Goal: Information Seeking & Learning: Learn about a topic

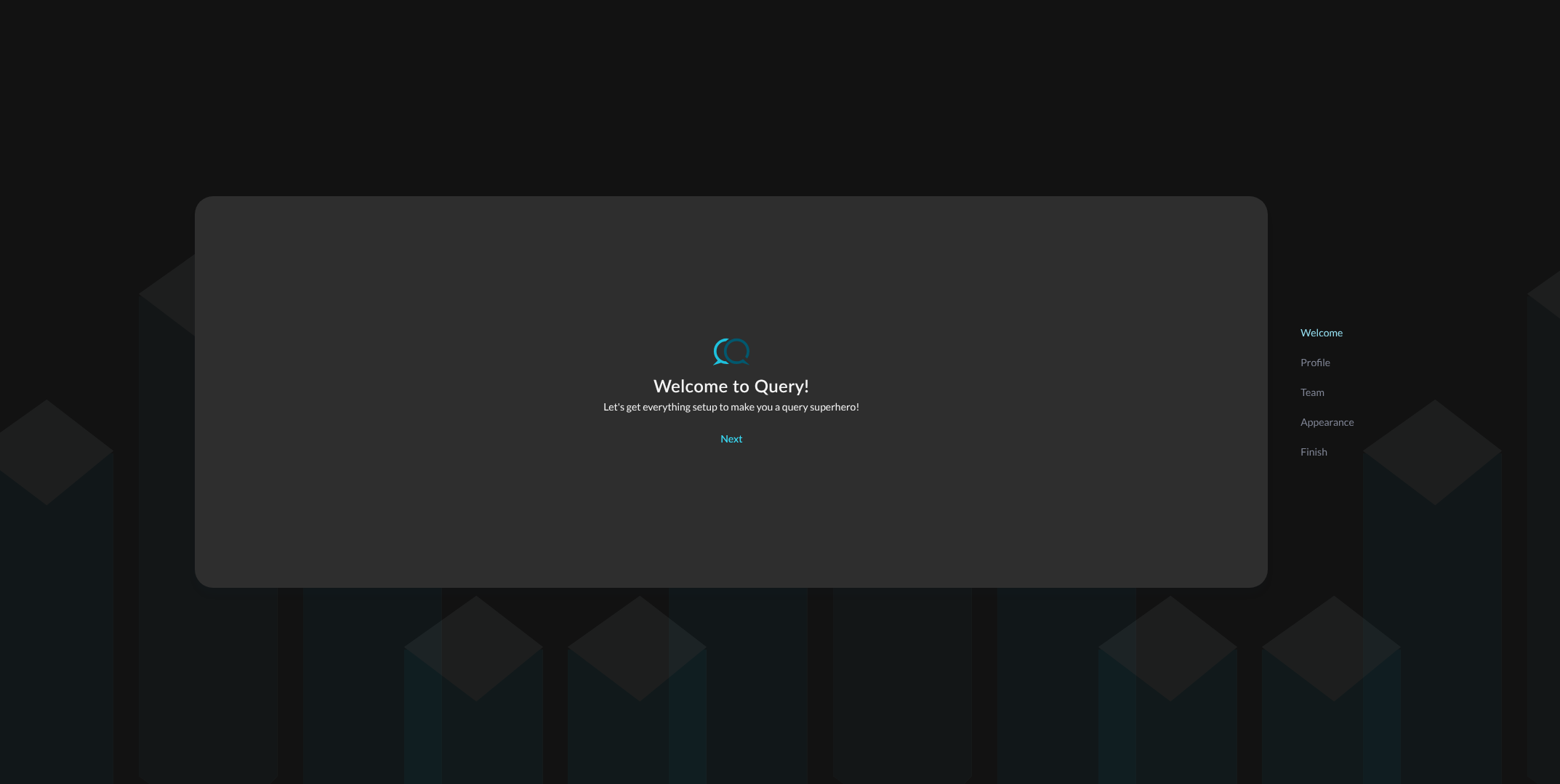
click at [727, 439] on div "Next" at bounding box center [731, 440] width 22 height 19
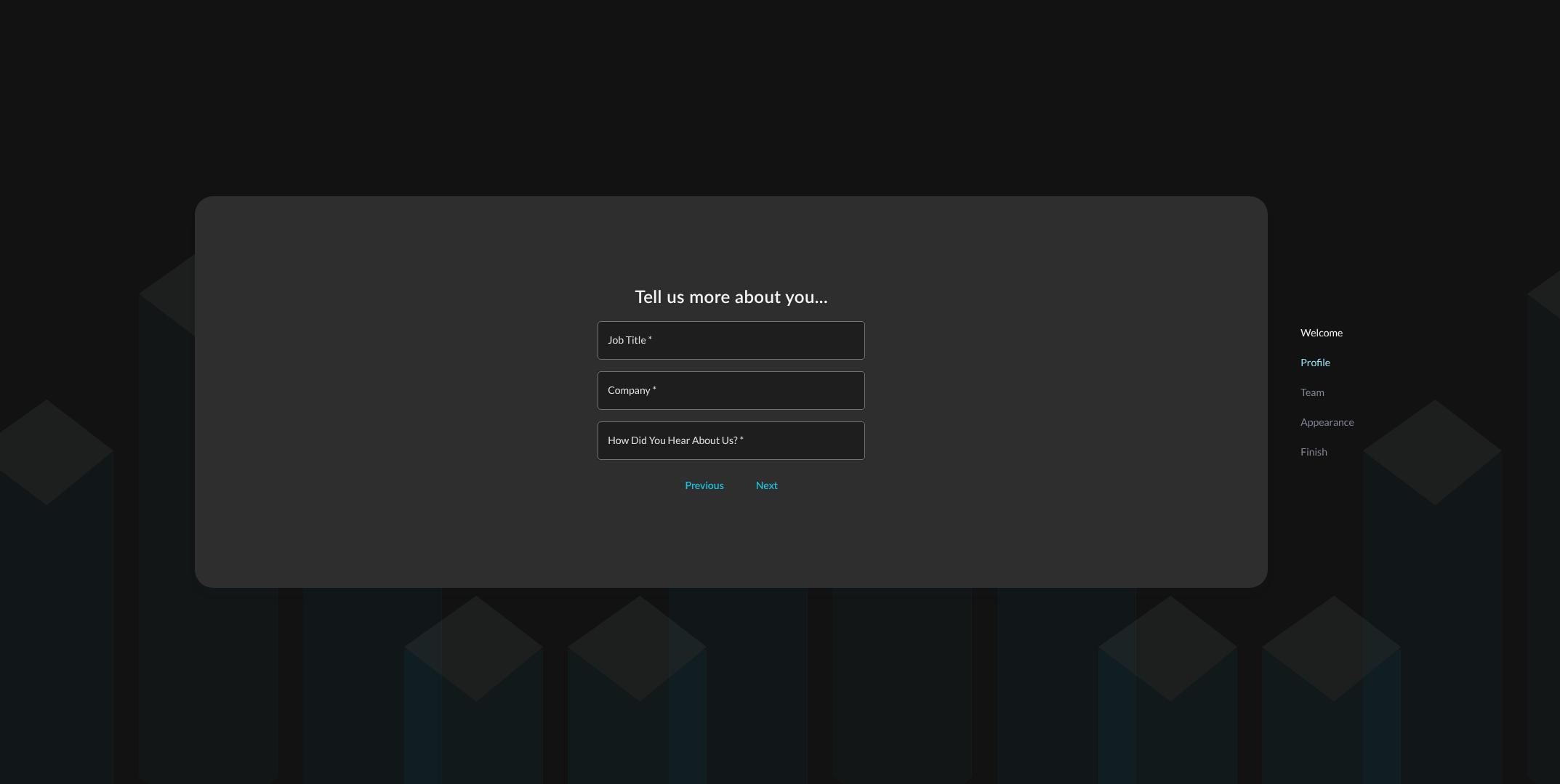
click at [736, 350] on input "Job Title   *" at bounding box center [736, 341] width 259 height 39
type input "Head of AI"
type input "Torq"
type input "[PERSON_NAME]"
click at [757, 483] on div "Next" at bounding box center [767, 486] width 22 height 19
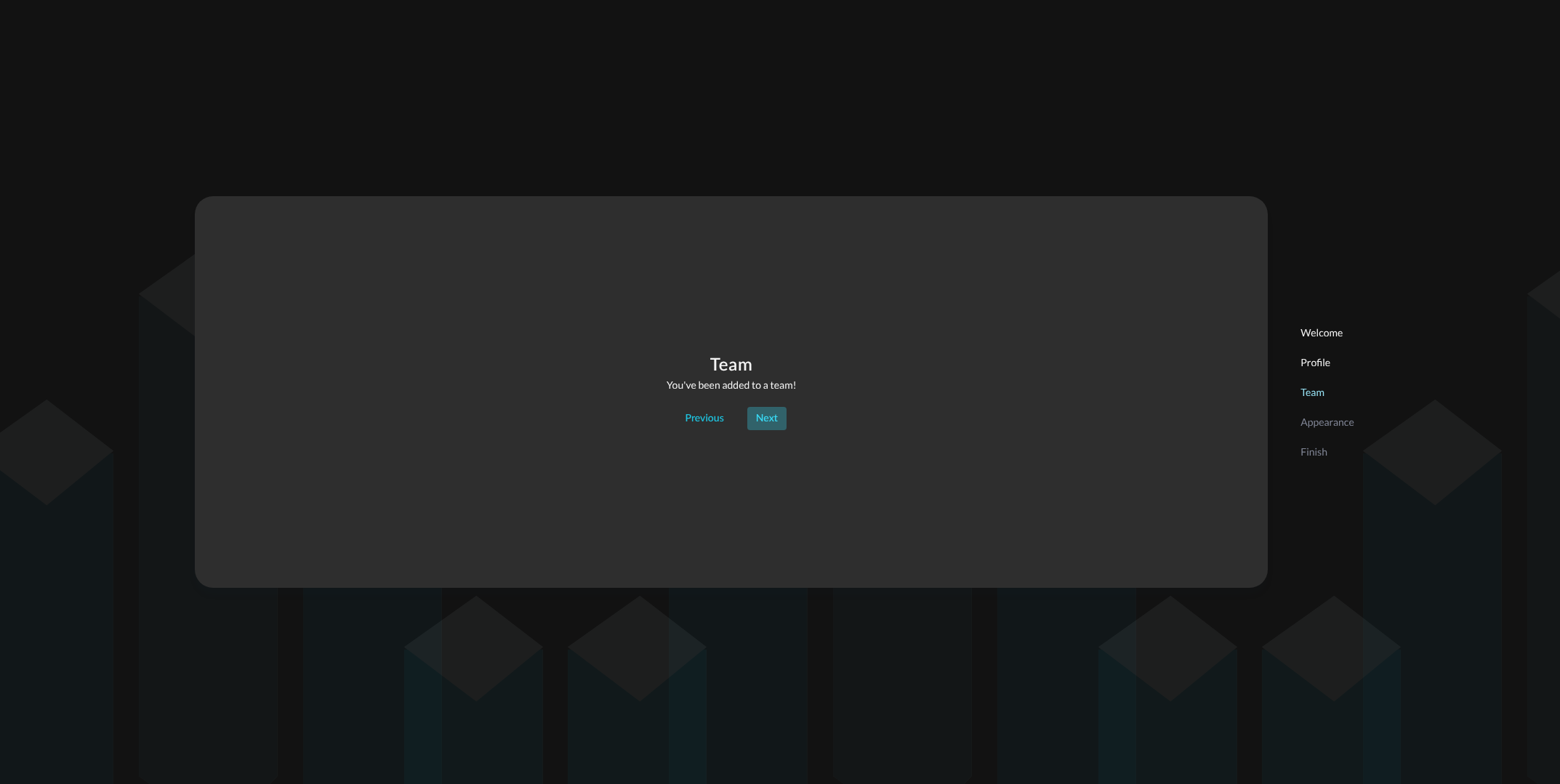
click at [772, 417] on div "Next" at bounding box center [767, 419] width 22 height 19
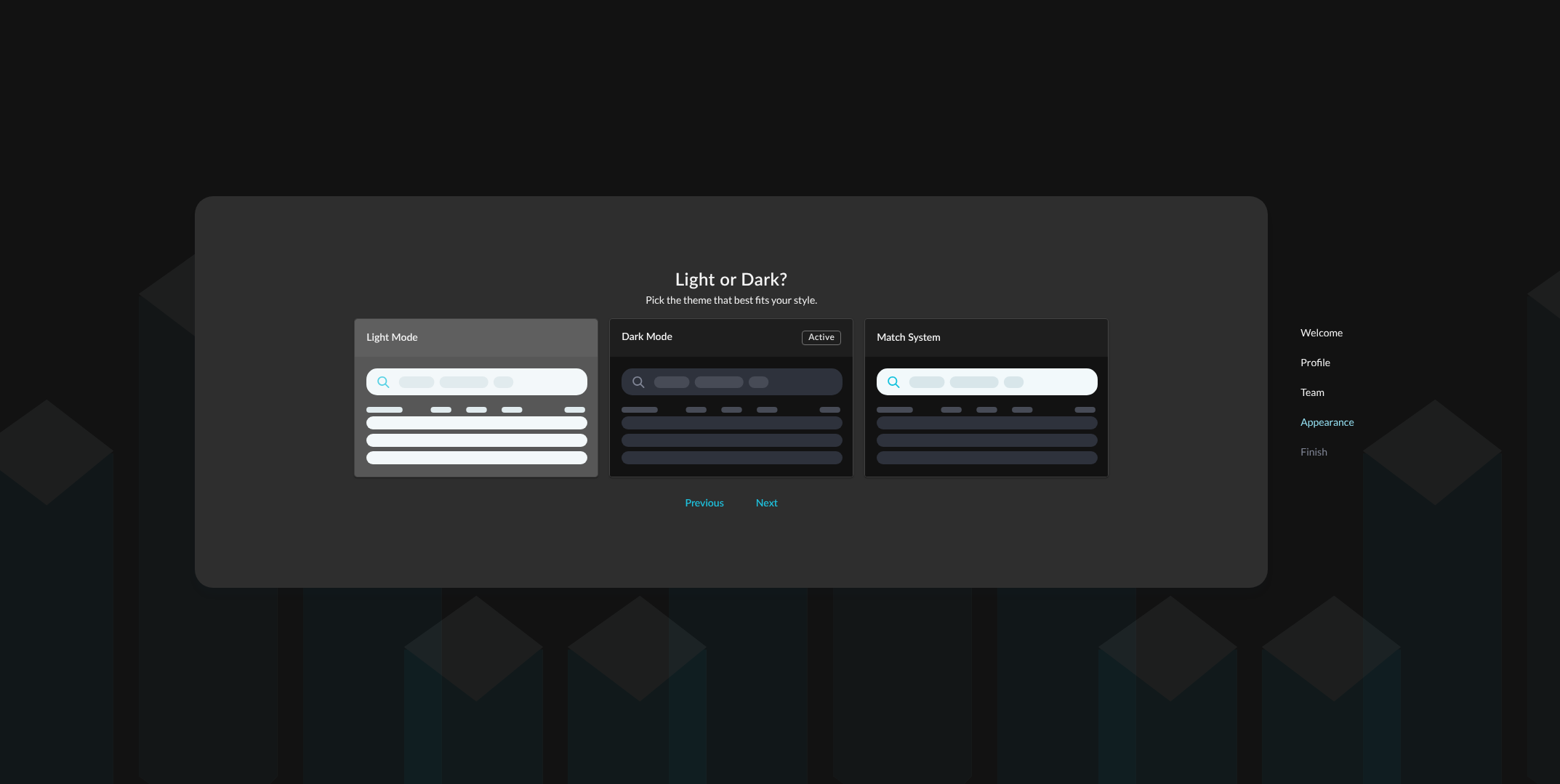
click at [555, 401] on icon "button" at bounding box center [477, 416] width 221 height 96
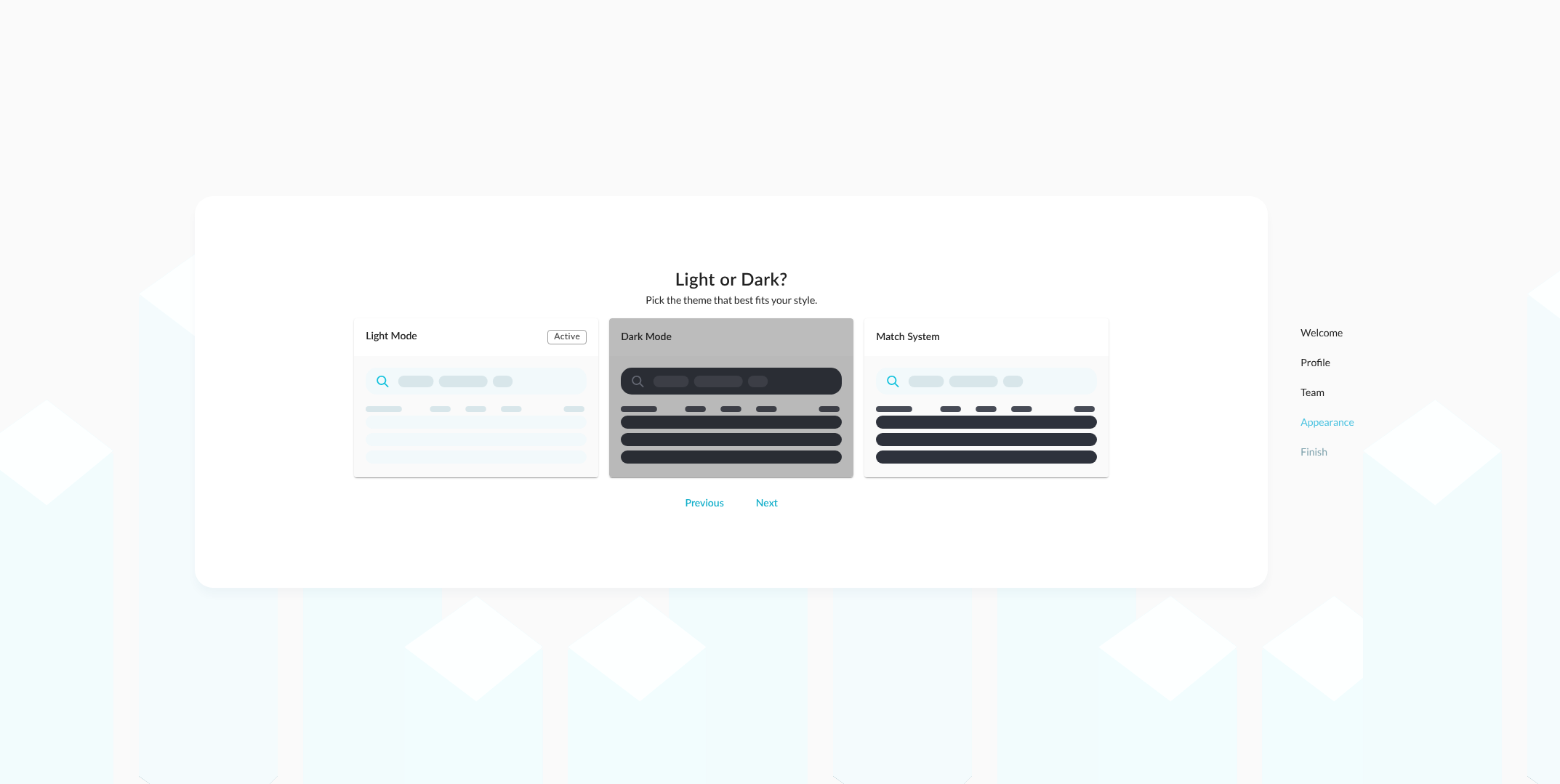
click at [790, 418] on rect "button" at bounding box center [731, 422] width 221 height 13
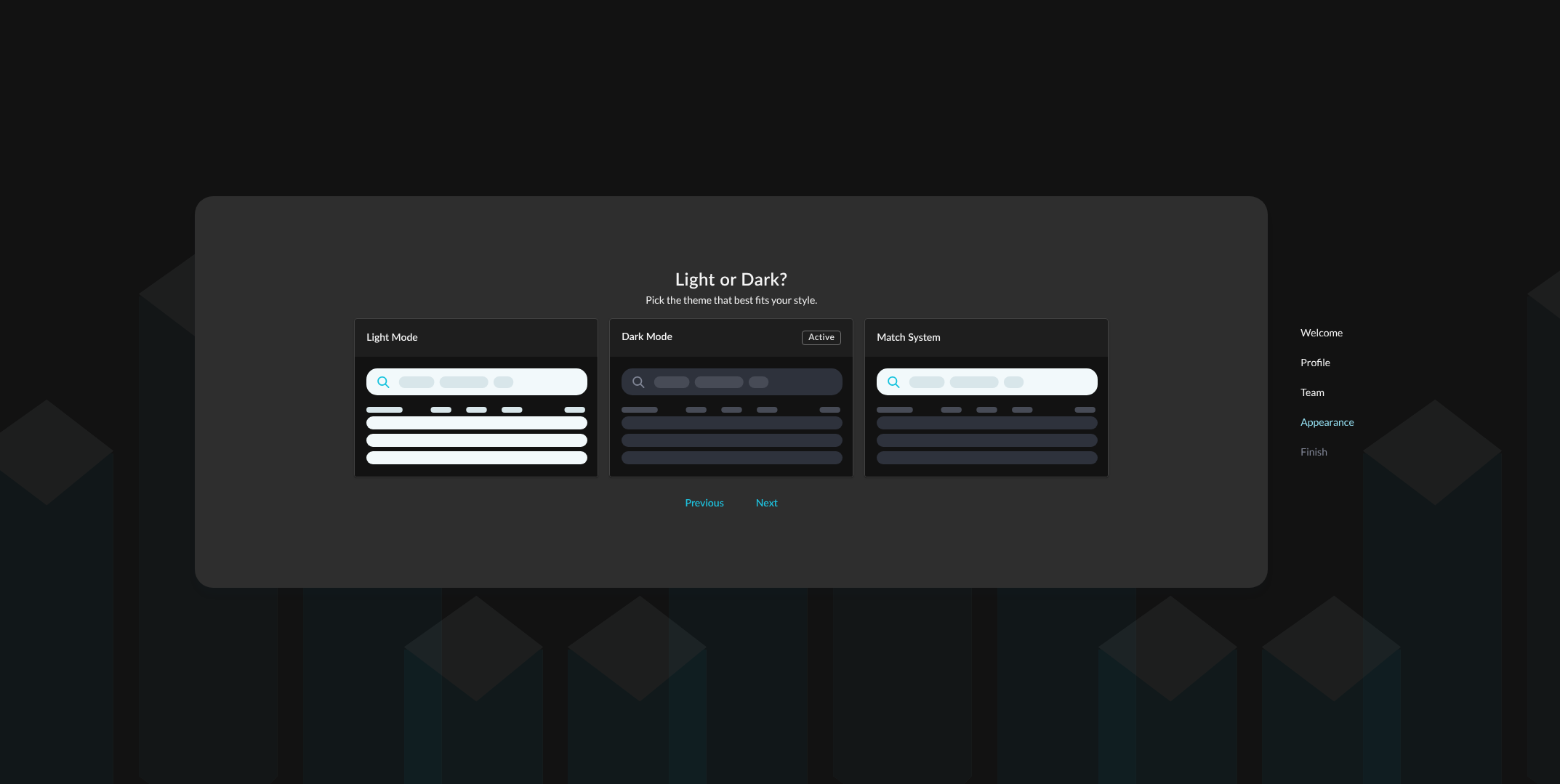
click at [546, 400] on icon "button" at bounding box center [477, 416] width 221 height 96
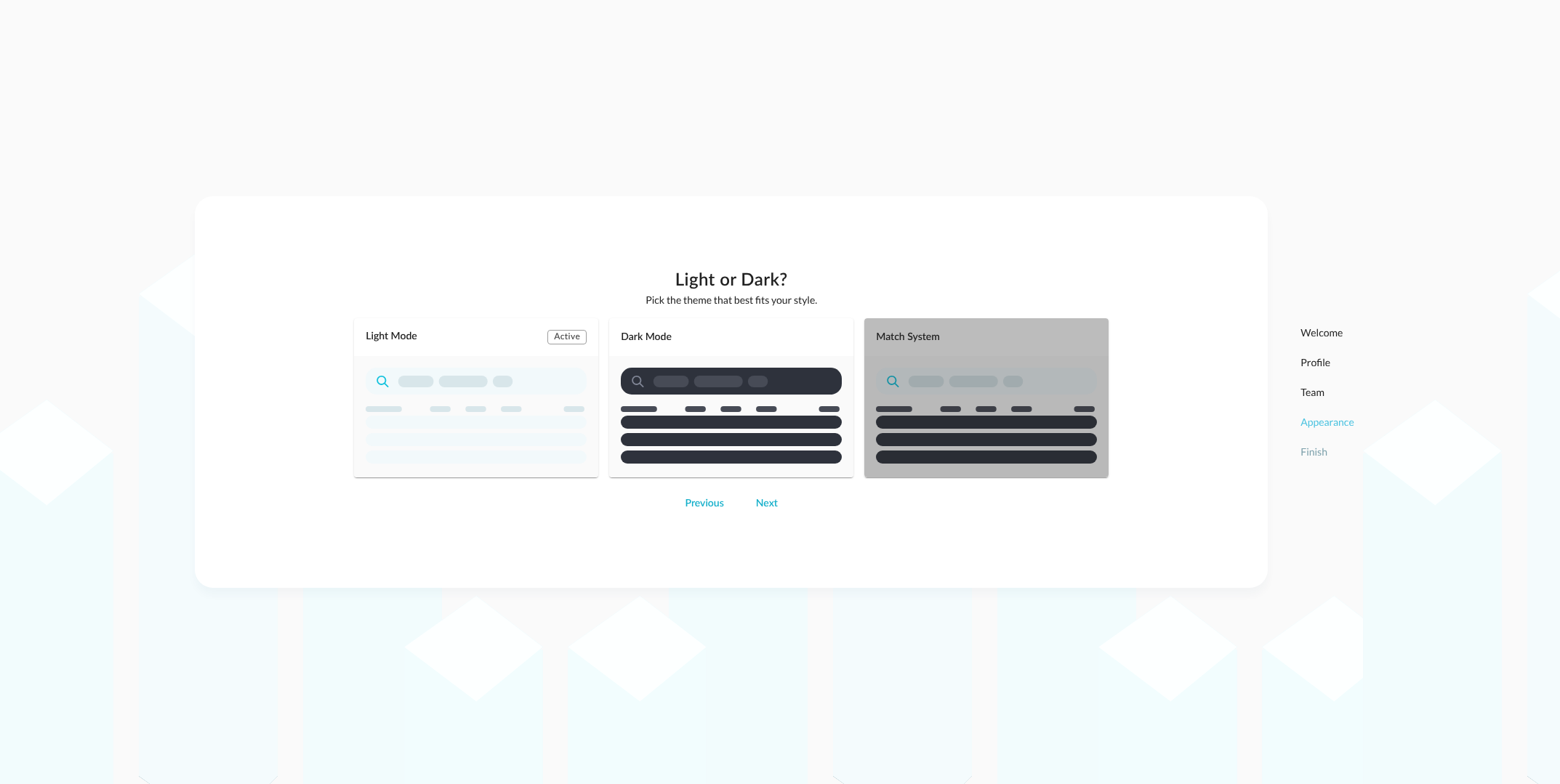
click at [918, 416] on rect "button" at bounding box center [986, 422] width 221 height 13
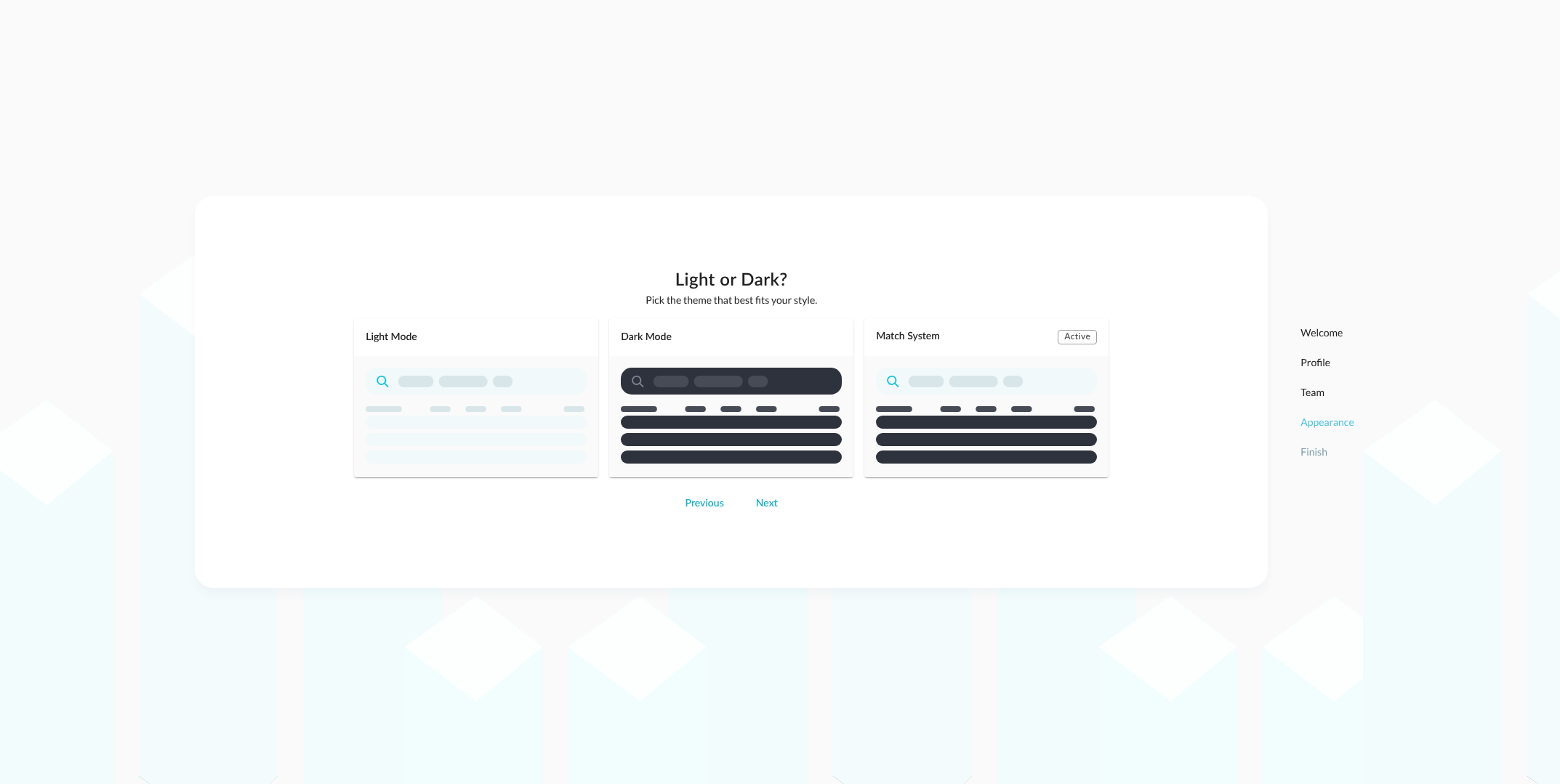
click at [754, 435] on rect "button" at bounding box center [731, 439] width 221 height 13
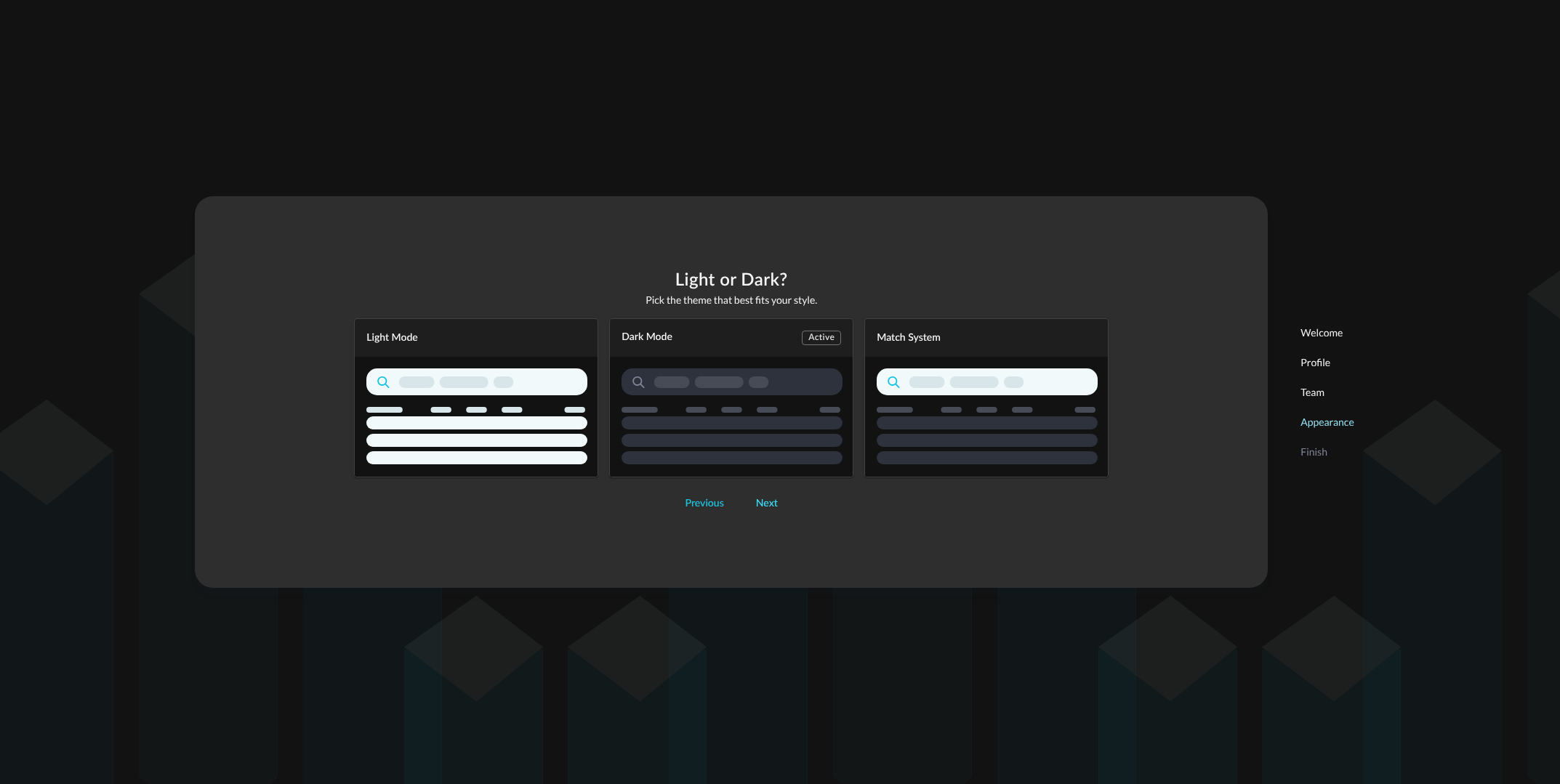
click at [759, 503] on div "Next" at bounding box center [767, 504] width 22 height 19
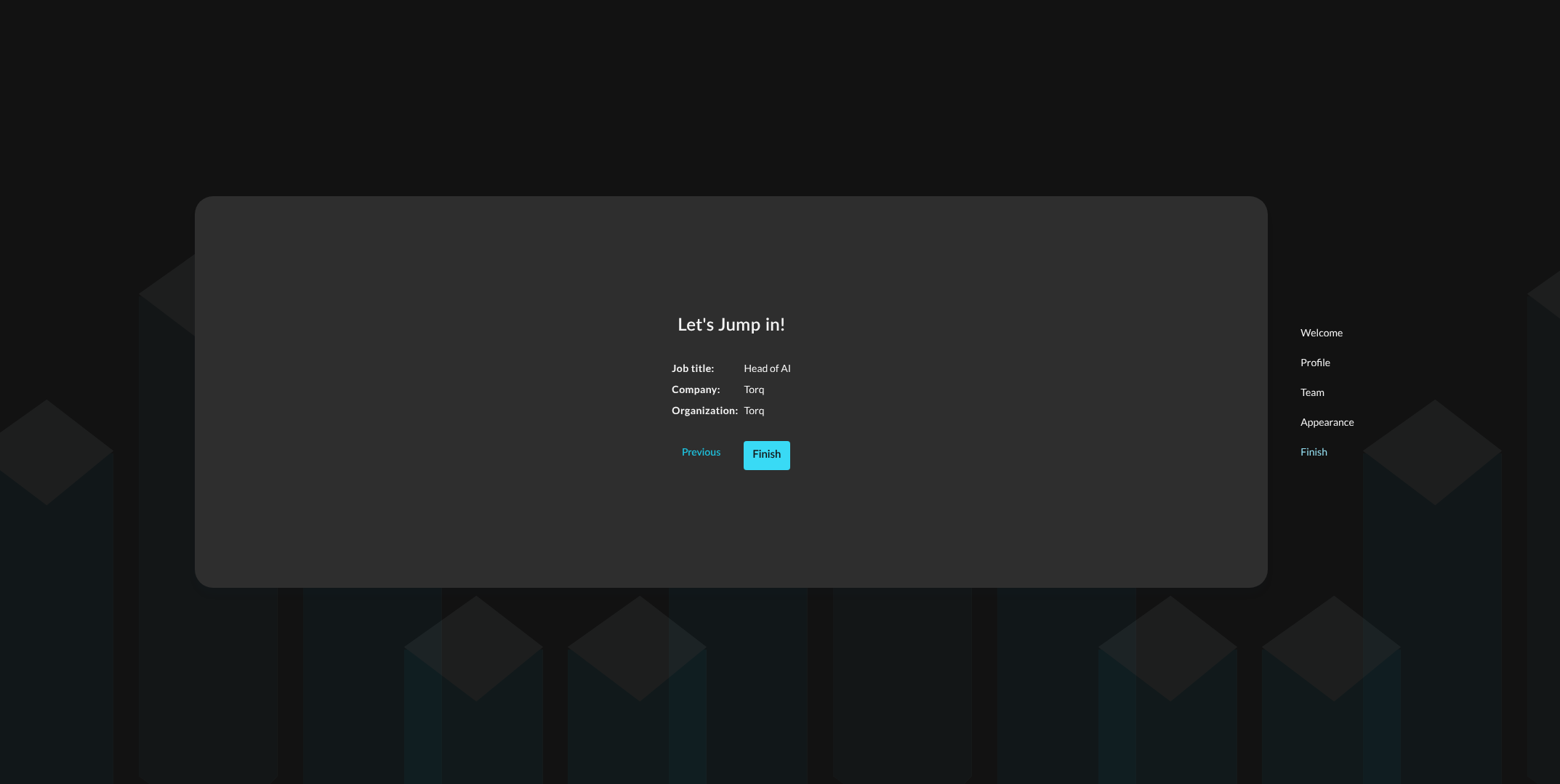
click at [773, 463] on div "Finish" at bounding box center [767, 456] width 29 height 19
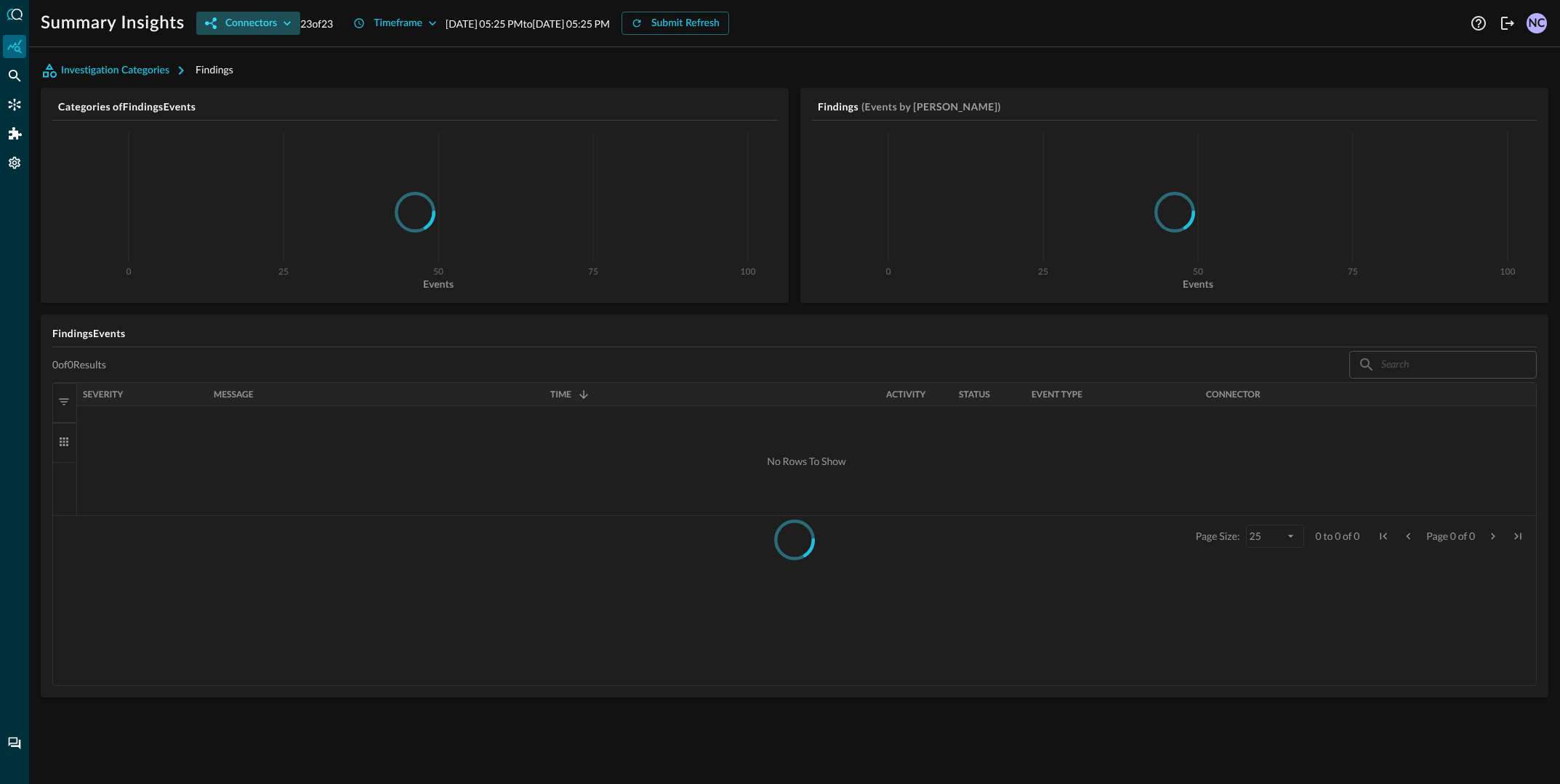
click at [281, 29] on icon "button" at bounding box center [287, 23] width 15 height 15
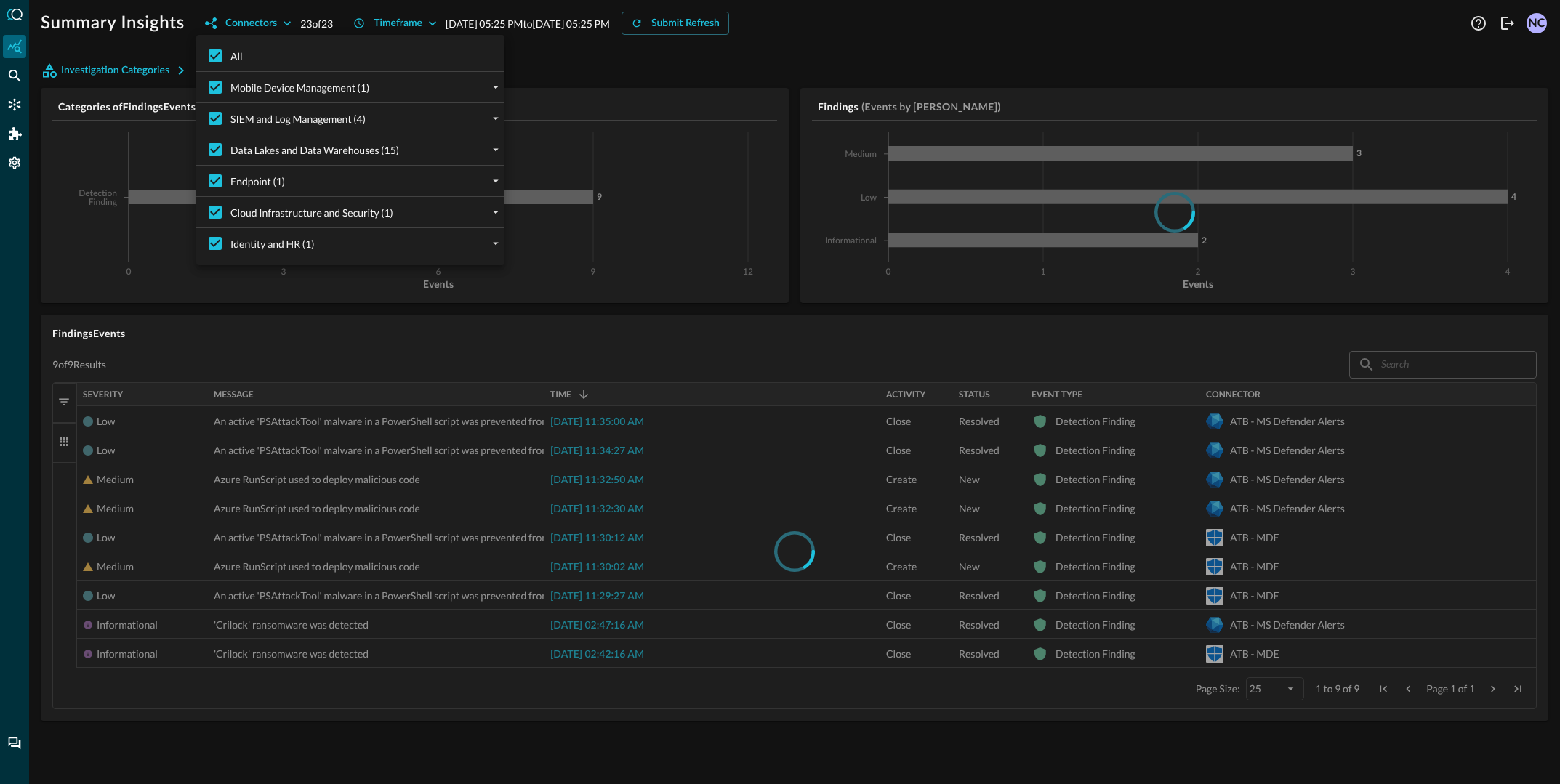
click at [553, 70] on div at bounding box center [780, 392] width 1560 height 784
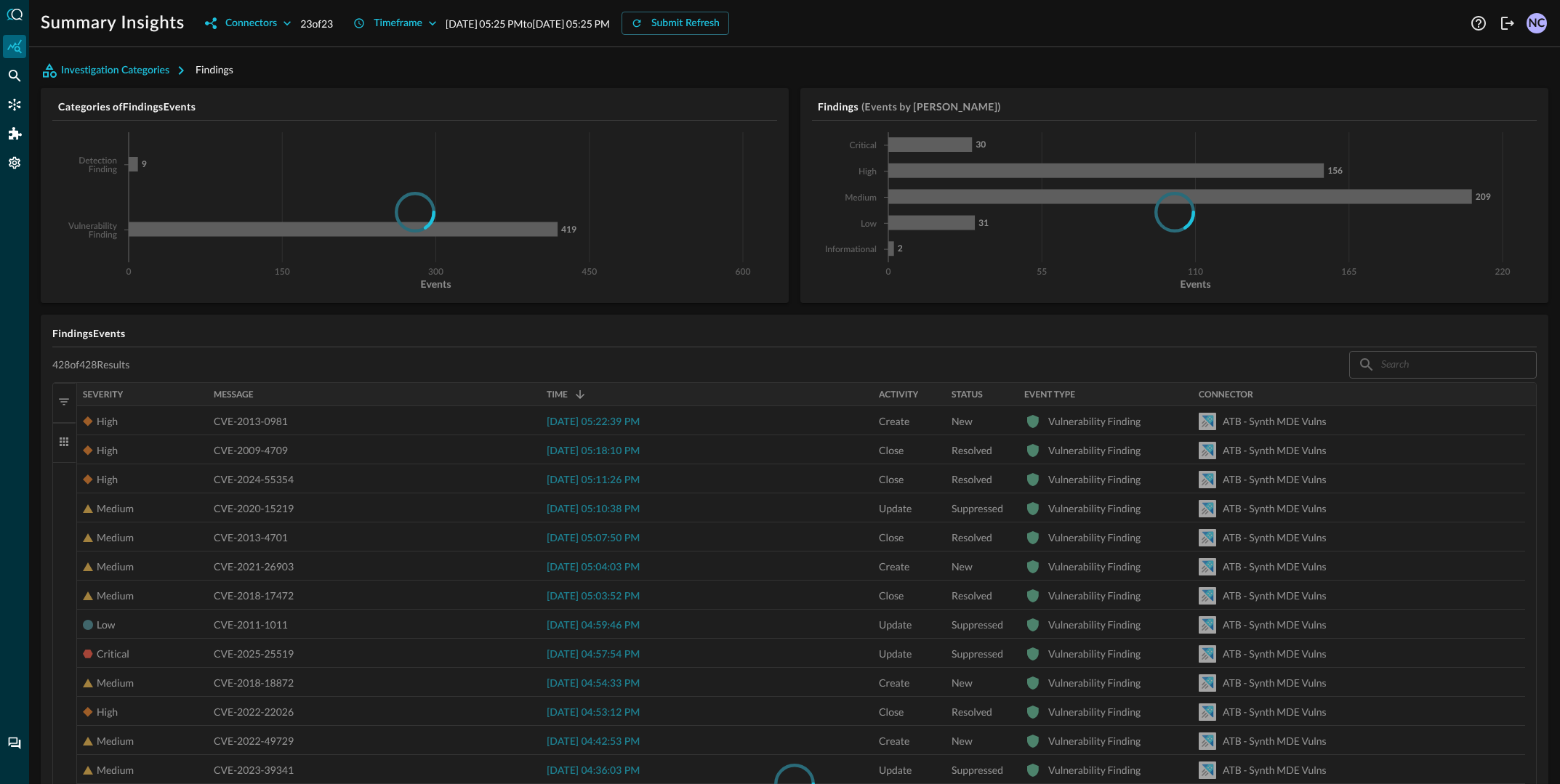
scroll to position [3, 0]
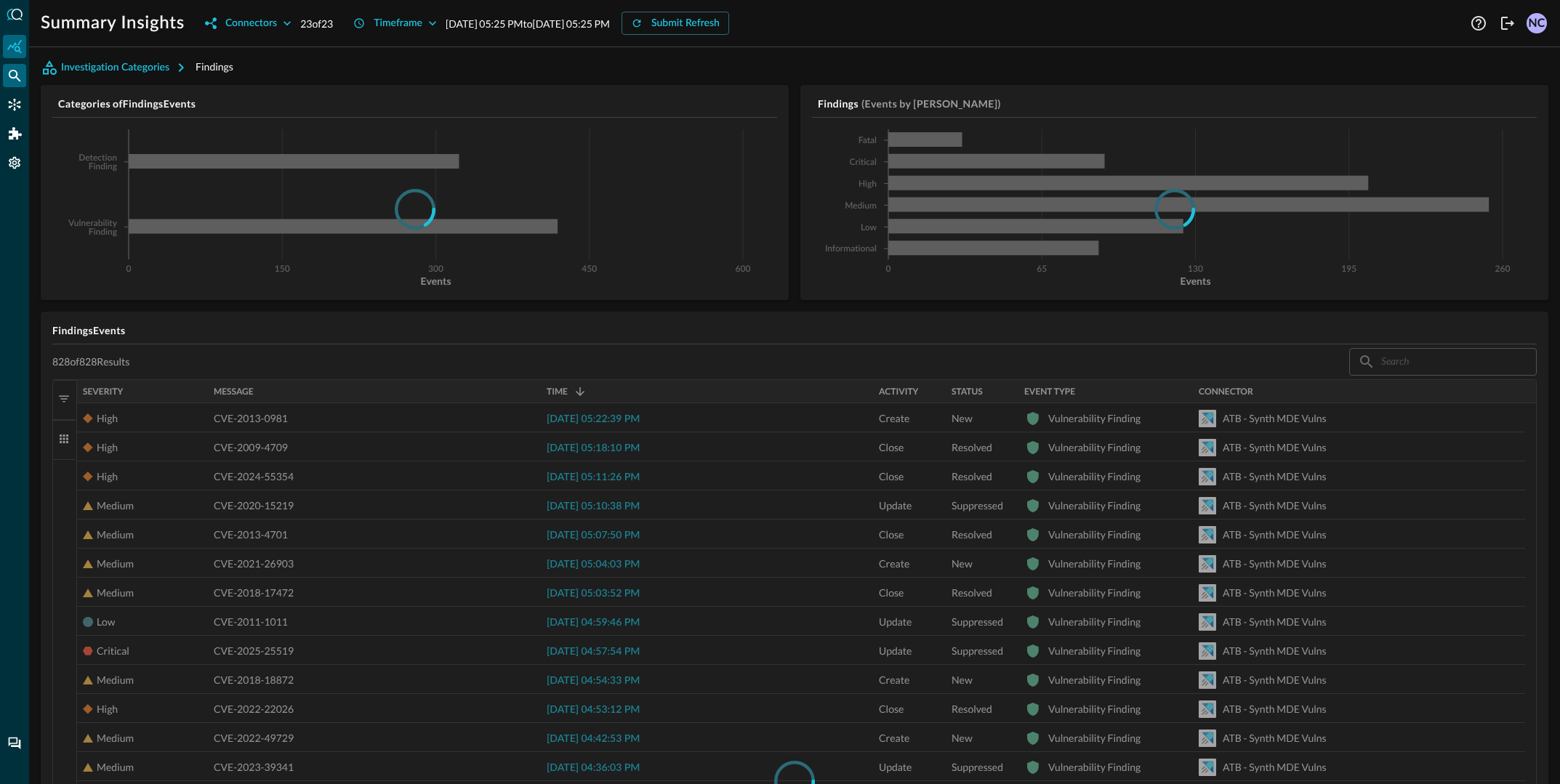
click at [7, 76] on icon "Federated Search" at bounding box center [14, 76] width 15 height 15
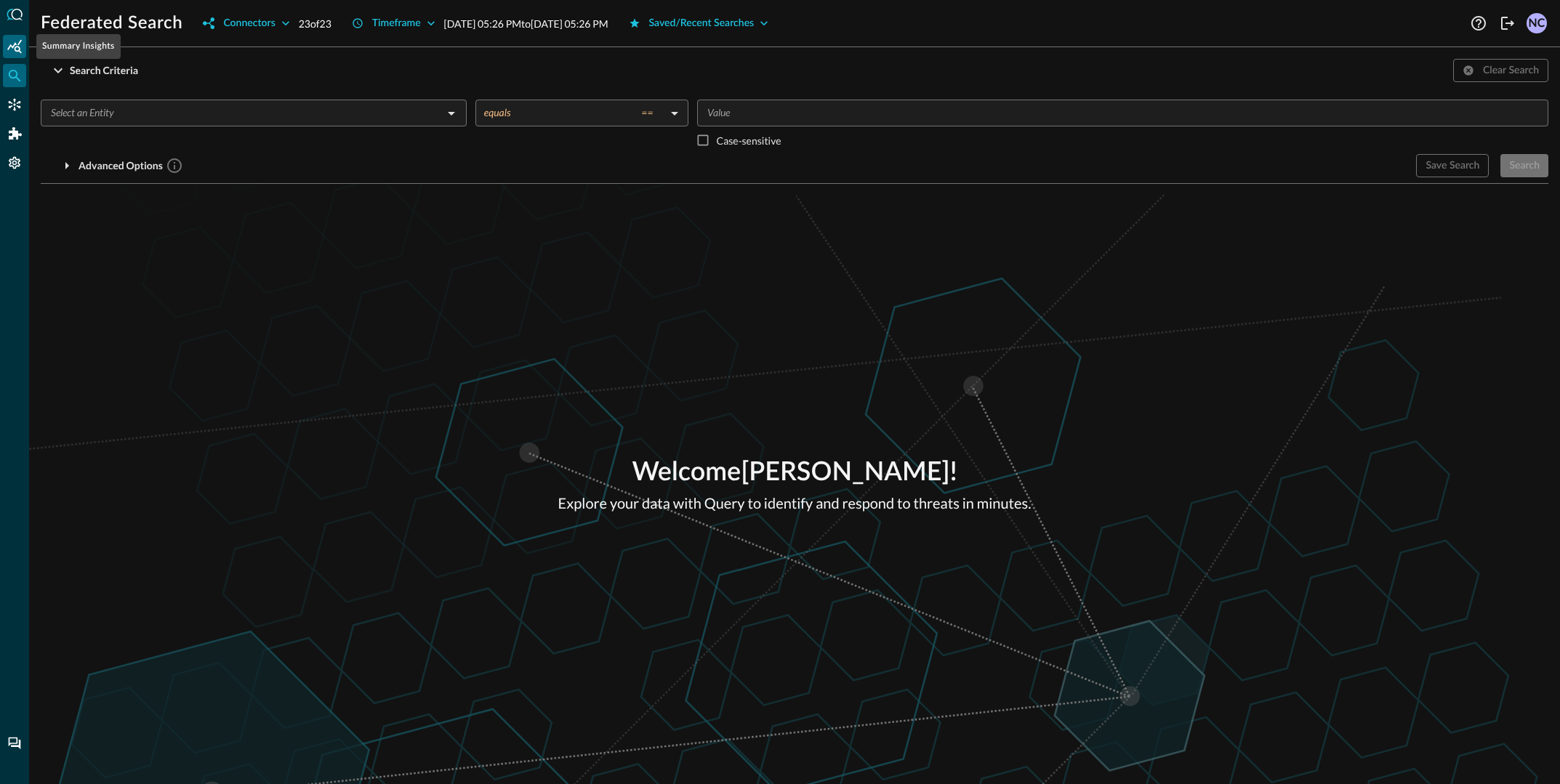
click at [24, 47] on div "Summary Insights" at bounding box center [15, 46] width 23 height 23
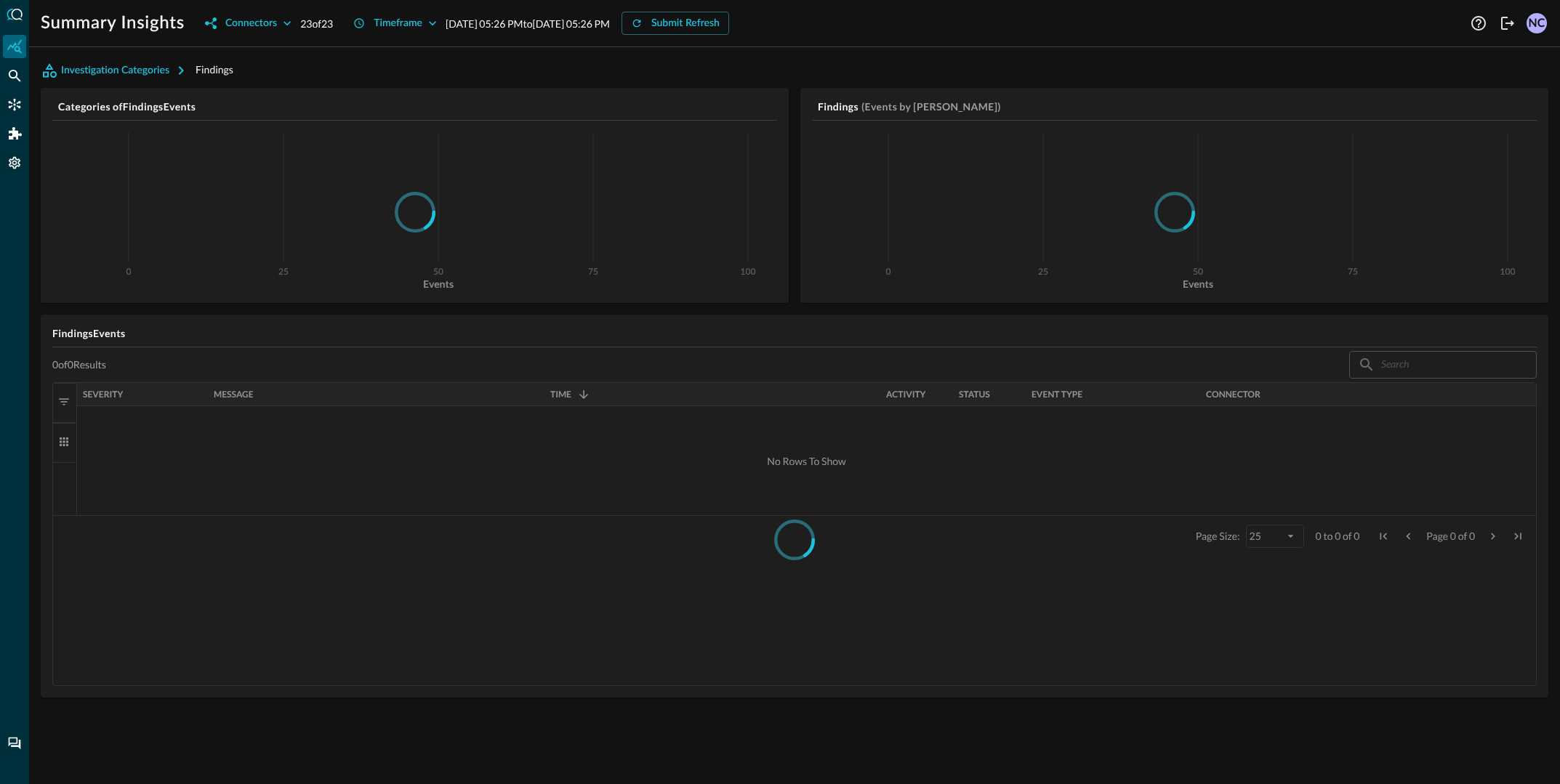
click at [15, 117] on div at bounding box center [15, 392] width 29 height 784
click at [15, 130] on icon "Addons" at bounding box center [15, 133] width 13 height 13
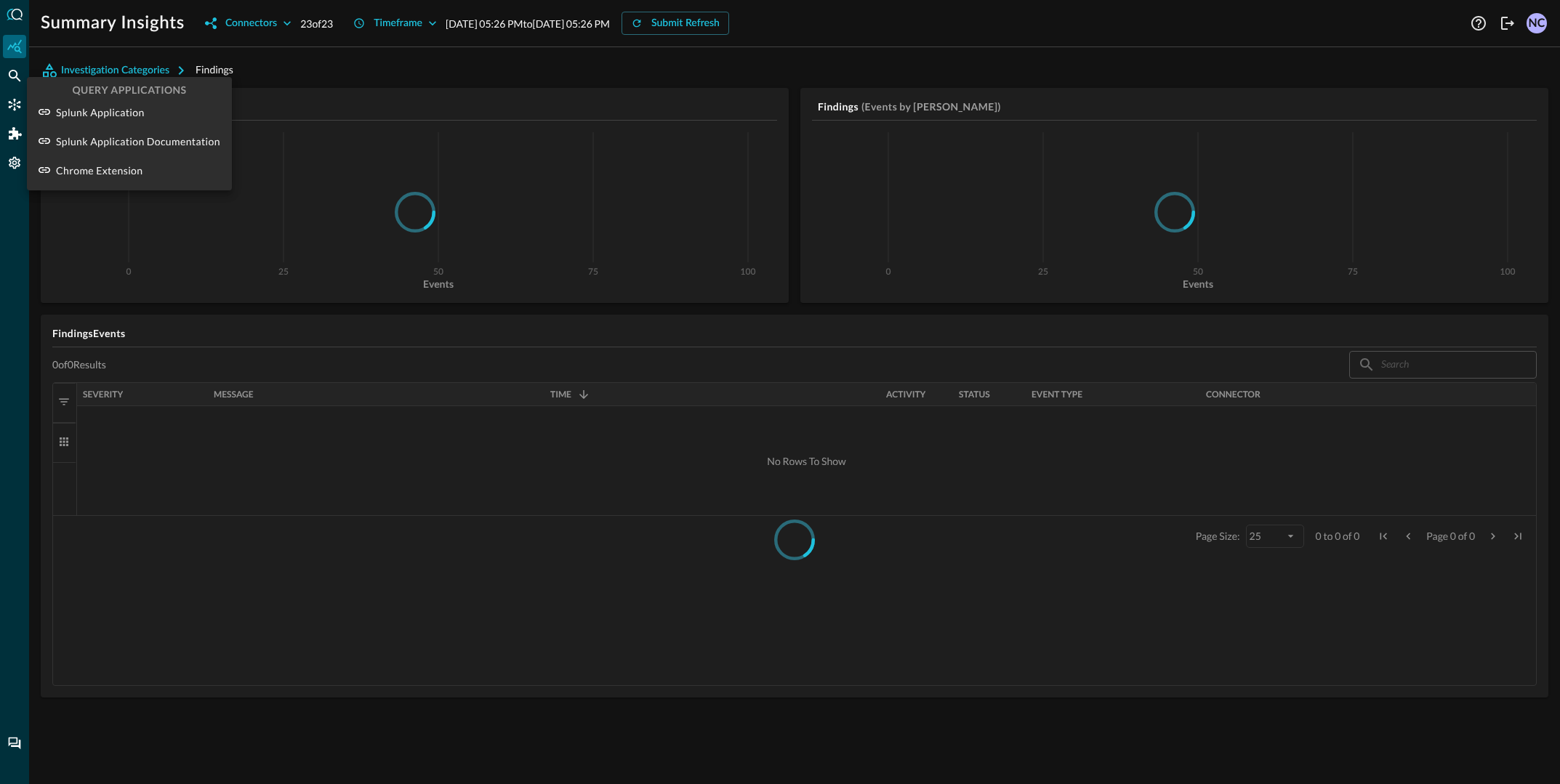
click at [9, 93] on div at bounding box center [780, 392] width 1560 height 784
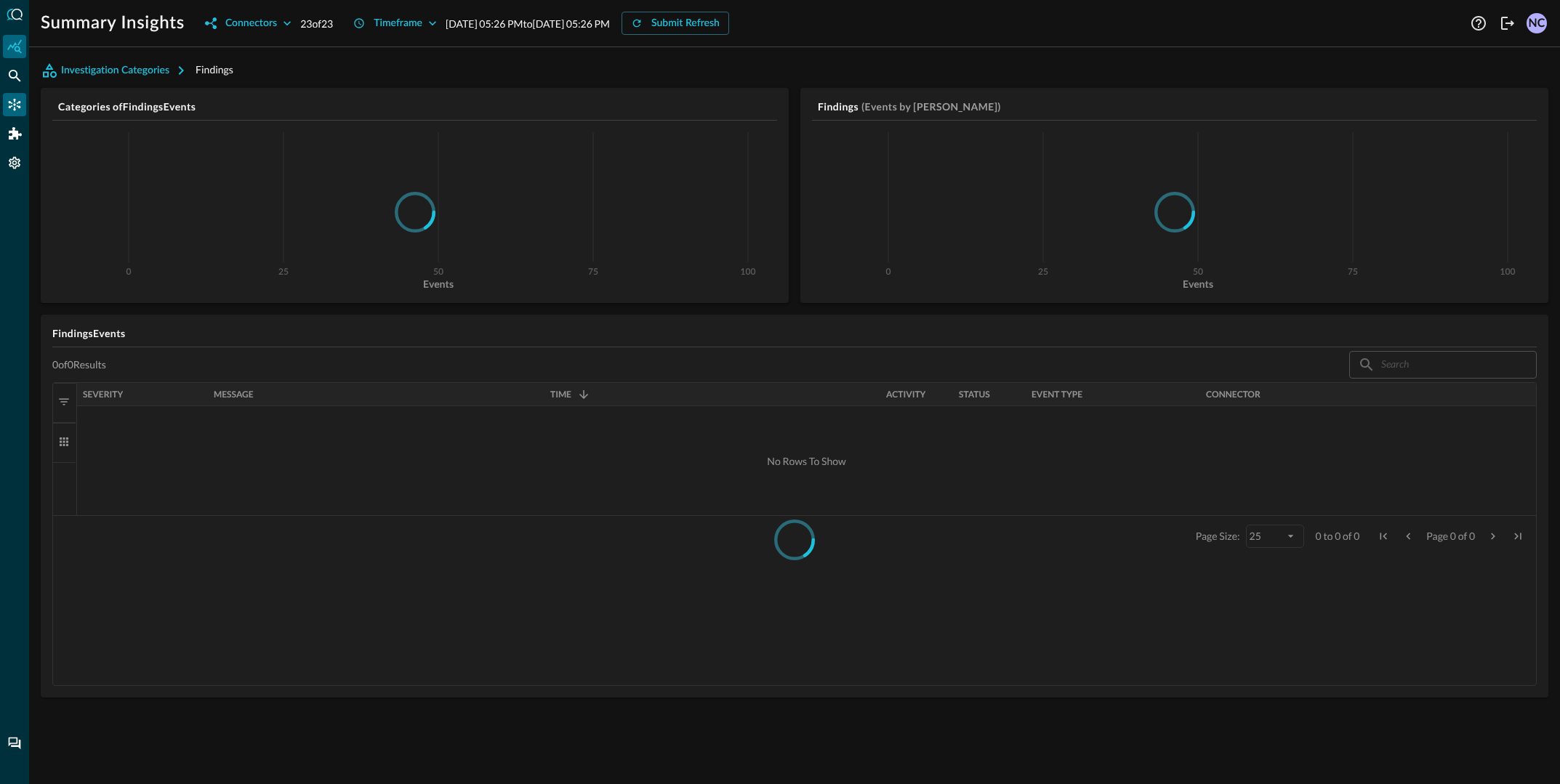
click at [11, 97] on icon "Connectors" at bounding box center [14, 104] width 15 height 15
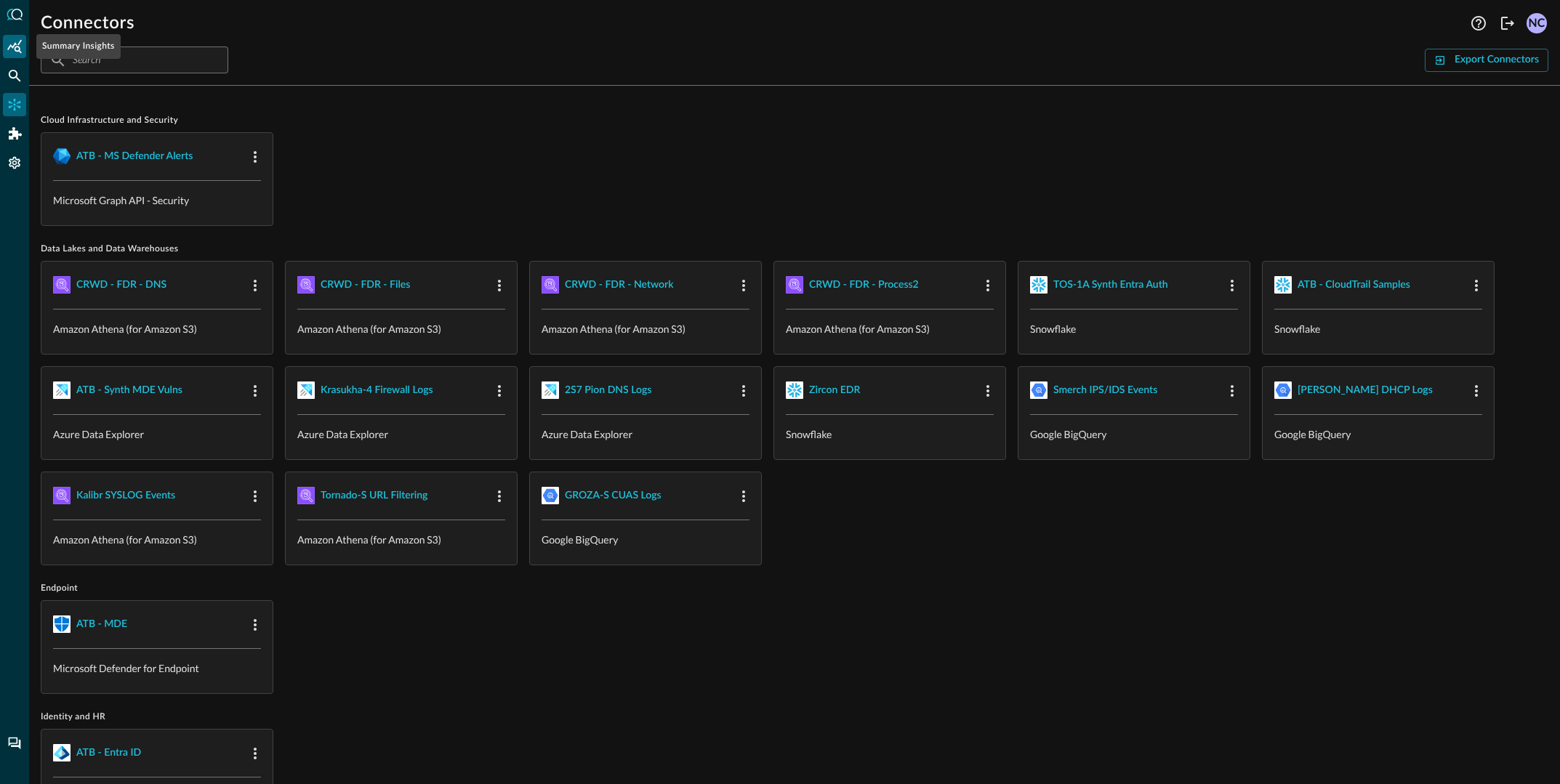
click at [15, 42] on icon "Summary Insights" at bounding box center [14, 46] width 15 height 15
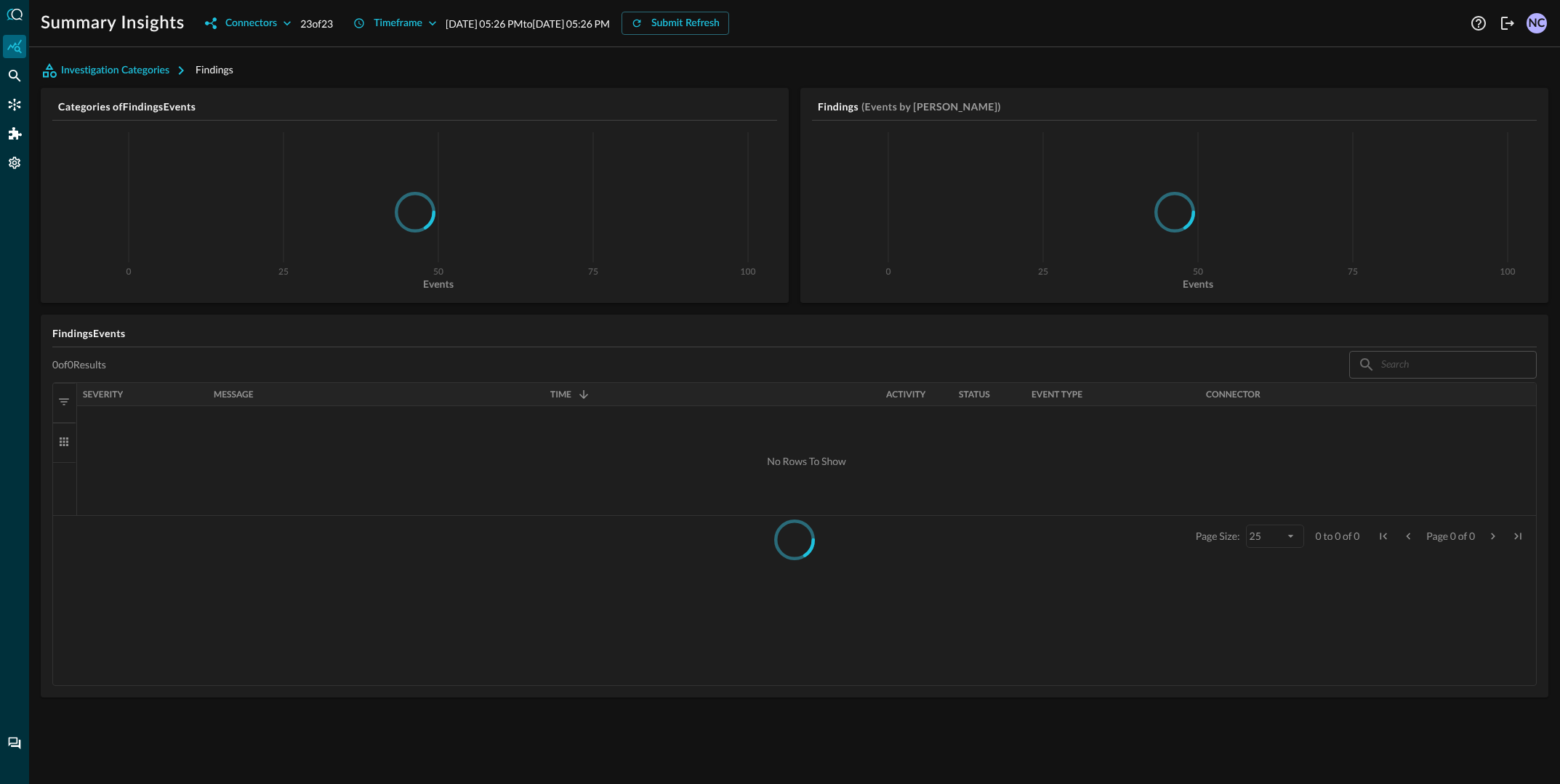
click at [285, 56] on div "Summary Insights Connectors 23 of 23 Timeframe [DATE] 05:26 PM to [DATE] 05:26 …" at bounding box center [795, 392] width 1531 height 784
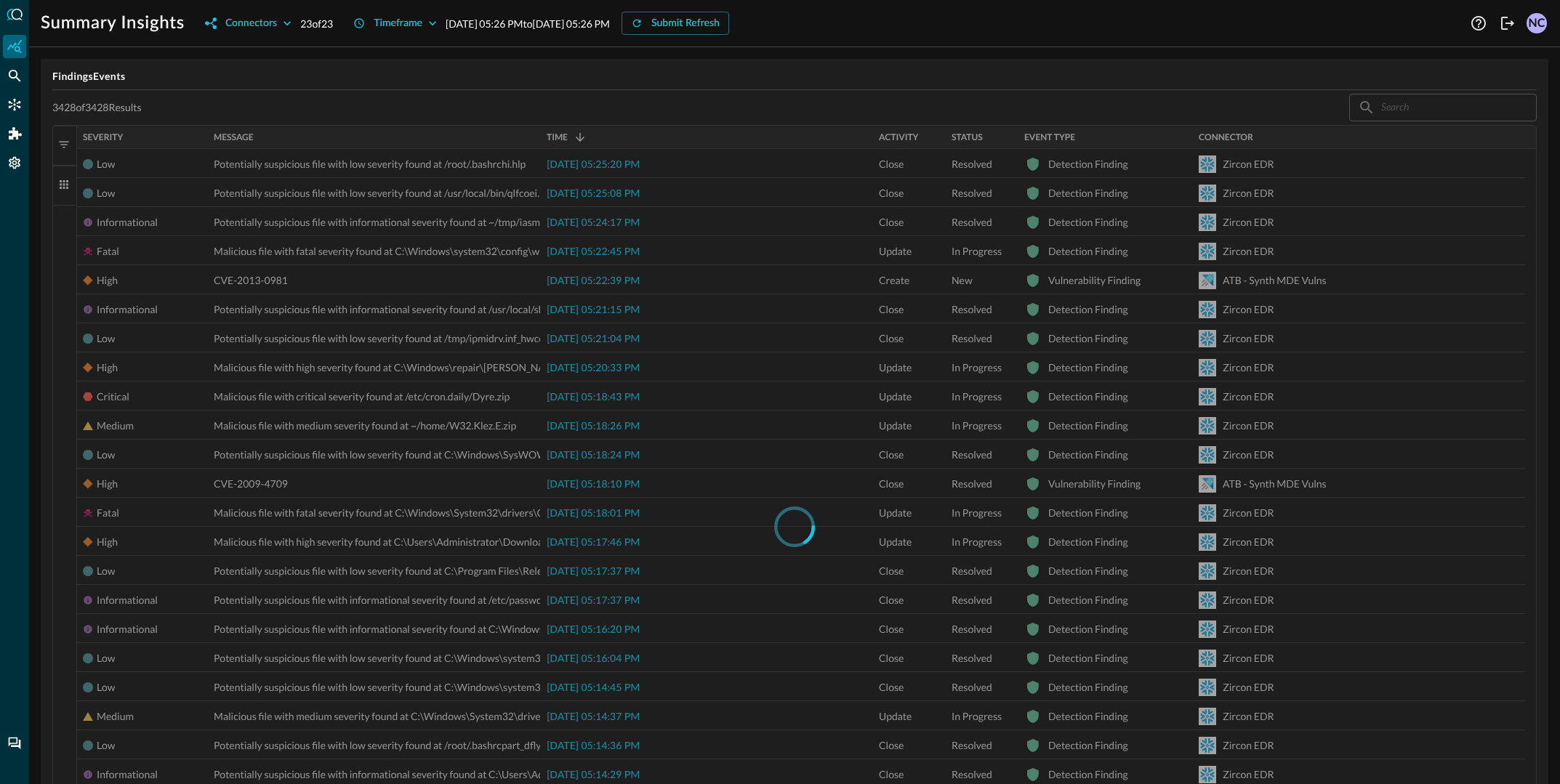
scroll to position [206, 0]
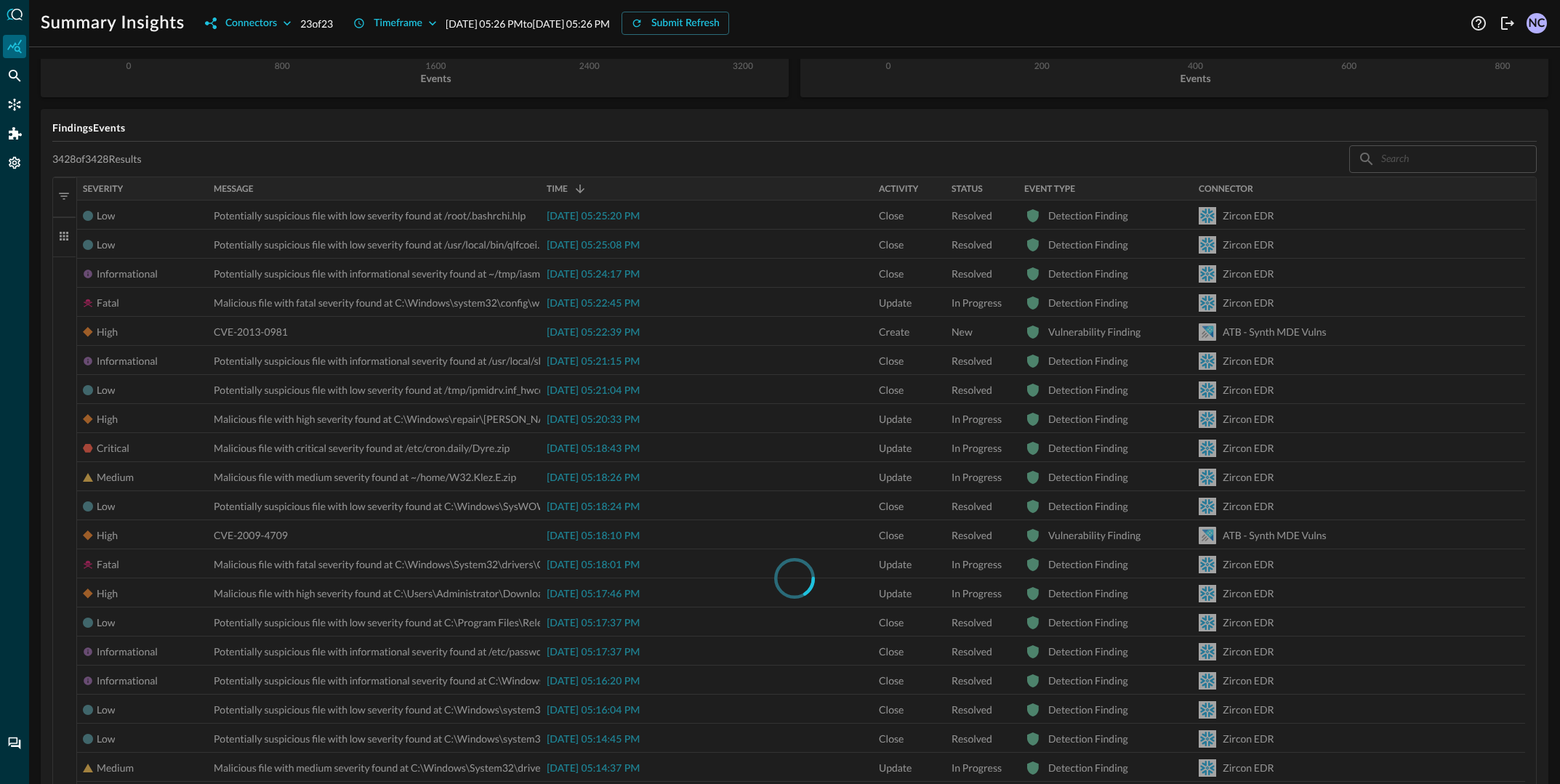
click at [246, 395] on div at bounding box center [794, 578] width 1484 height 804
click at [386, 401] on div at bounding box center [794, 578] width 1484 height 804
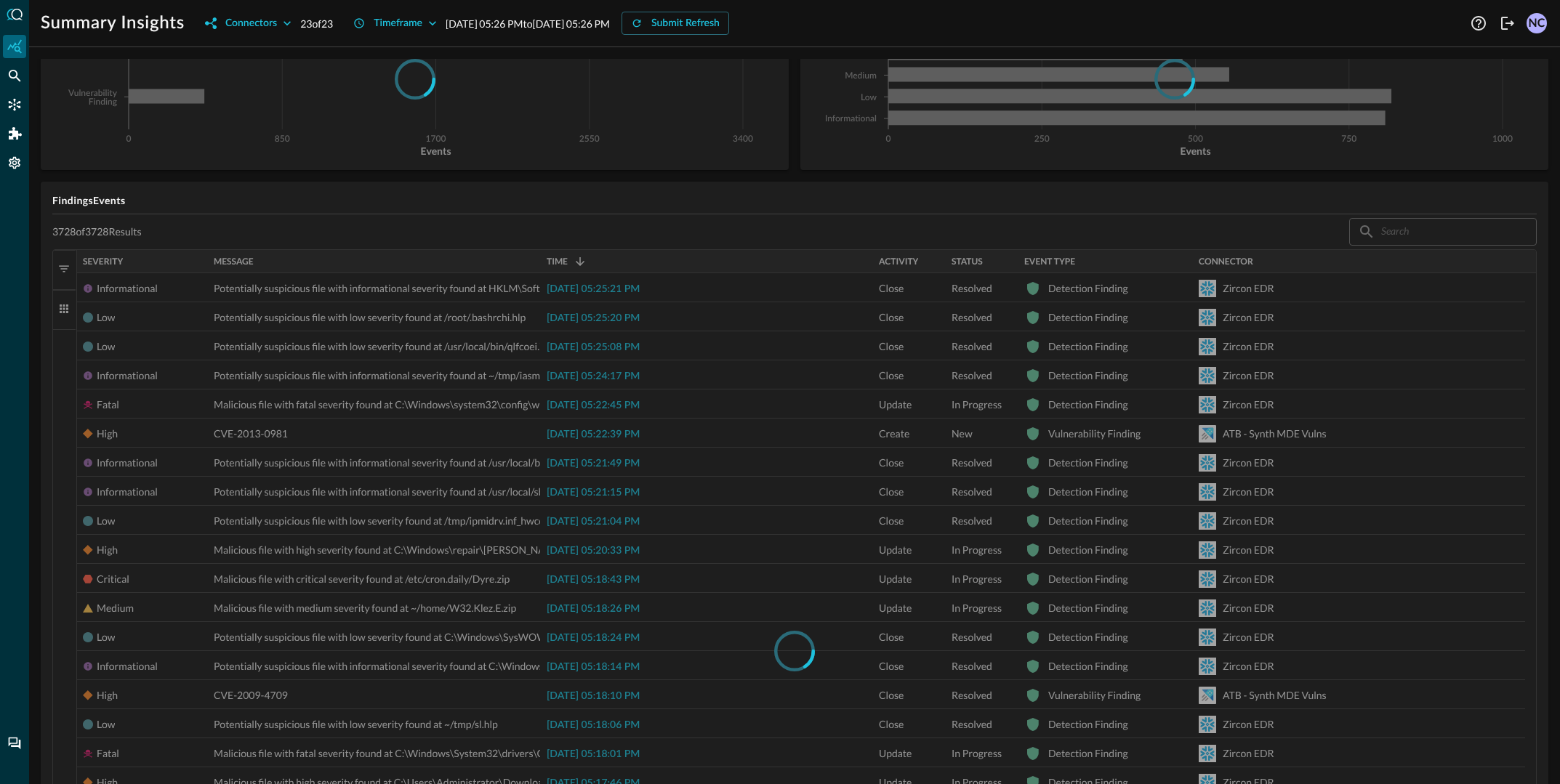
scroll to position [0, 0]
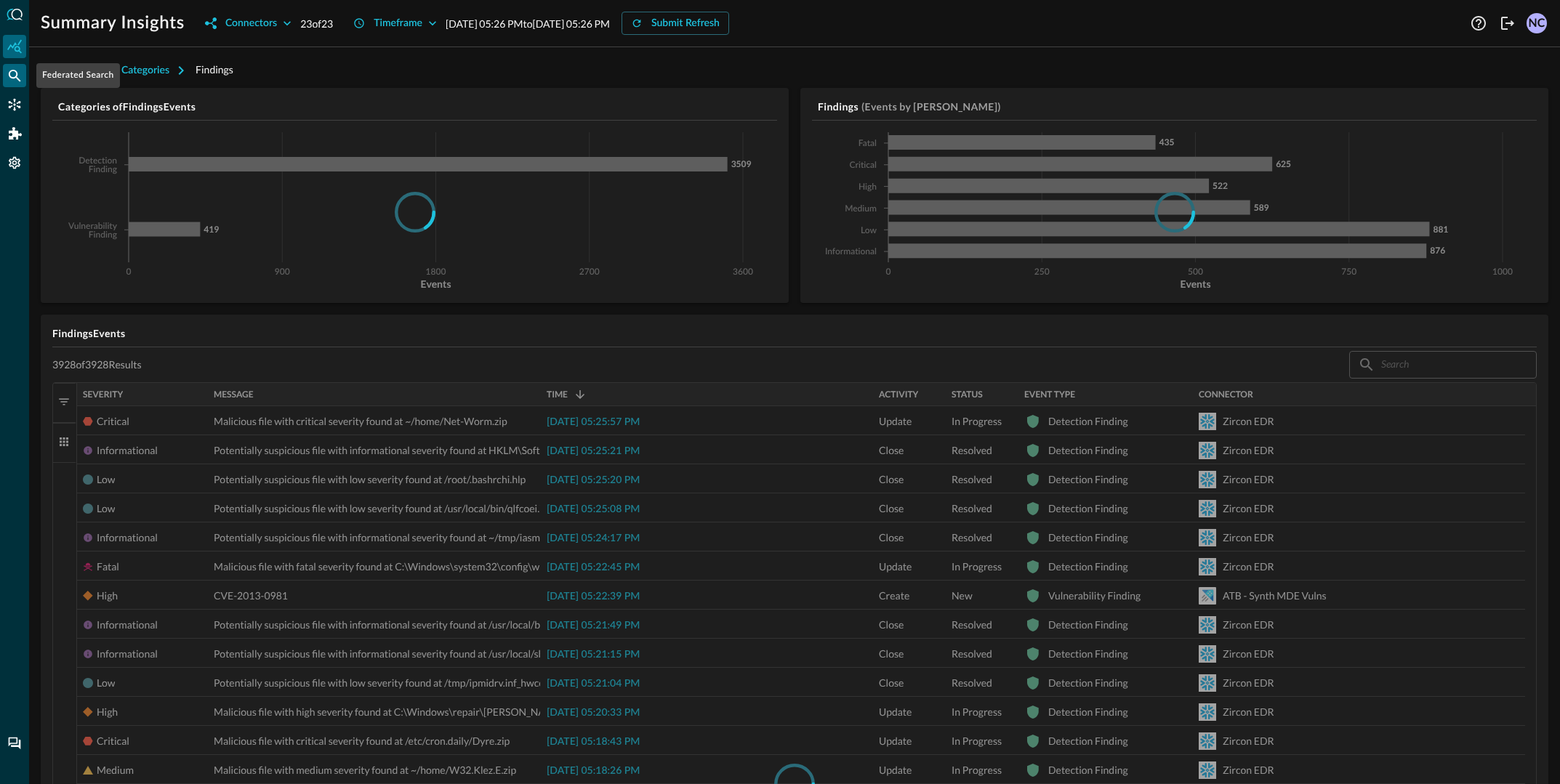
click at [15, 76] on icon "Federated Search" at bounding box center [15, 76] width 12 height 12
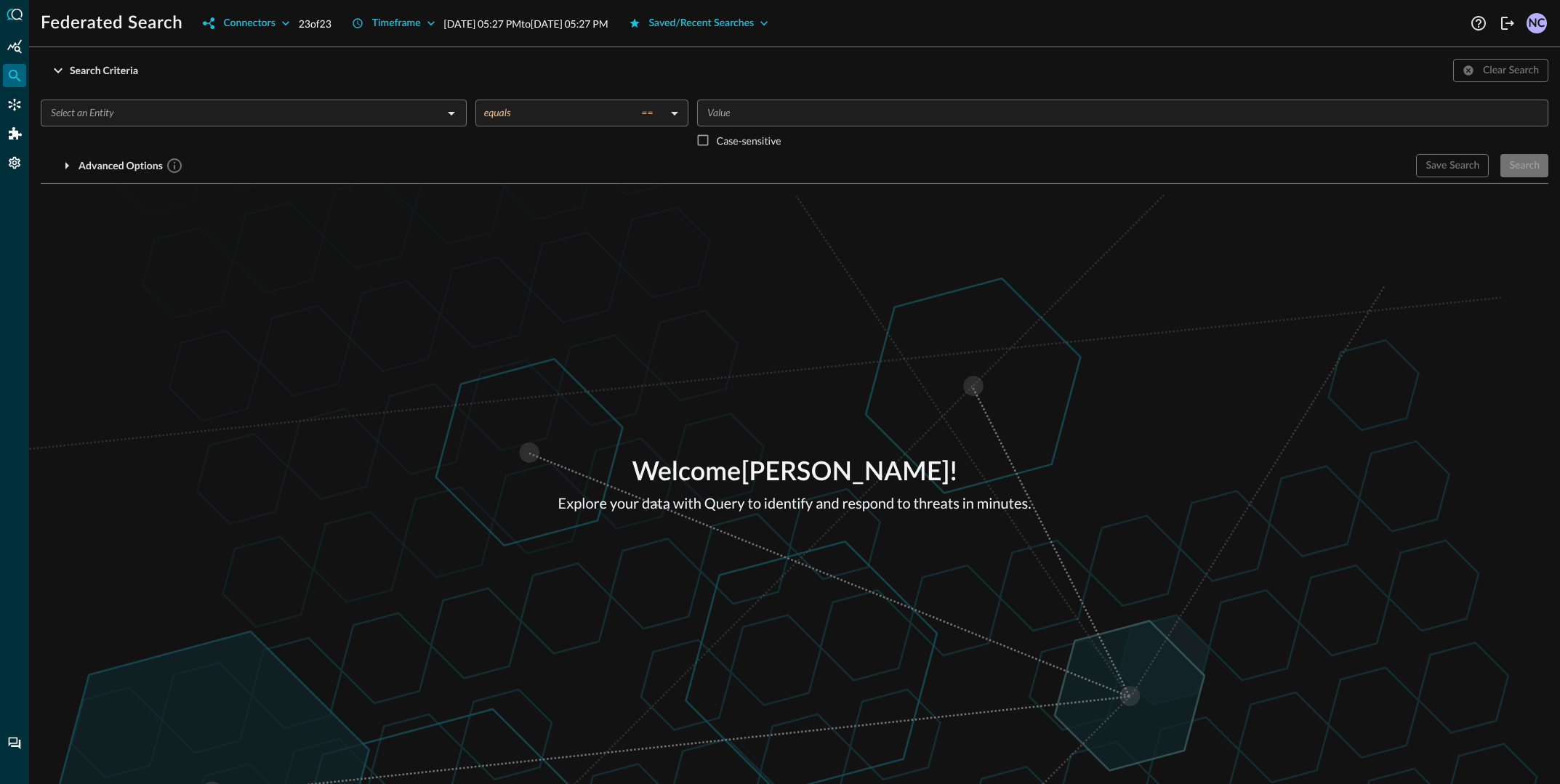
click at [153, 119] on input "text" at bounding box center [241, 113] width 393 height 19
click at [288, 80] on div "Search Criteria Clear Search" at bounding box center [794, 70] width 1508 height 23
click at [13, 109] on icon "Connectors" at bounding box center [14, 104] width 15 height 15
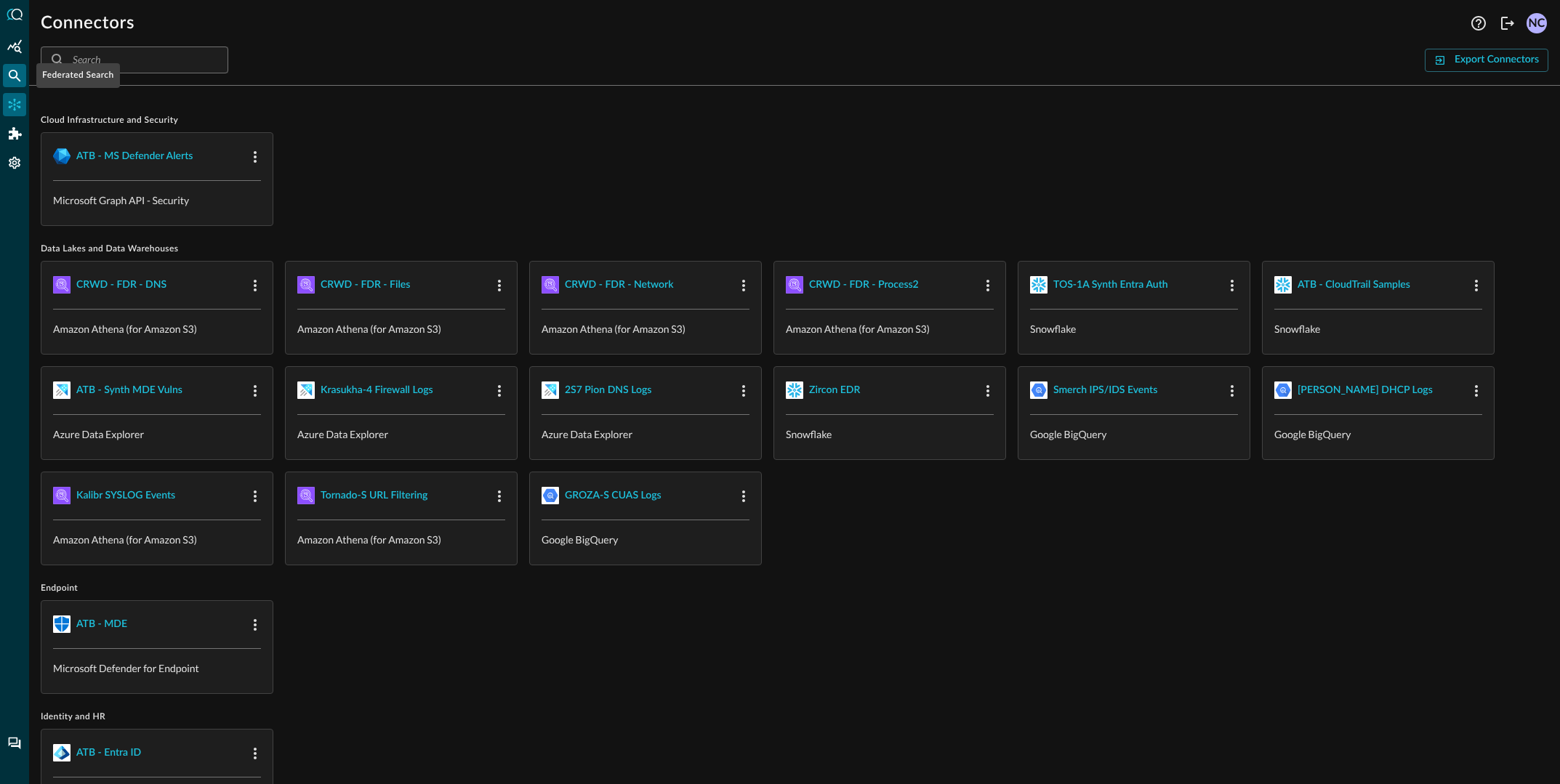
click at [18, 84] on div "Federated Search" at bounding box center [15, 76] width 23 height 23
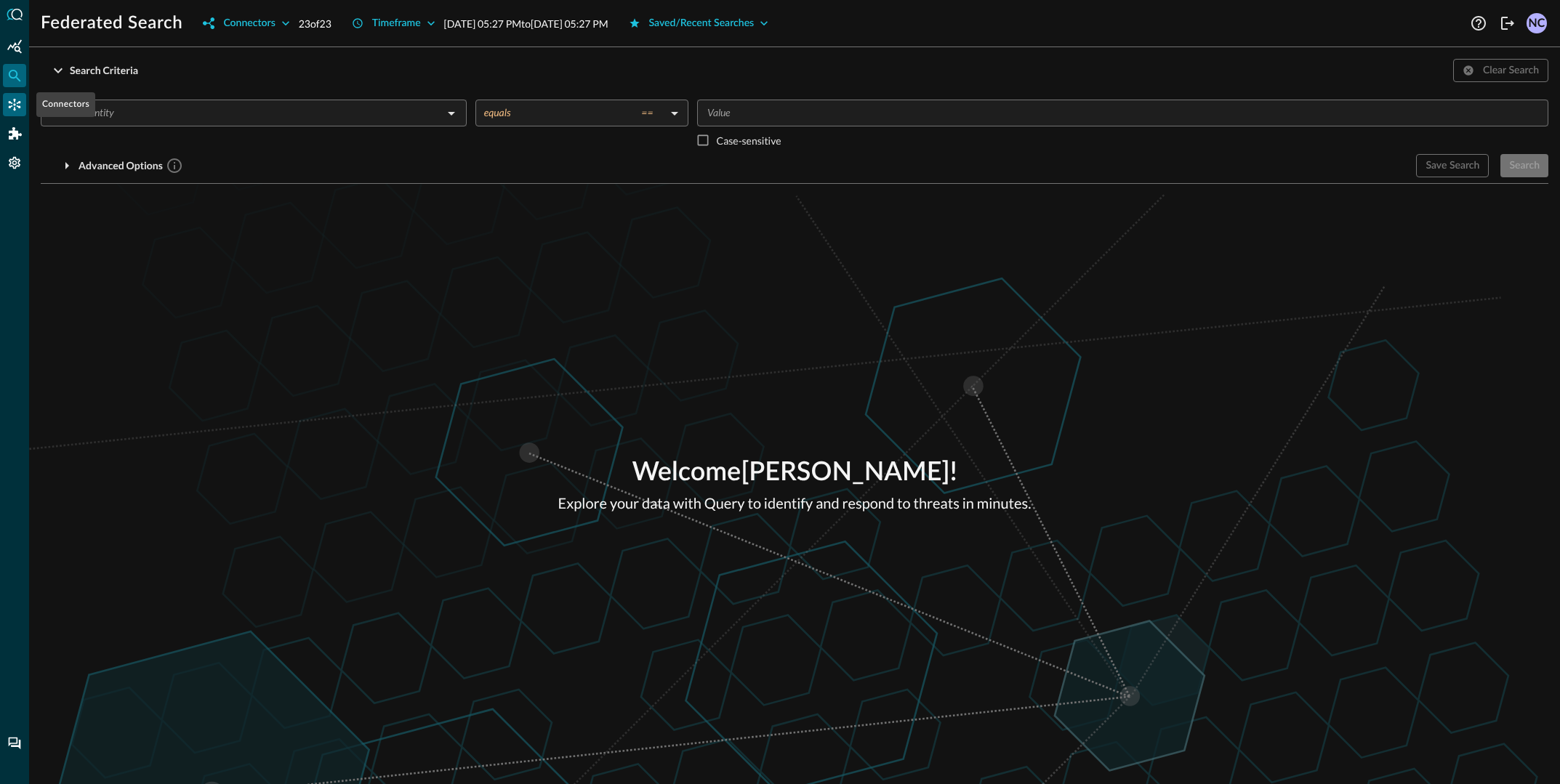
click at [19, 110] on icon "Connectors" at bounding box center [14, 104] width 15 height 15
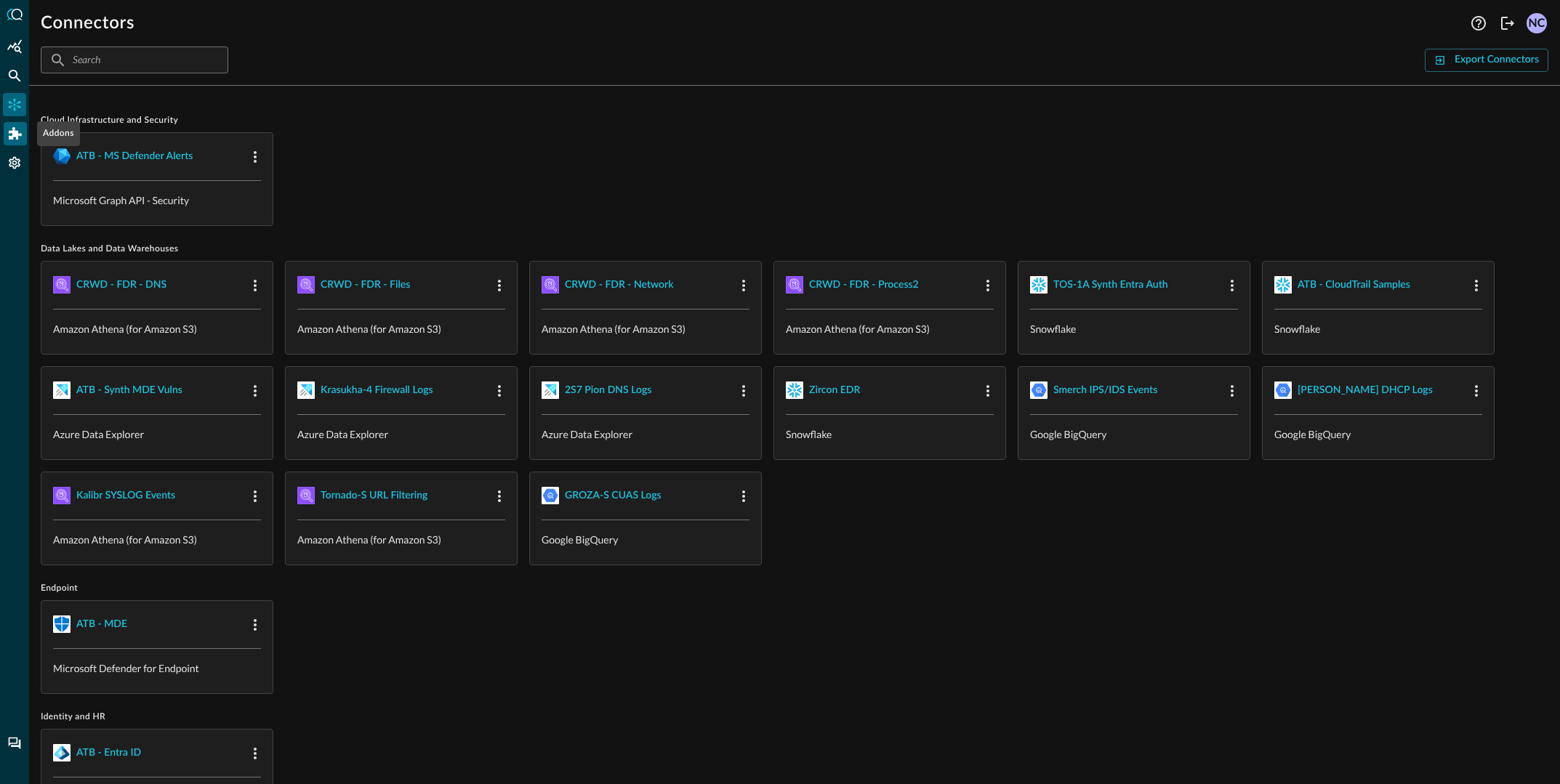
click at [19, 138] on icon "Addons" at bounding box center [15, 133] width 13 height 13
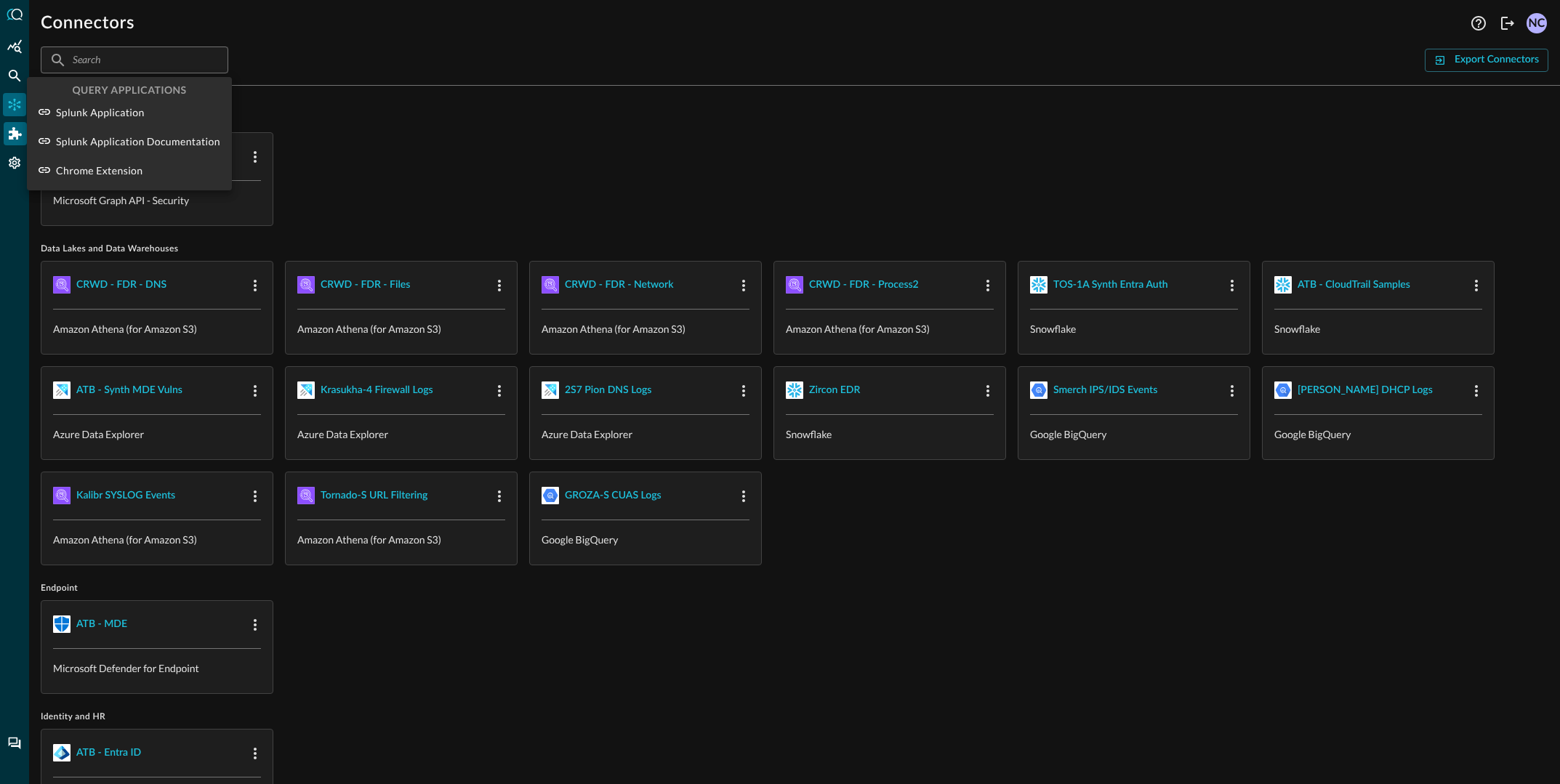
click at [19, 138] on div at bounding box center [780, 392] width 1560 height 784
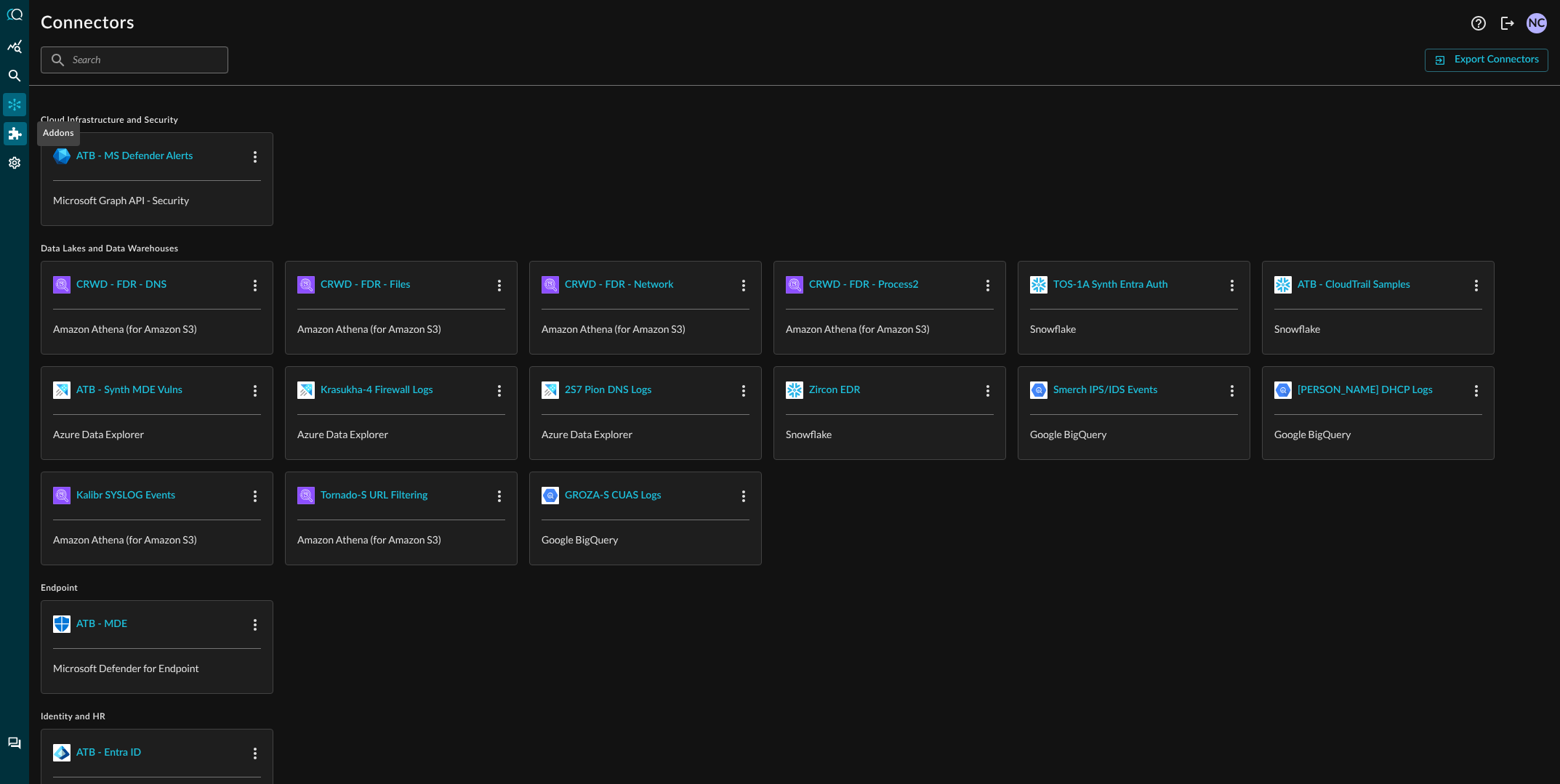
click at [15, 140] on icon "Addons" at bounding box center [15, 133] width 13 height 13
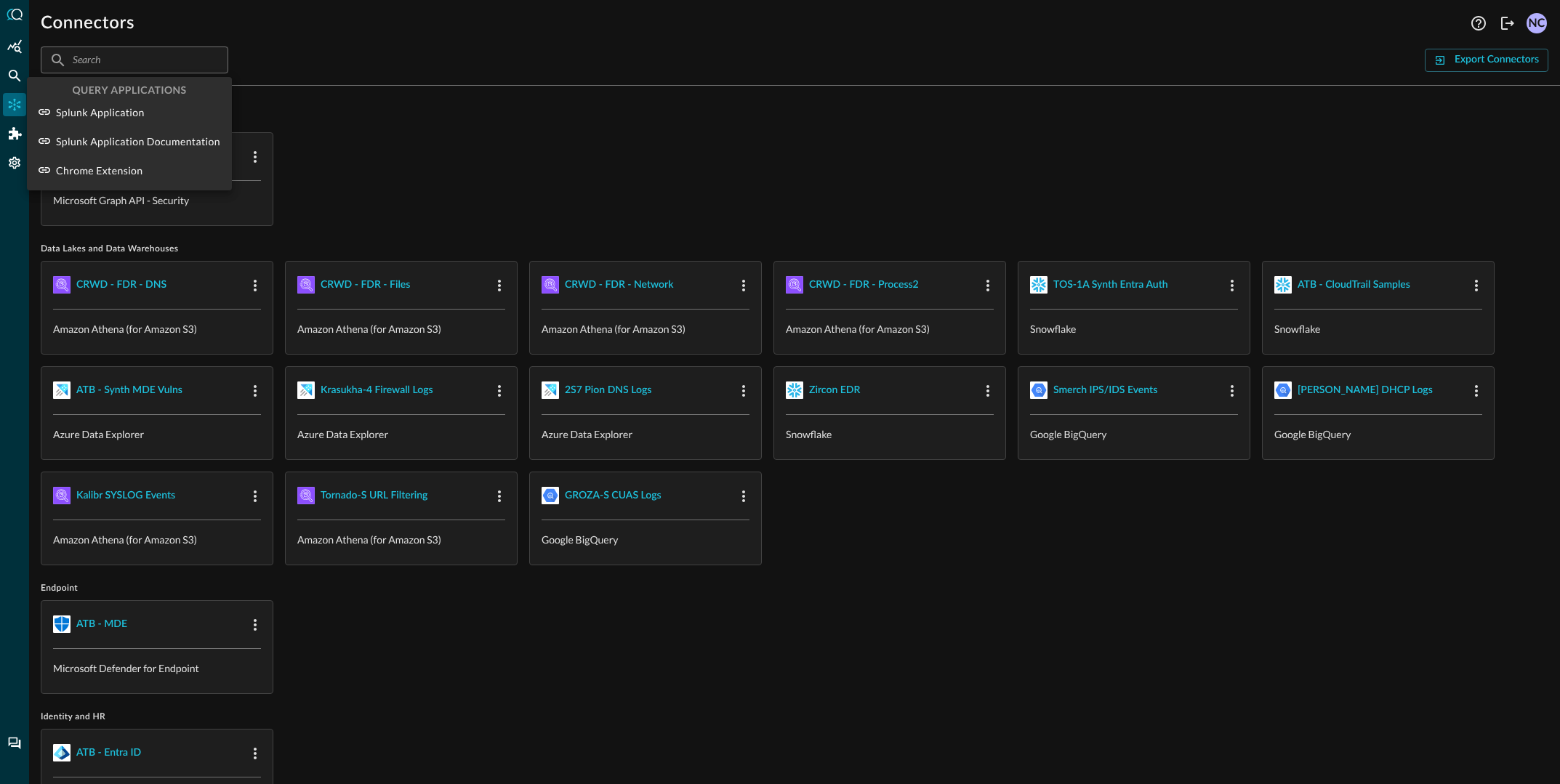
click at [15, 165] on div at bounding box center [780, 392] width 1560 height 784
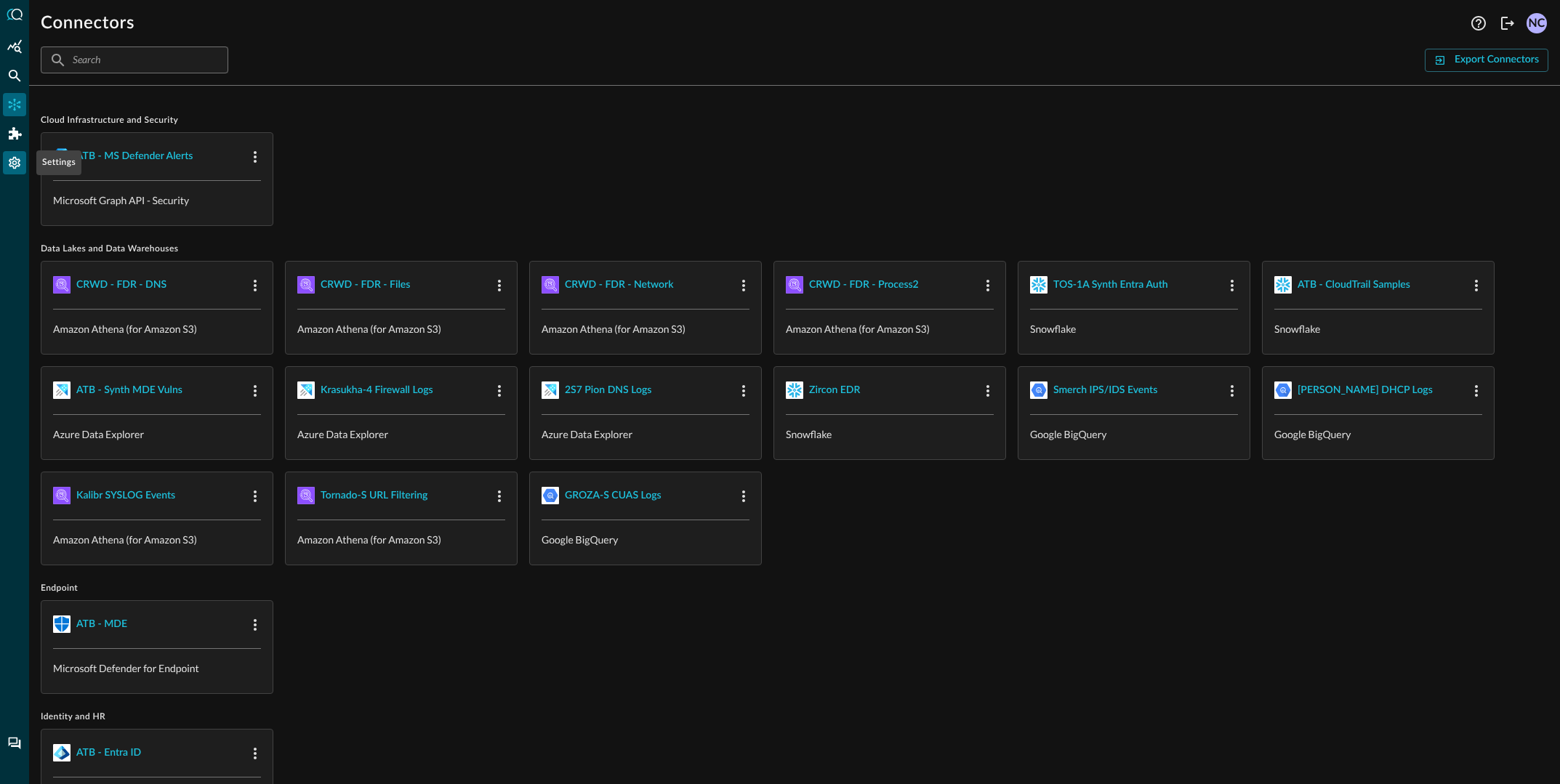
click at [14, 161] on icon "Settings" at bounding box center [14, 163] width 15 height 15
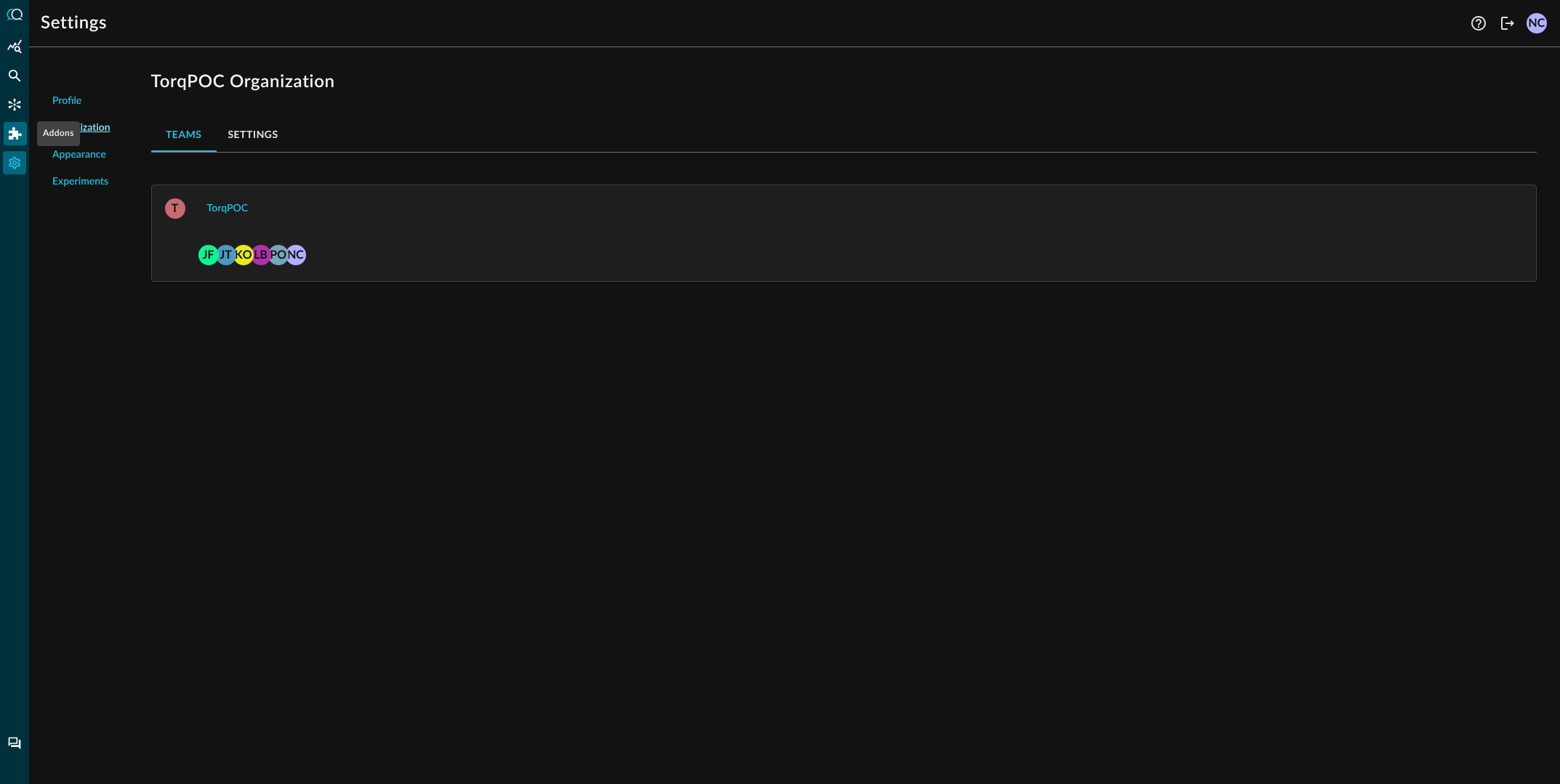
click at [11, 145] on div "Addons" at bounding box center [15, 133] width 23 height 23
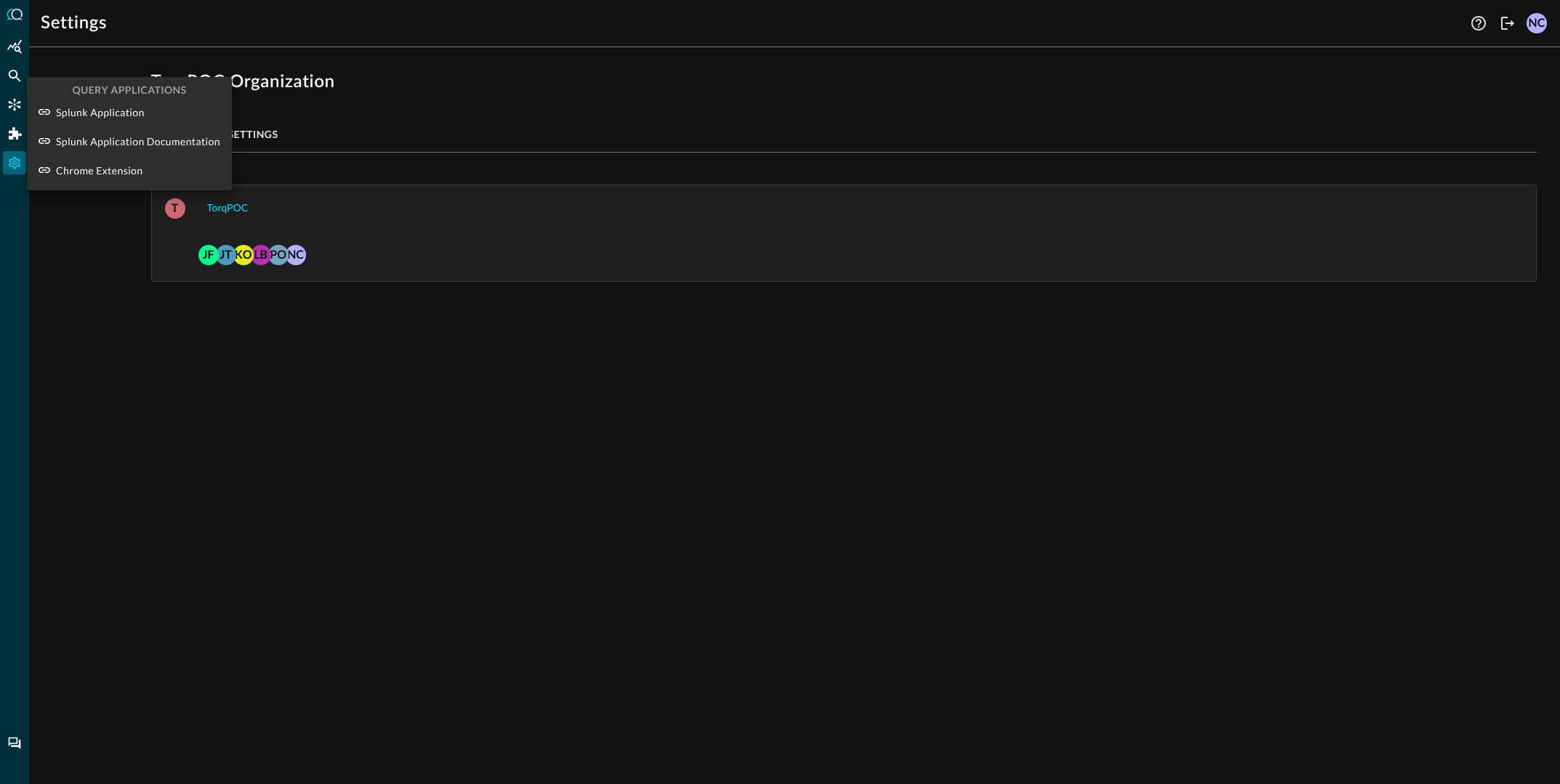
click at [6, 108] on div at bounding box center [780, 392] width 1560 height 784
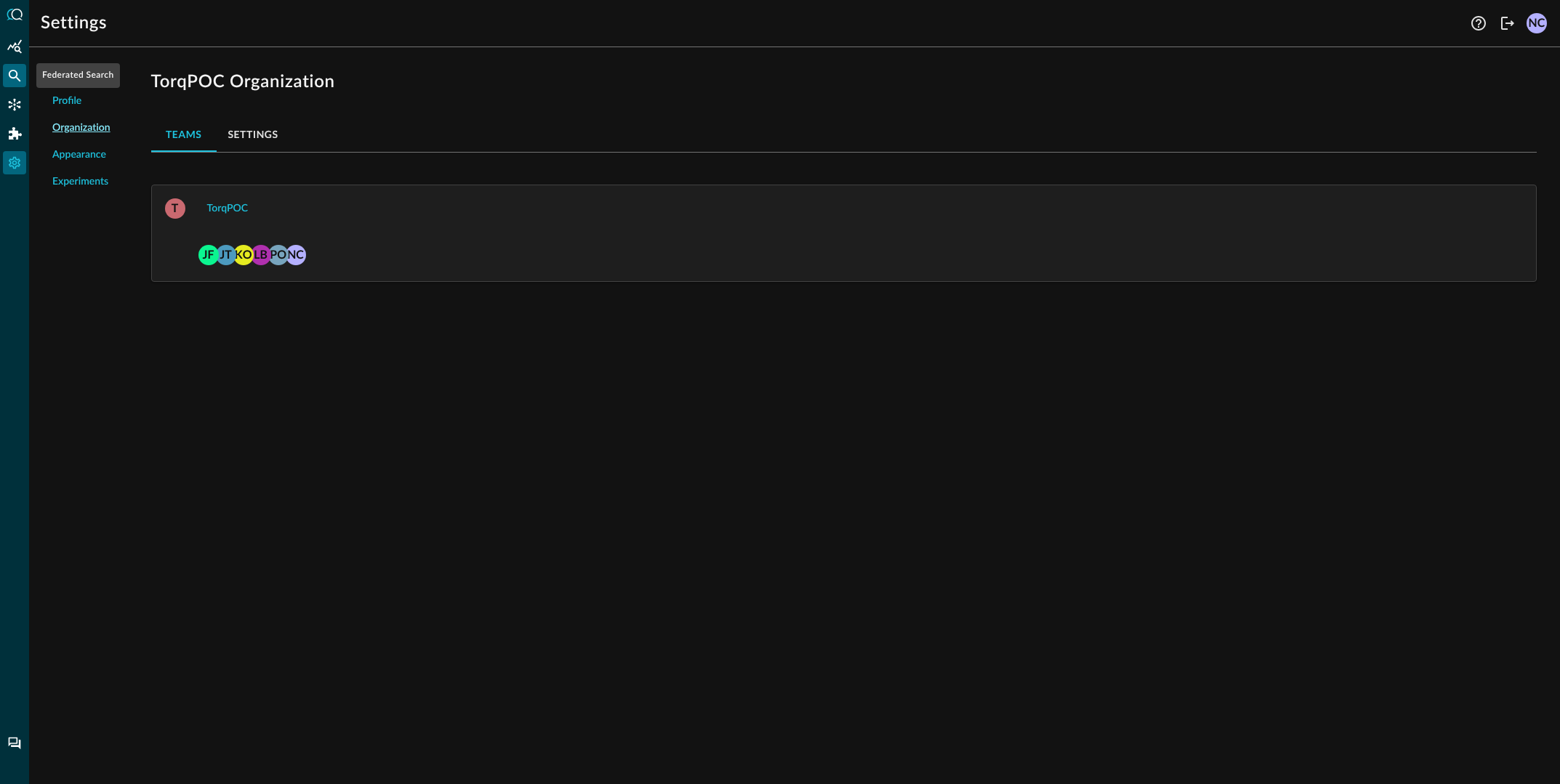
click at [14, 76] on icon "Federated Search" at bounding box center [14, 76] width 15 height 15
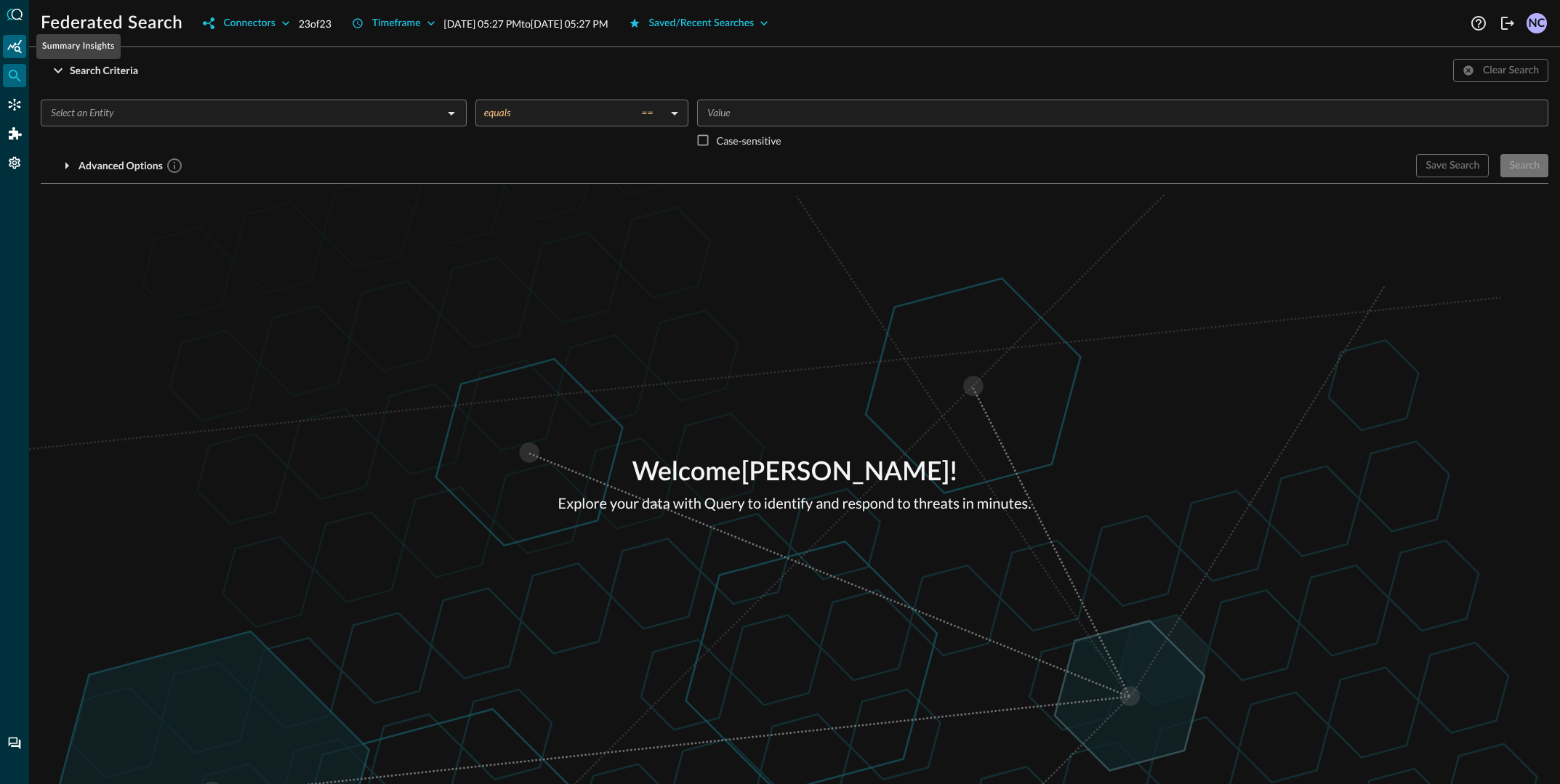
click at [23, 46] on div "Summary Insights" at bounding box center [15, 46] width 23 height 23
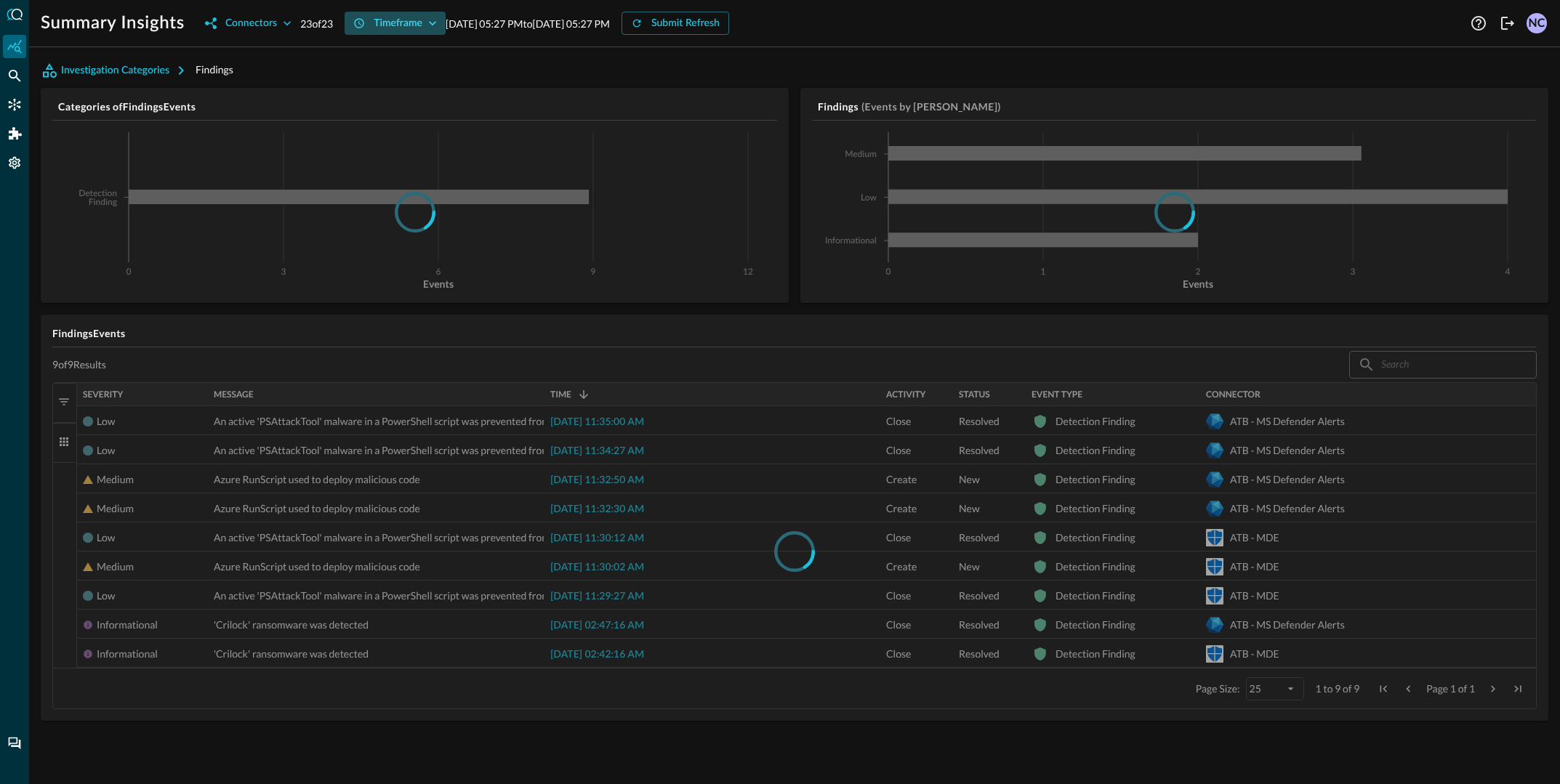
click at [422, 18] on div "Timeframe" at bounding box center [398, 24] width 49 height 19
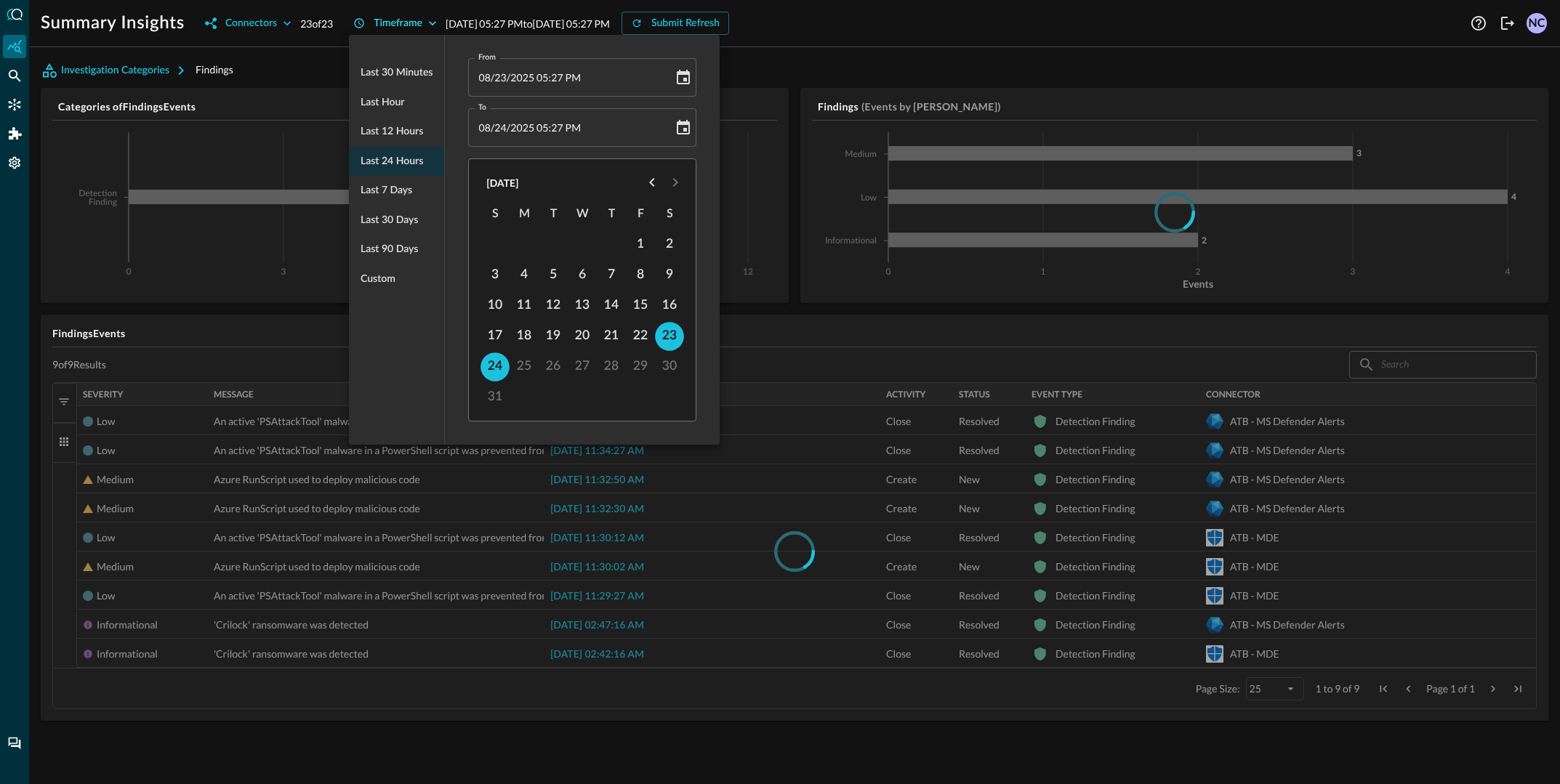
click at [422, 18] on div at bounding box center [780, 392] width 1560 height 784
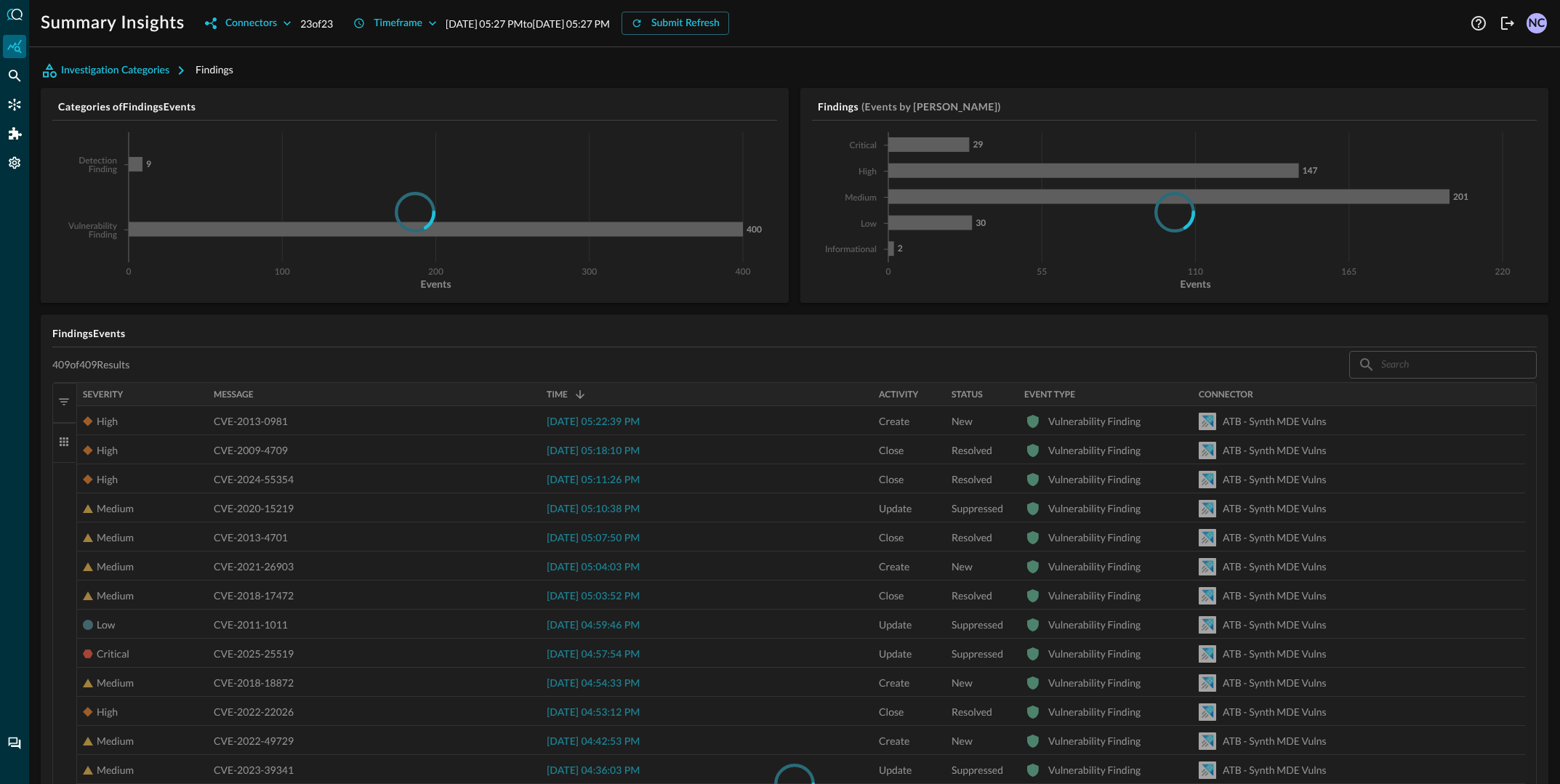
click at [412, 421] on div at bounding box center [794, 784] width 1484 height 804
click at [308, 425] on div at bounding box center [794, 784] width 1484 height 804
click at [122, 442] on div at bounding box center [794, 784] width 1484 height 804
click at [129, 429] on div at bounding box center [794, 784] width 1484 height 804
click at [266, 32] on button "Connectors" at bounding box center [248, 23] width 104 height 23
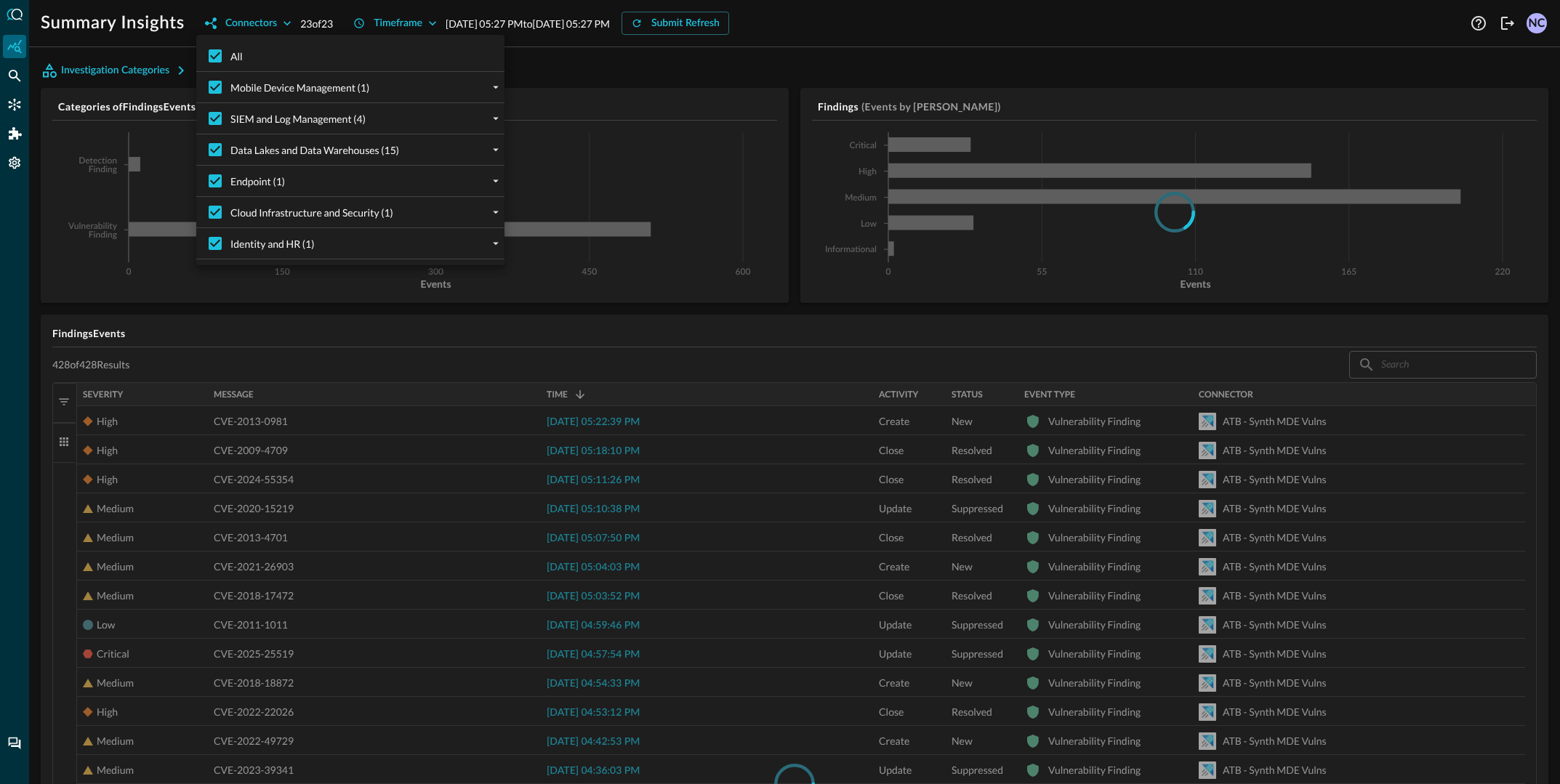
drag, startPoint x: 271, startPoint y: 31, endPoint x: 215, endPoint y: 37, distance: 56.3
click at [271, 31] on div at bounding box center [780, 392] width 1560 height 784
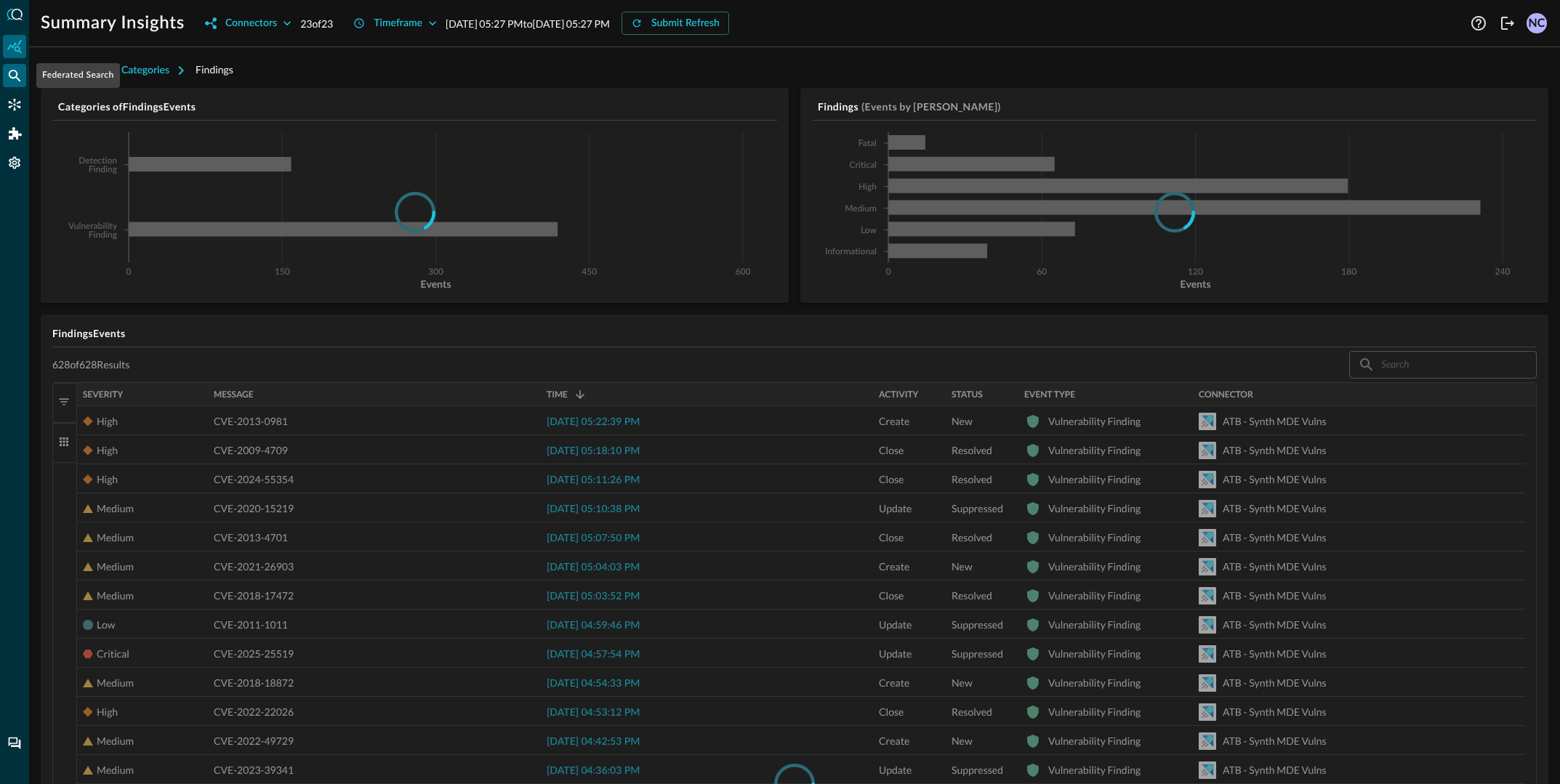
click at [6, 74] on div "Federated Search" at bounding box center [15, 76] width 23 height 23
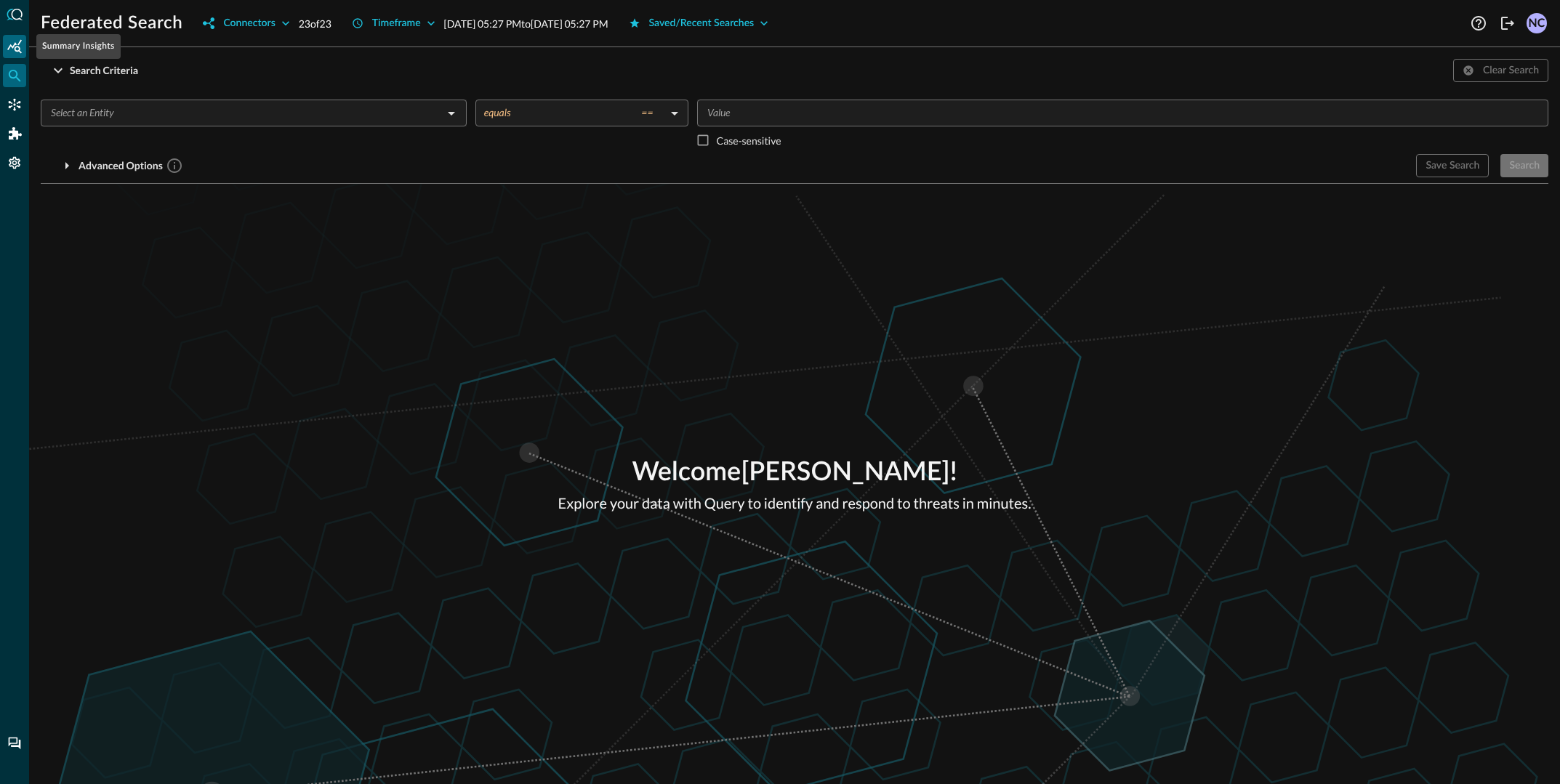
click at [17, 51] on icon "Summary Insights" at bounding box center [14, 46] width 15 height 14
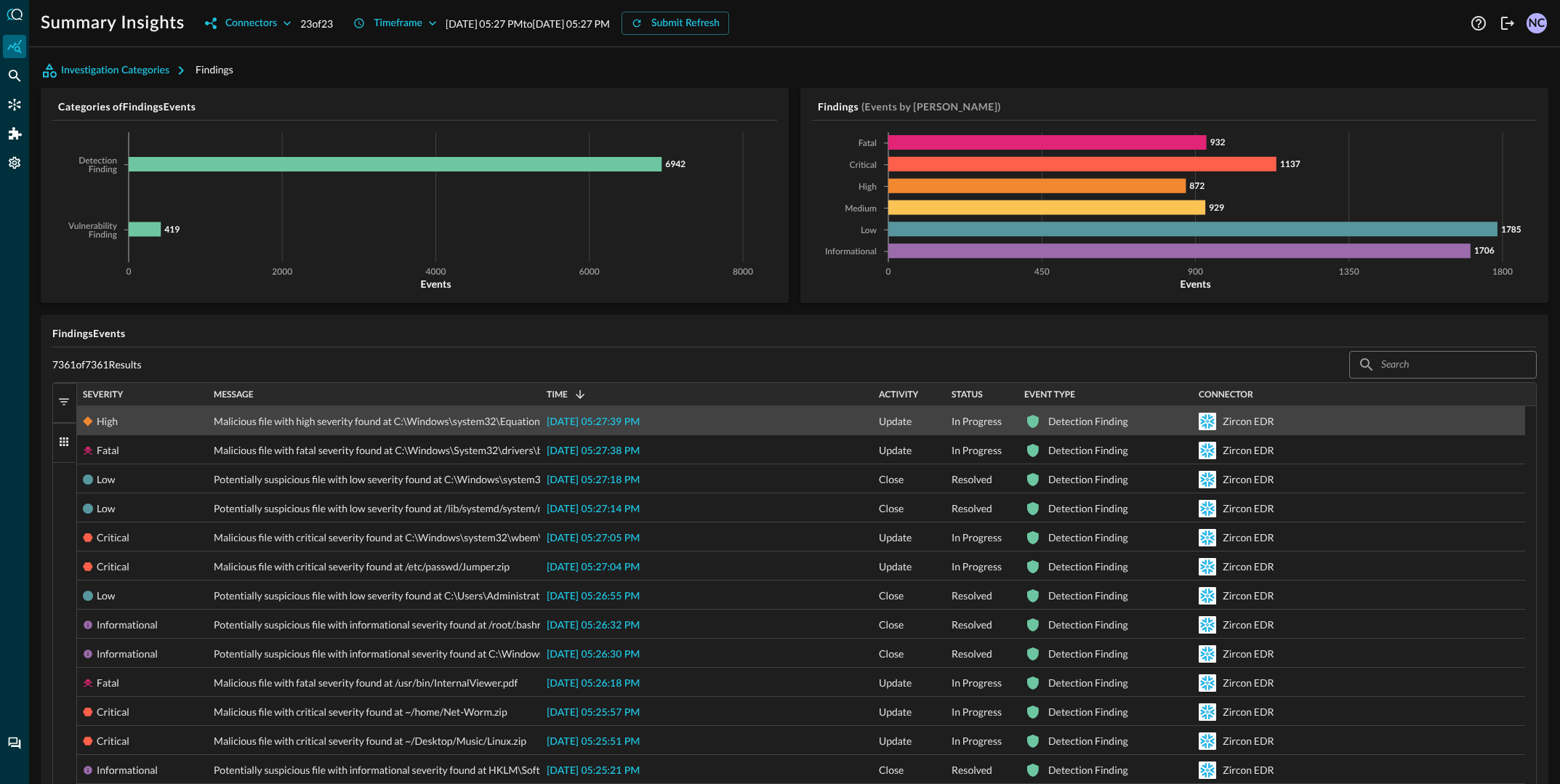
click at [485, 422] on span "Malicious file with high severity found at C:\Windows\system32\EquationGroup.zip" at bounding box center [399, 422] width 370 height 29
click at [100, 428] on div "High" at bounding box center [106, 422] width 21 height 29
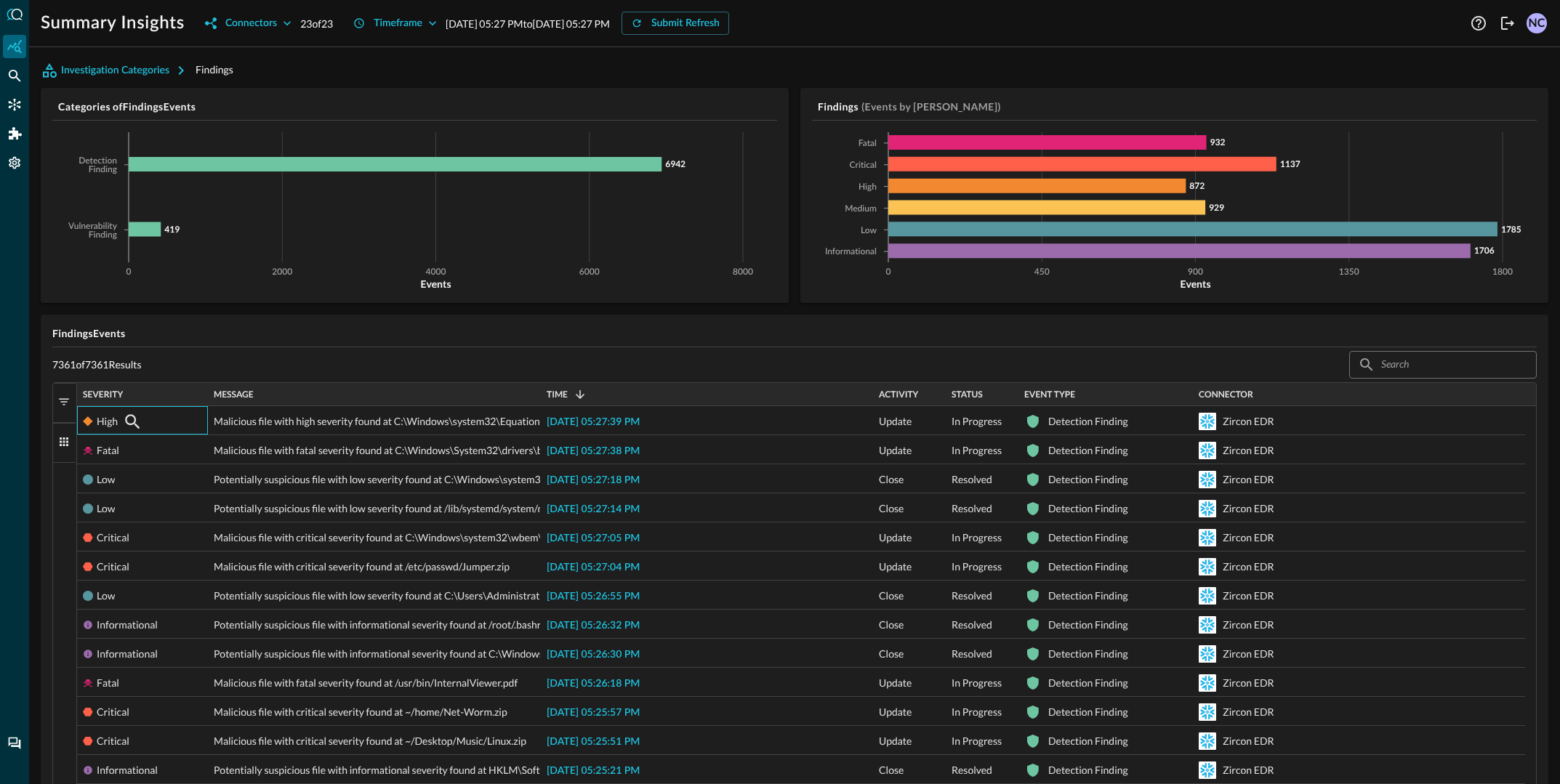
click at [32, 79] on div "Investigation Categories Findings Categories of Findings Events 0 2000 4000 600…" at bounding box center [795, 421] width 1531 height 725
click at [14, 79] on icon "Federated Search" at bounding box center [14, 76] width 15 height 15
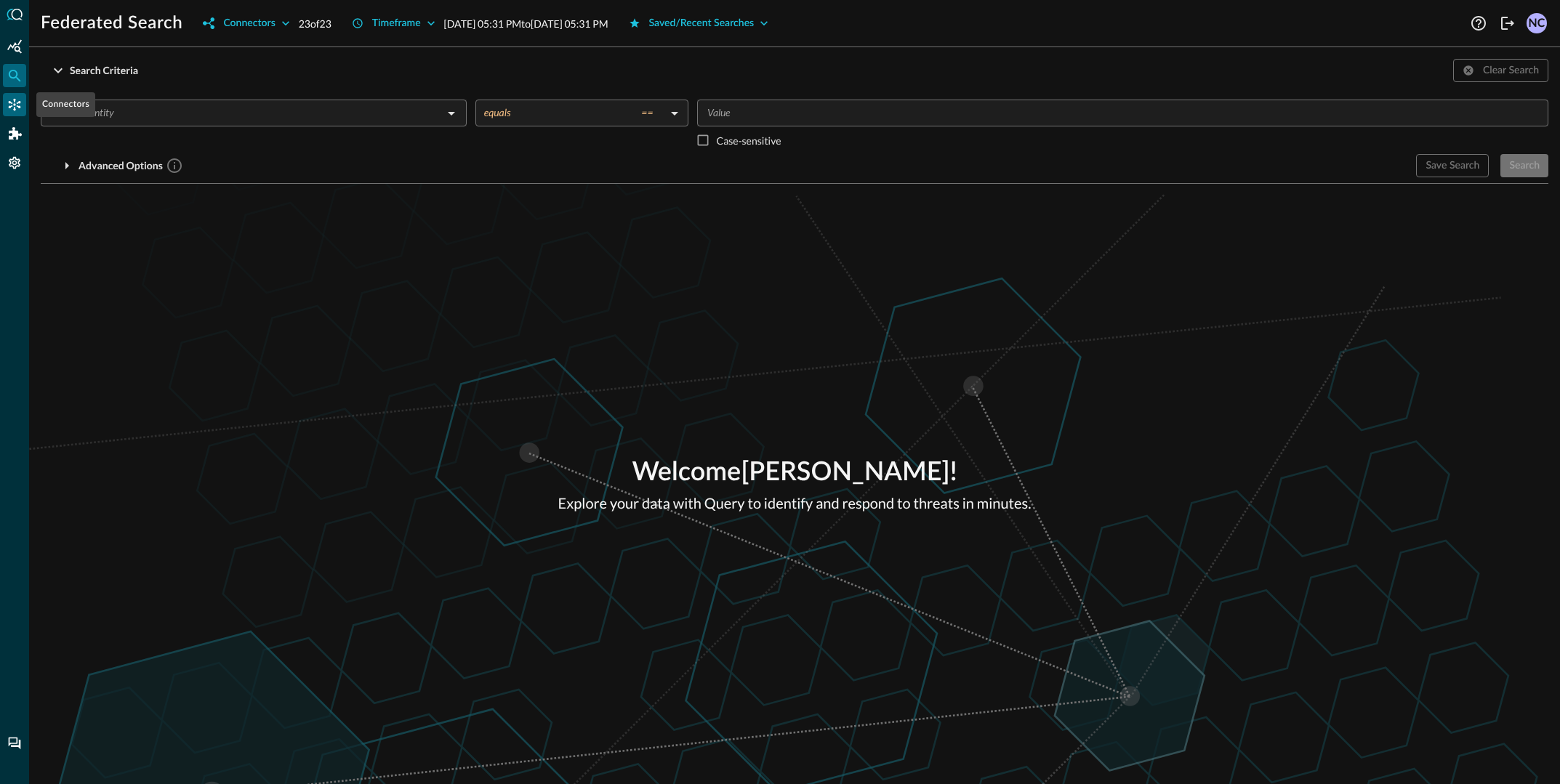
click at [17, 114] on div "Connectors" at bounding box center [15, 105] width 23 height 23
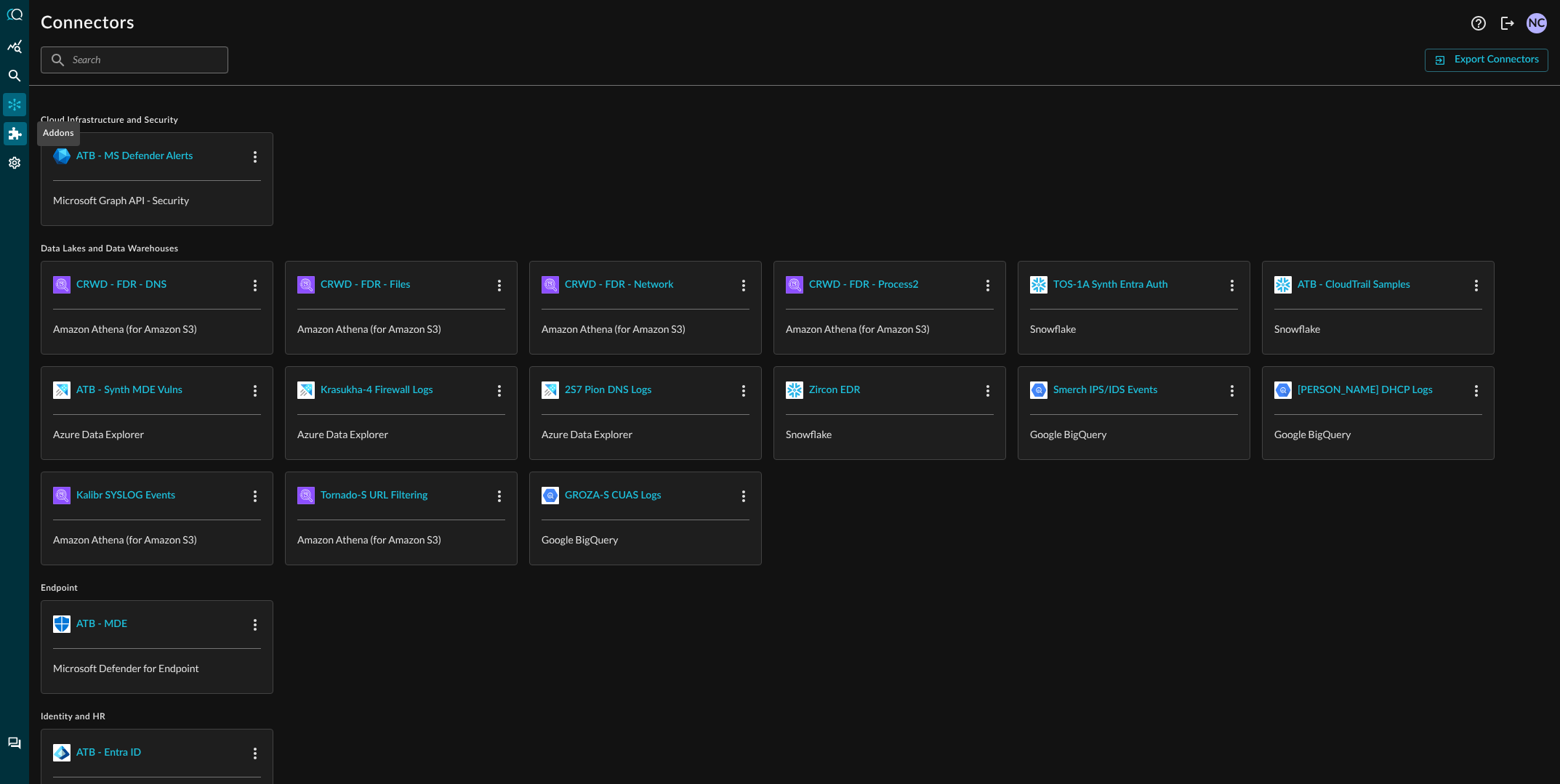
click at [15, 131] on icon "Addons" at bounding box center [15, 133] width 13 height 12
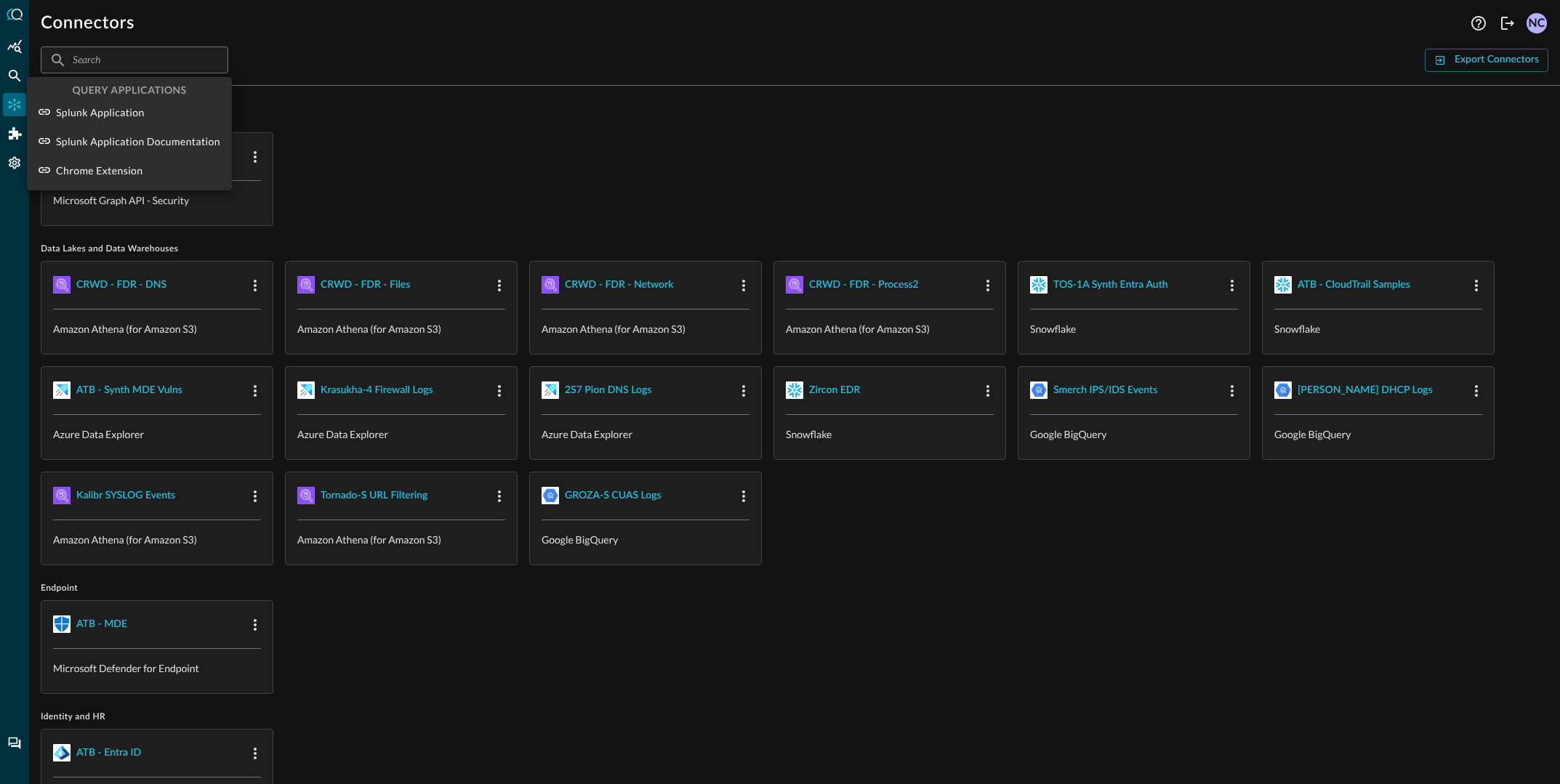
click at [20, 11] on div at bounding box center [780, 392] width 1560 height 784
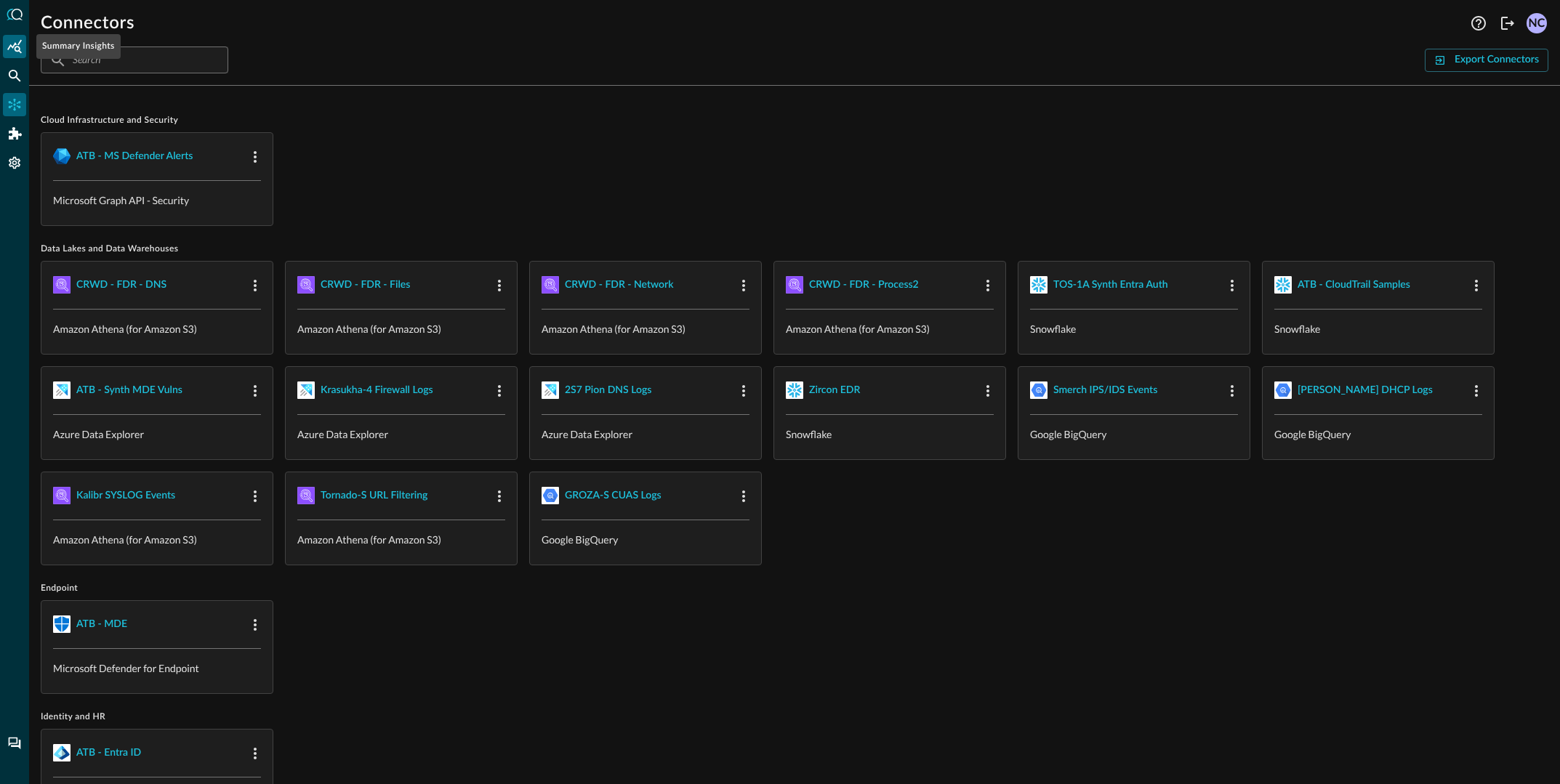
click at [14, 45] on icon "Summary Insights" at bounding box center [14, 46] width 15 height 14
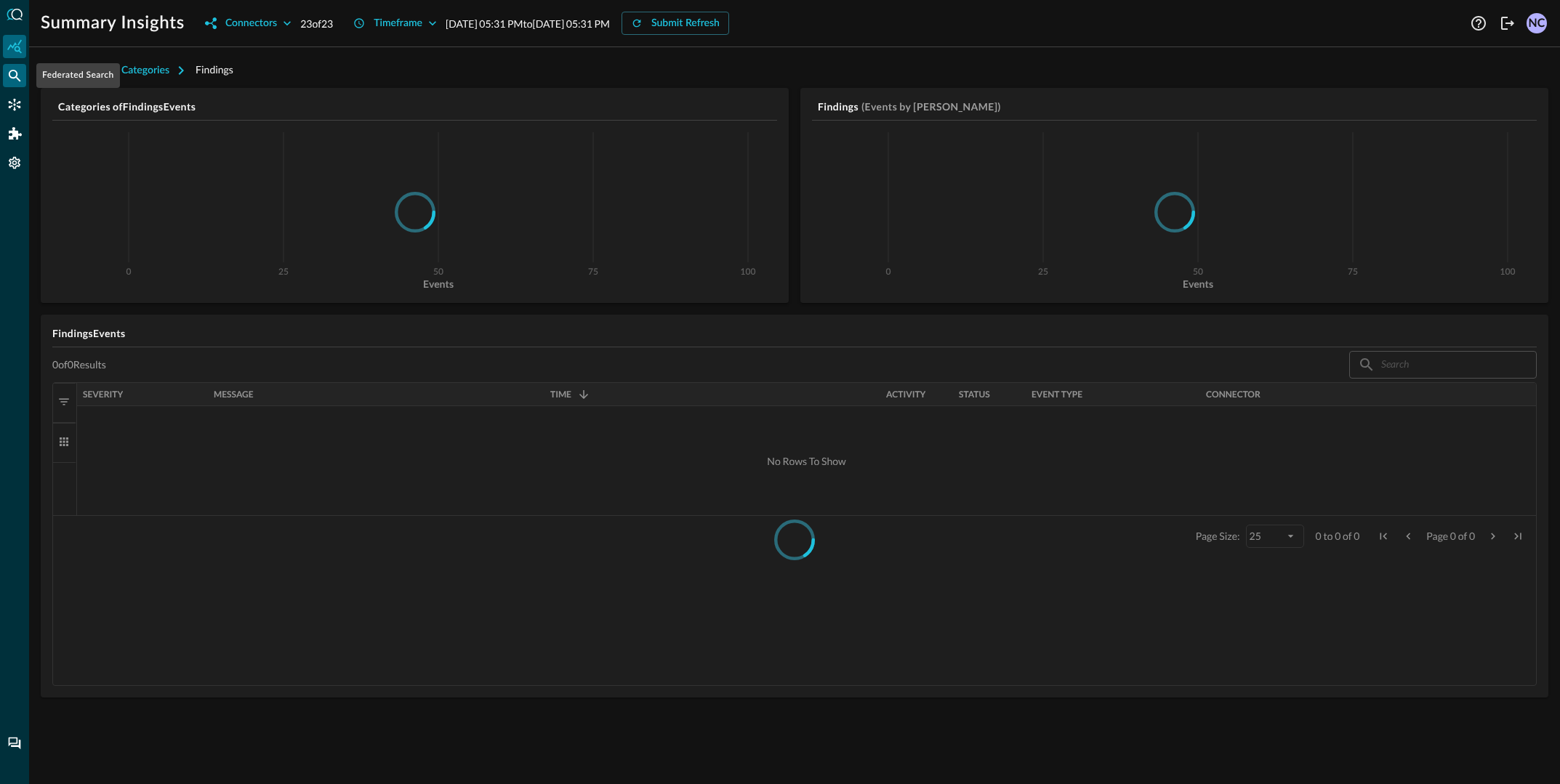
click at [15, 74] on icon "Federated Search" at bounding box center [14, 76] width 15 height 15
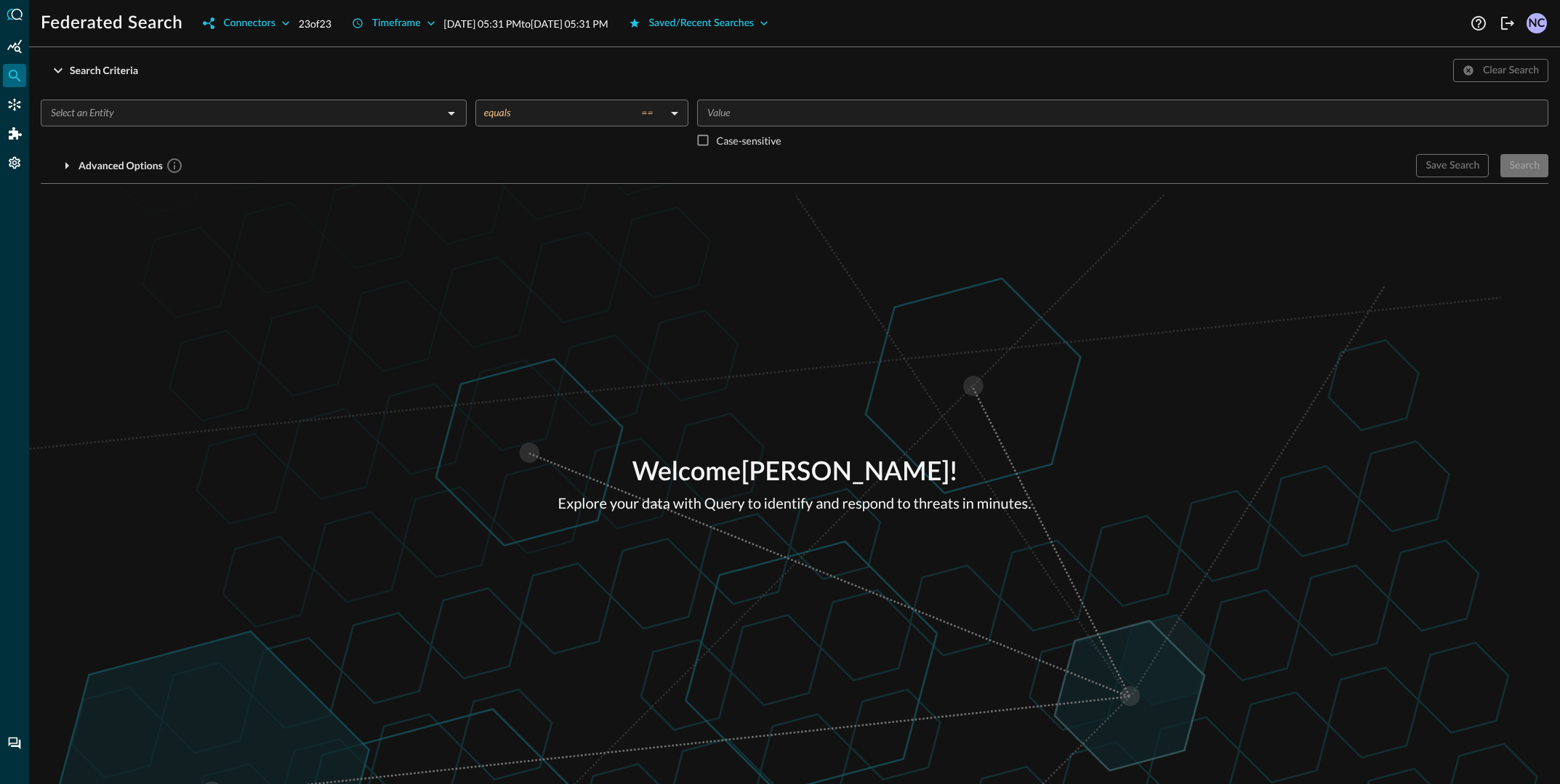
click at [168, 100] on div "​" at bounding box center [254, 113] width 426 height 27
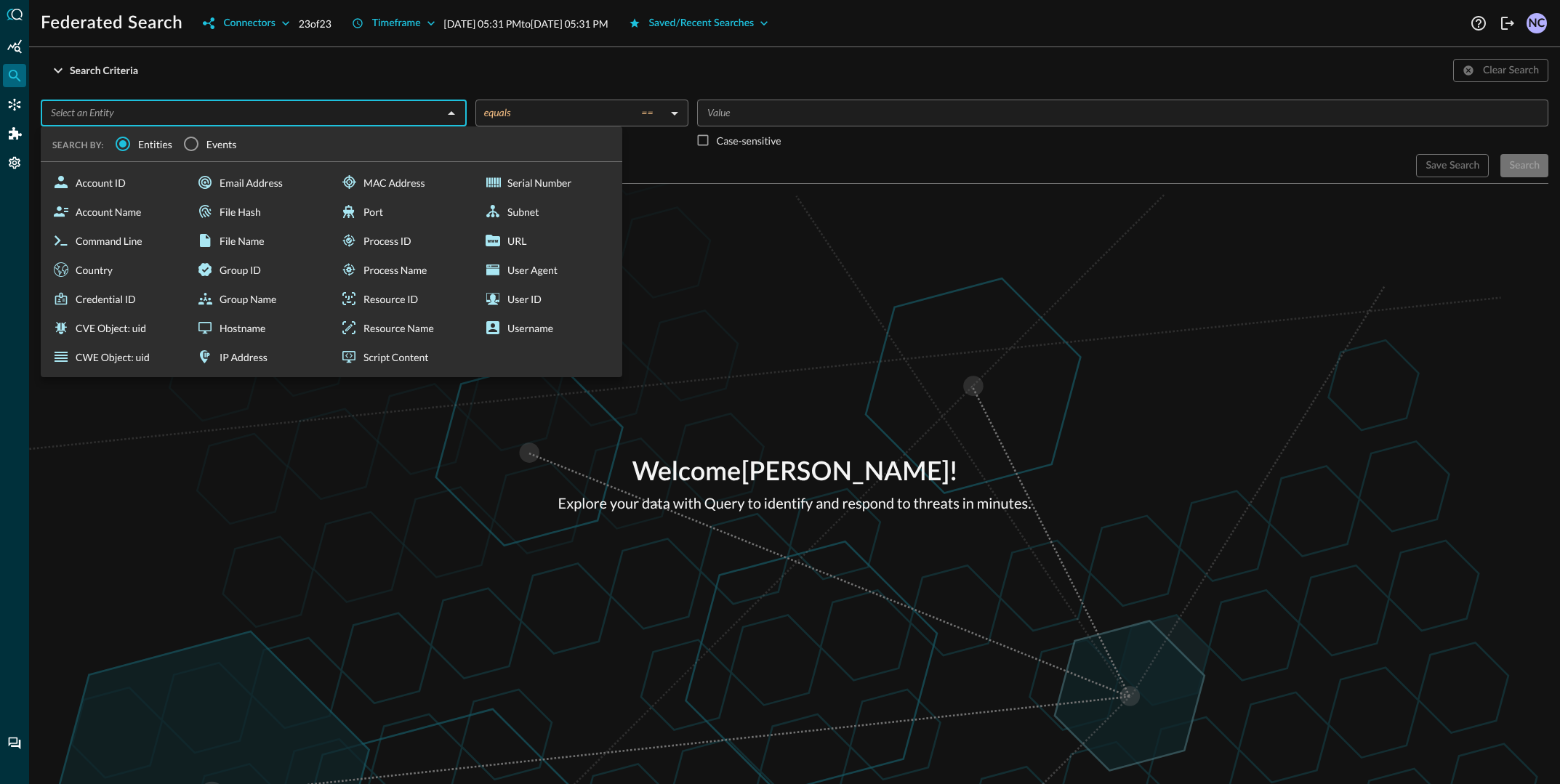
click at [190, 76] on div "Search Criteria Clear Search" at bounding box center [794, 70] width 1508 height 23
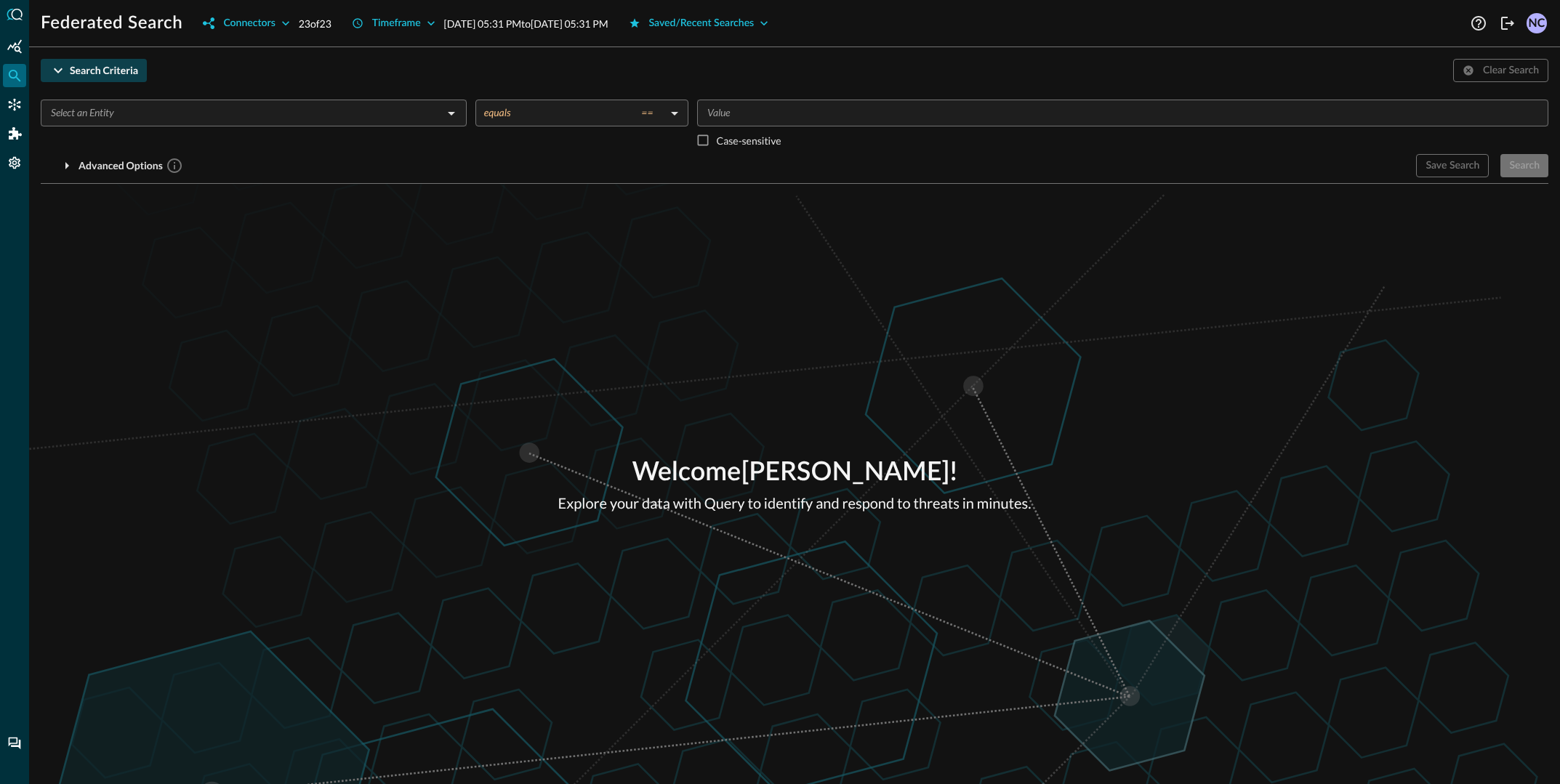
click at [96, 72] on div "Search Criteria" at bounding box center [104, 71] width 69 height 19
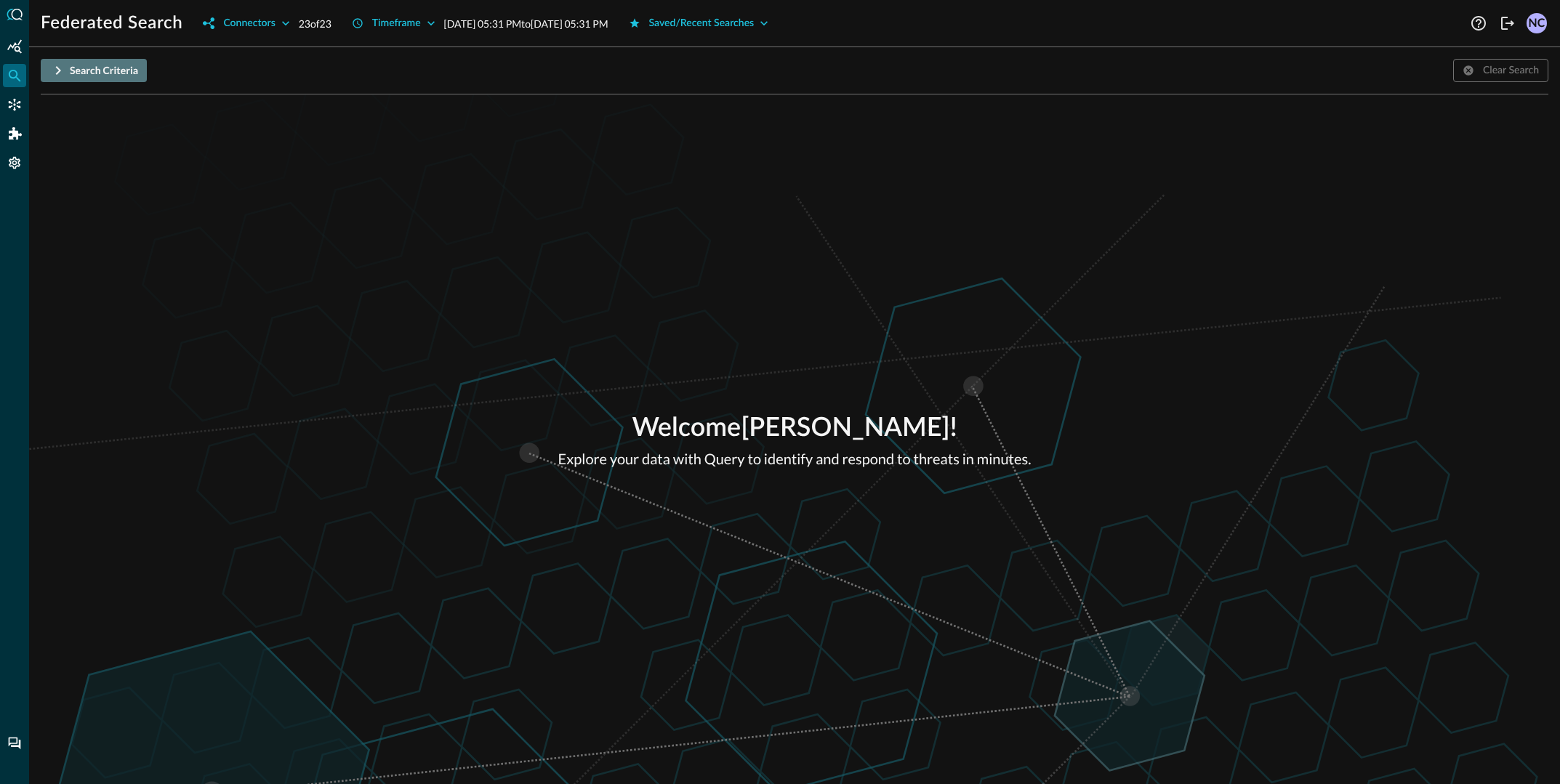
click at [96, 71] on div "Search Criteria" at bounding box center [104, 71] width 69 height 19
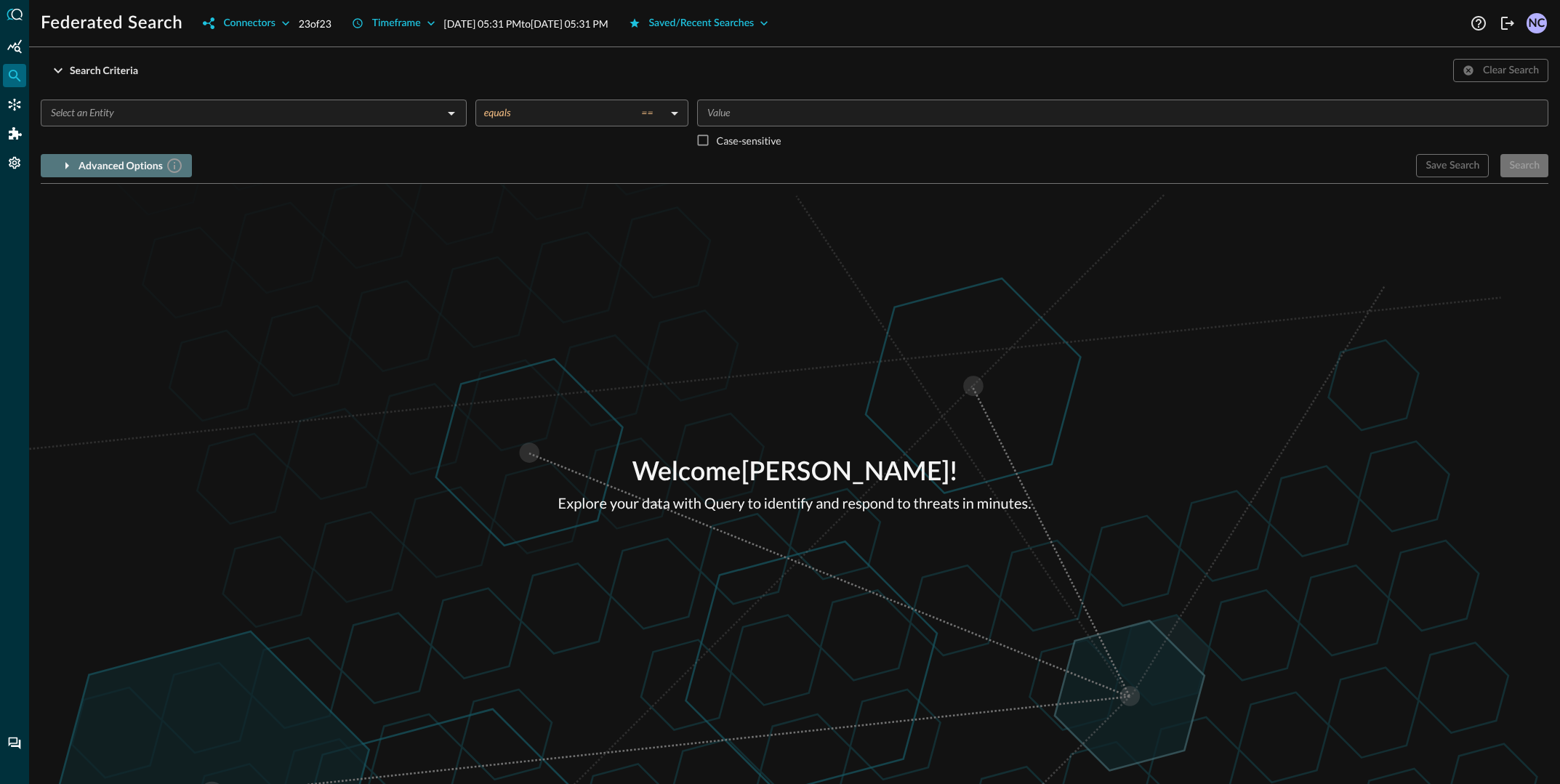
click at [110, 176] on button "Advanced Options" at bounding box center [116, 166] width 151 height 23
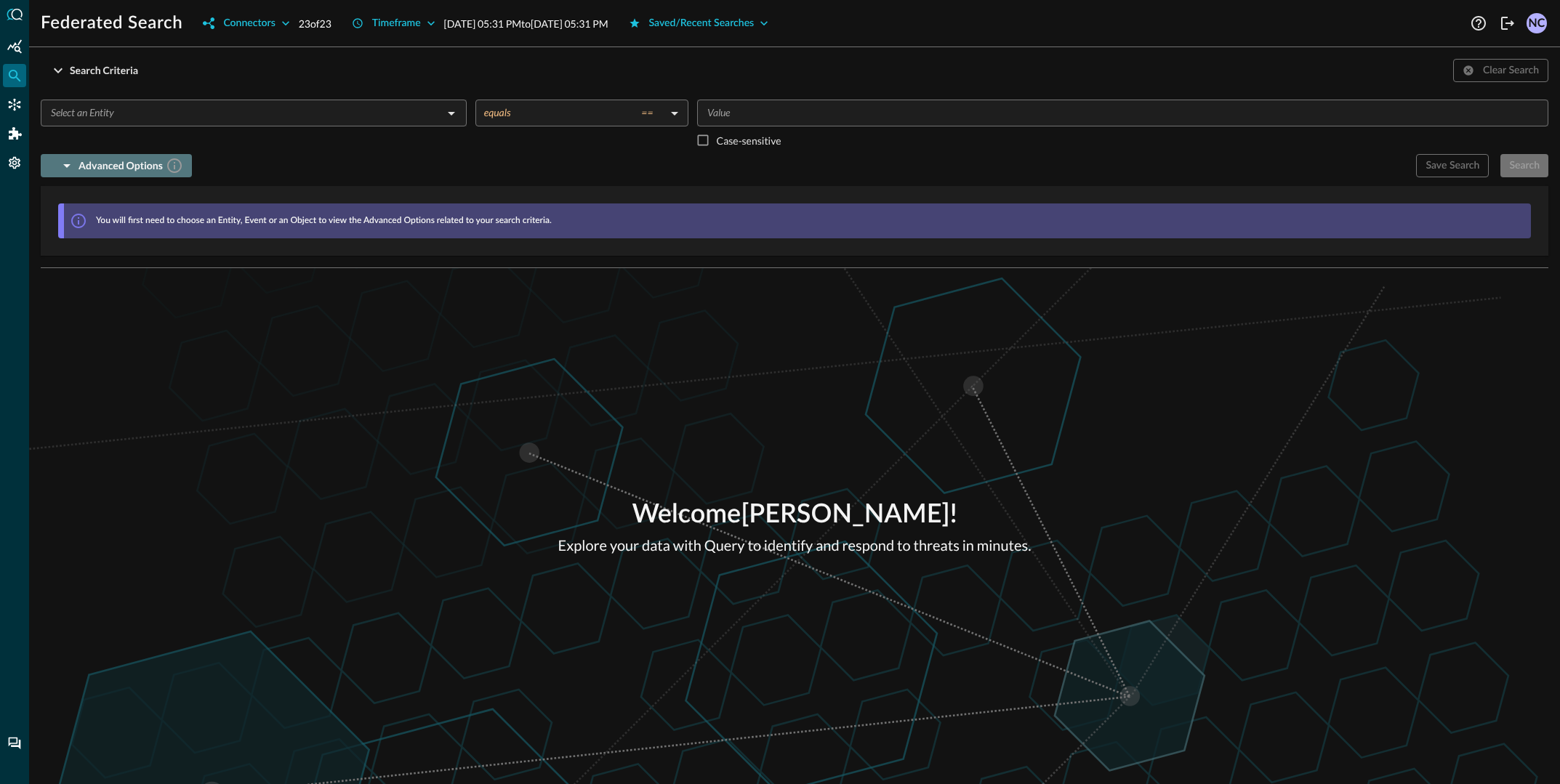
click at [113, 167] on div "Advanced Options" at bounding box center [131, 167] width 105 height 19
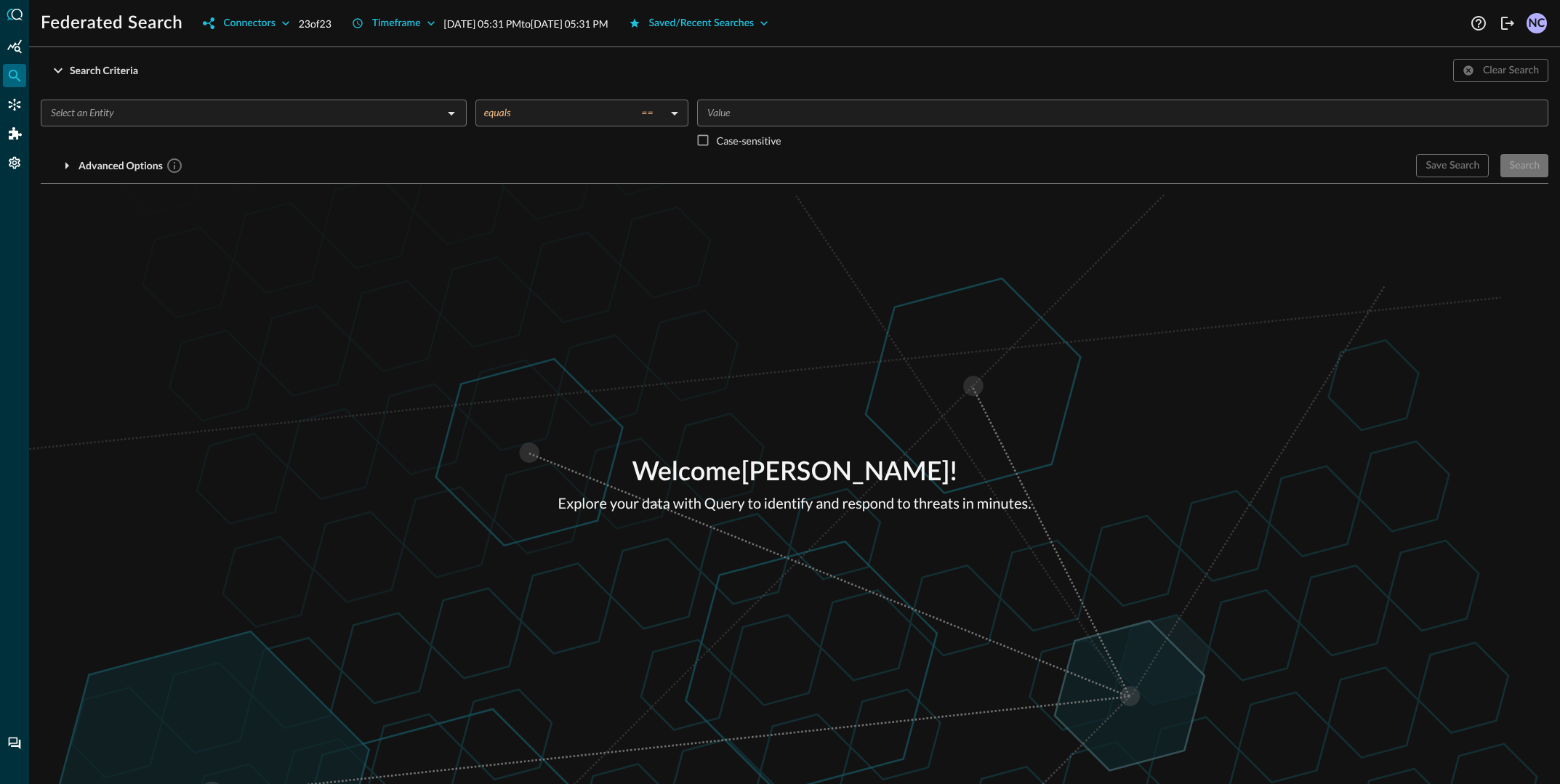
click at [595, 116] on body "Federated Search Connectors 23 of 23 Timeframe [DATE] 05:31 PM to [DATE] 05:31 …" at bounding box center [780, 392] width 1560 height 784
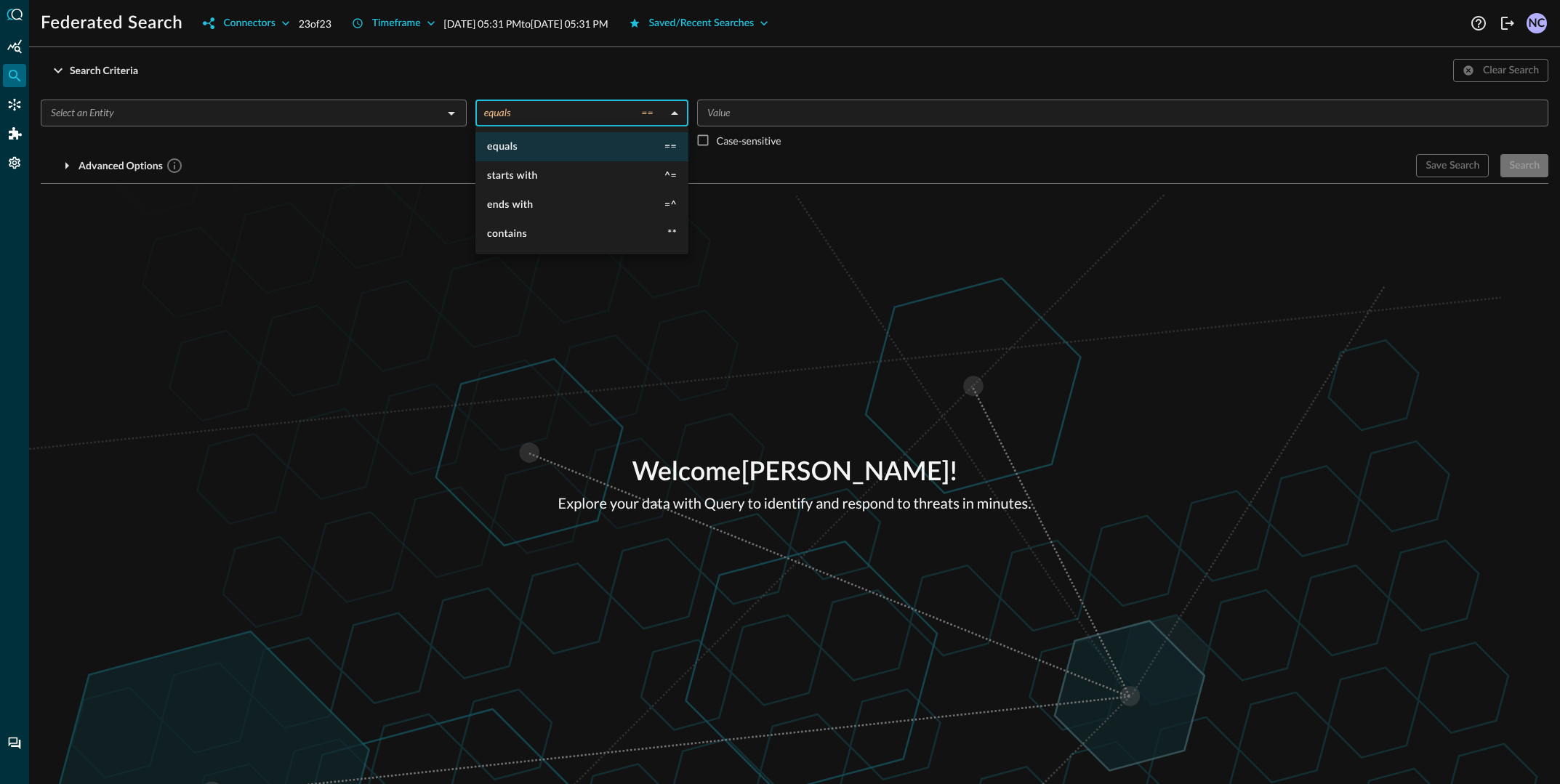
click at [579, 76] on div at bounding box center [780, 392] width 1560 height 784
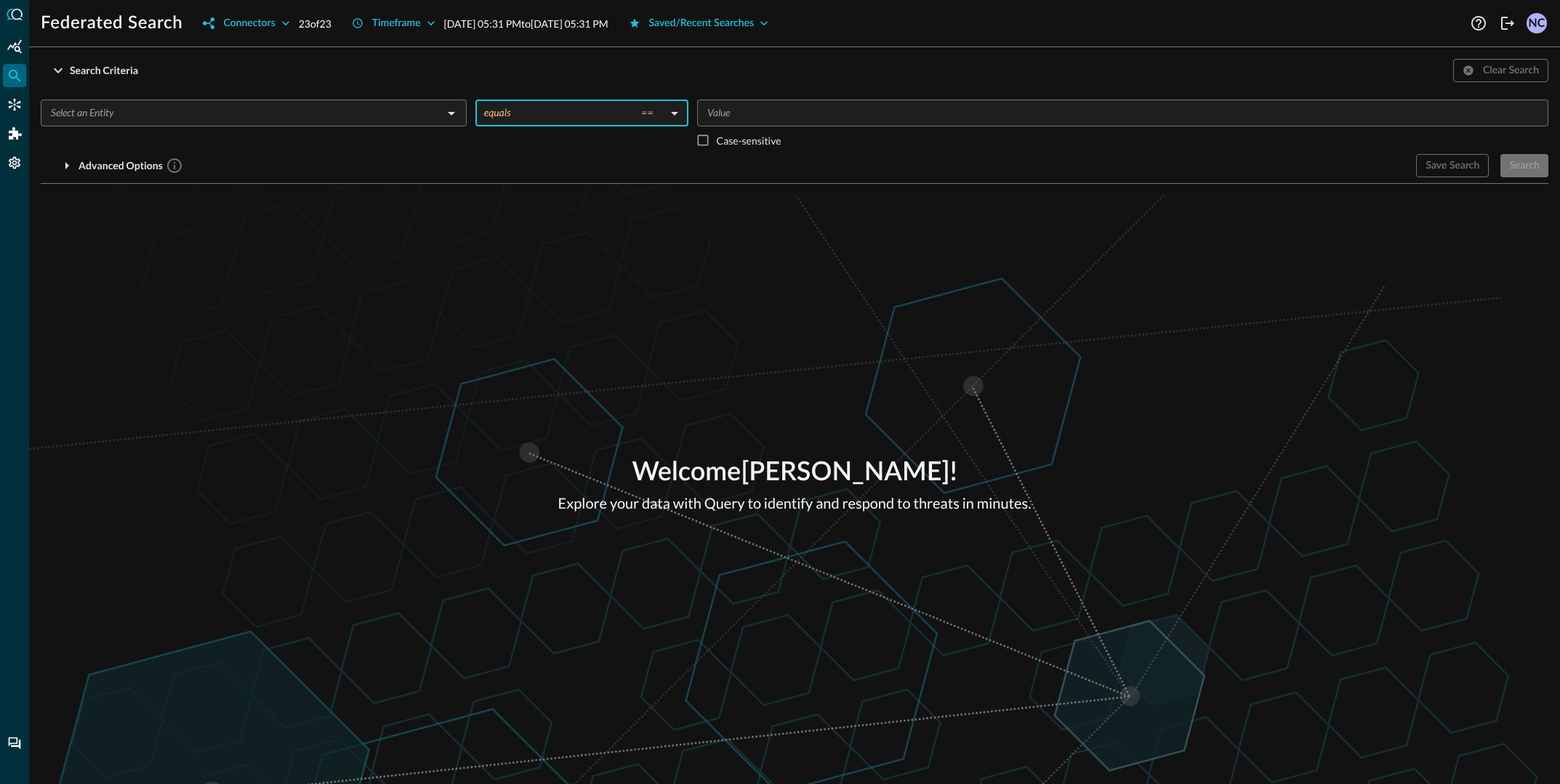
click at [1107, 93] on div "​ equals == equals ​ ​ Case-sensitive Advanced Options Save Search Search You w…" at bounding box center [794, 133] width 1508 height 89
click at [227, 117] on input "text" at bounding box center [241, 113] width 393 height 19
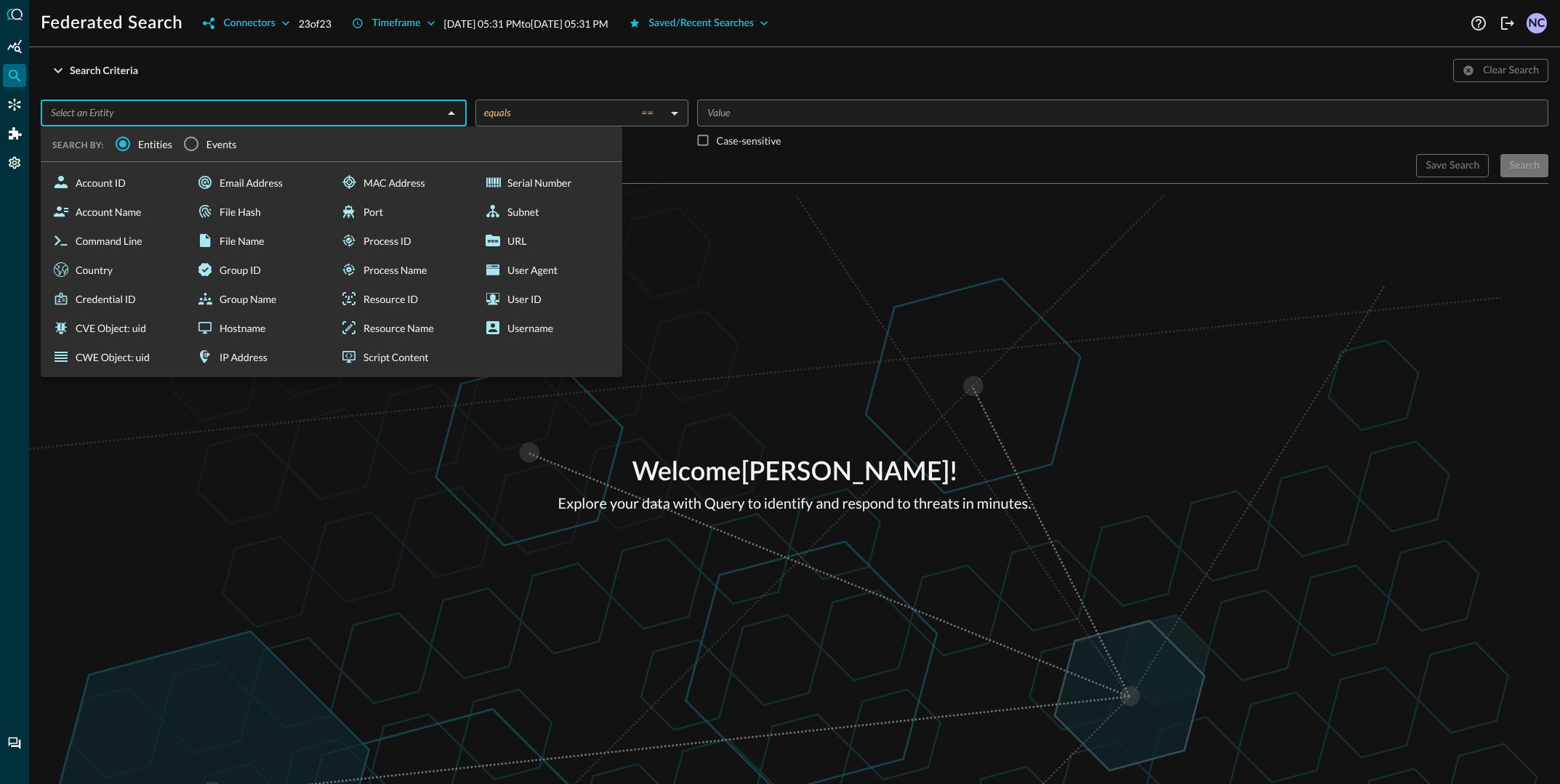
click at [147, 84] on div "Search Criteria Clear Search ​ SEARCH BY: Entities Events Account ID Account Na…" at bounding box center [794, 121] width 1508 height 125
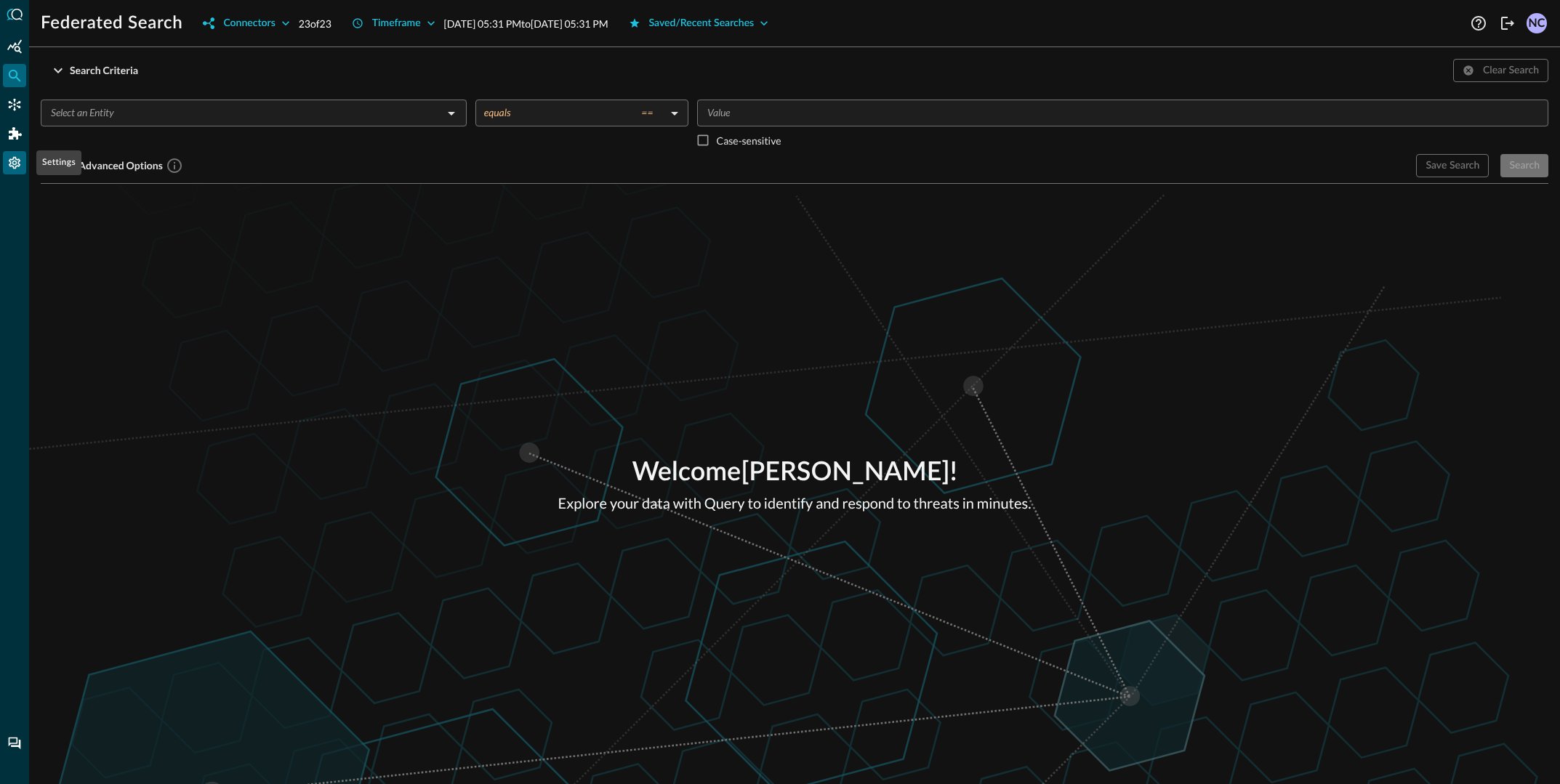
click at [21, 161] on icon "Settings" at bounding box center [14, 163] width 15 height 15
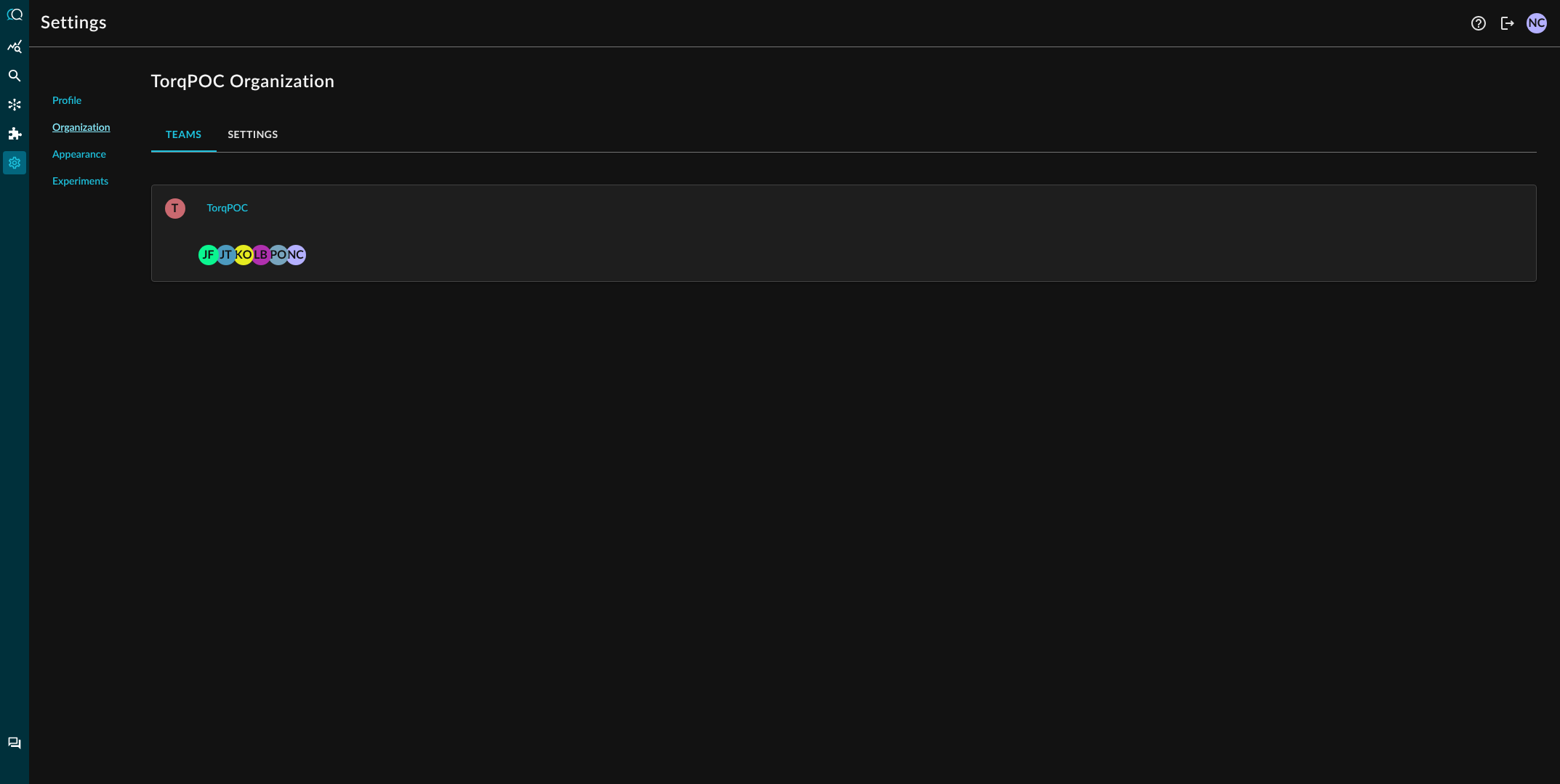
click at [72, 182] on span "Experiments" at bounding box center [80, 182] width 56 height 15
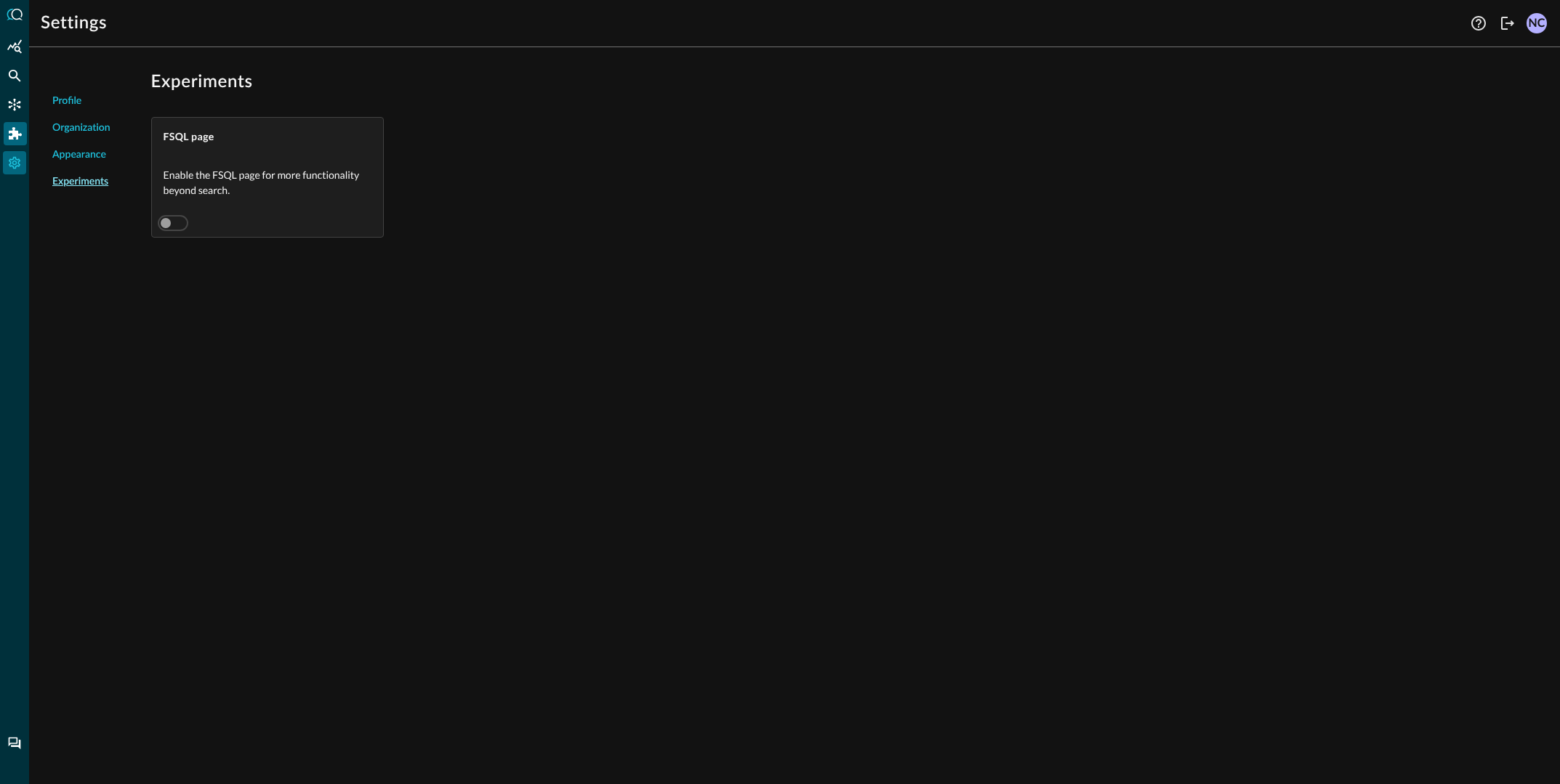
click at [23, 142] on div "Addons" at bounding box center [15, 133] width 23 height 23
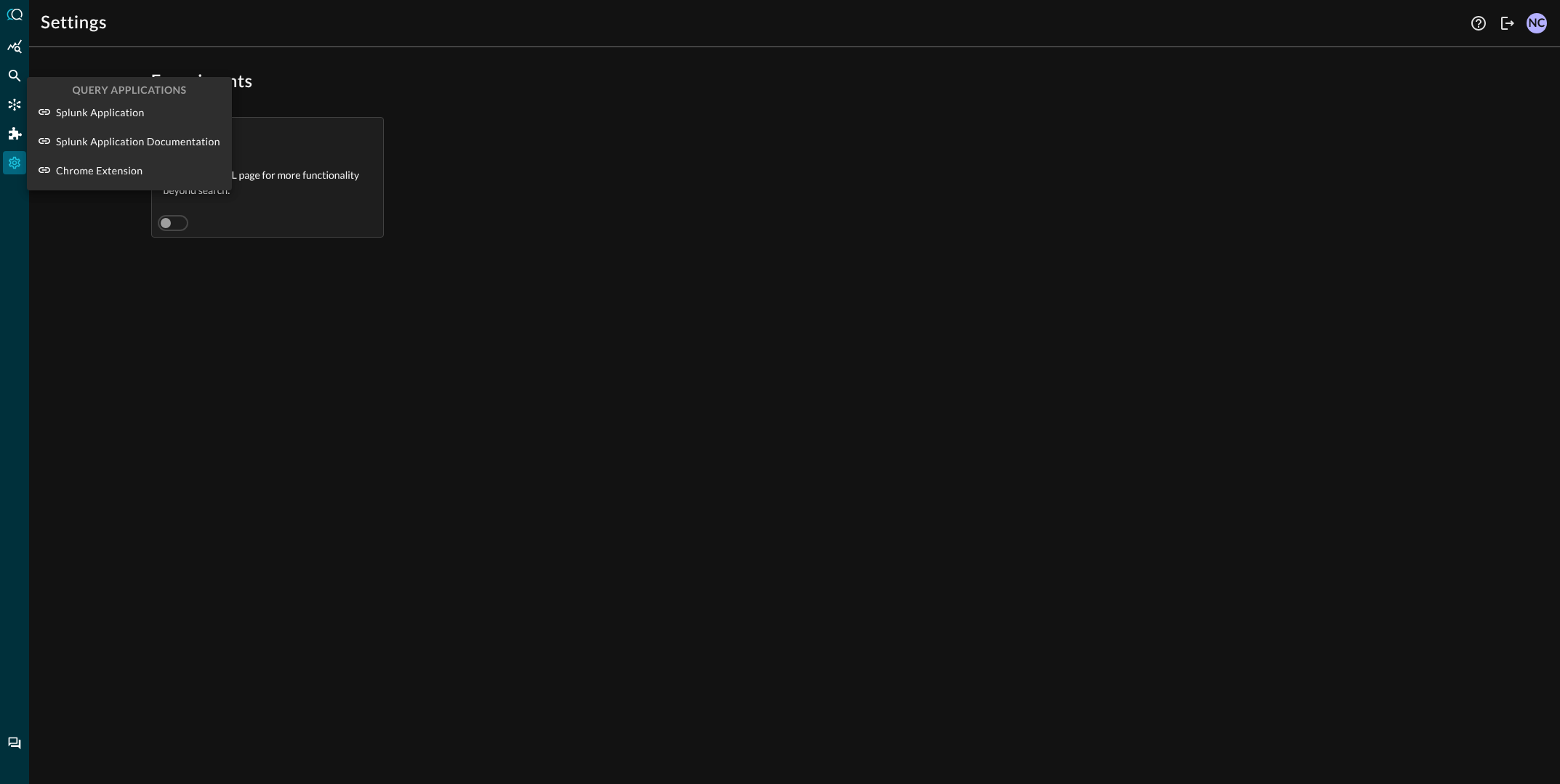
click at [22, 119] on div at bounding box center [780, 392] width 1560 height 784
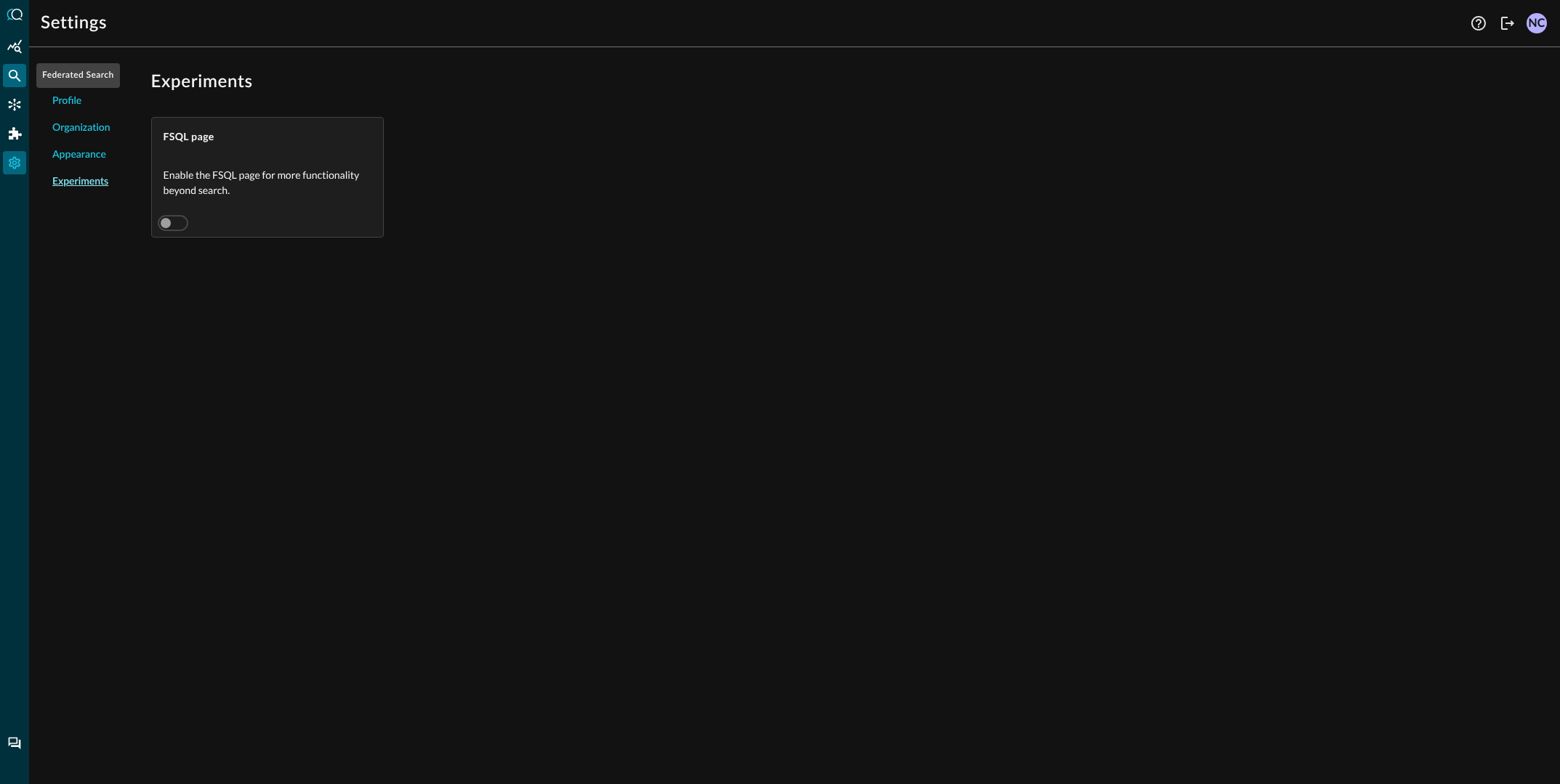
click at [19, 76] on icon "Federated Search" at bounding box center [14, 76] width 15 height 15
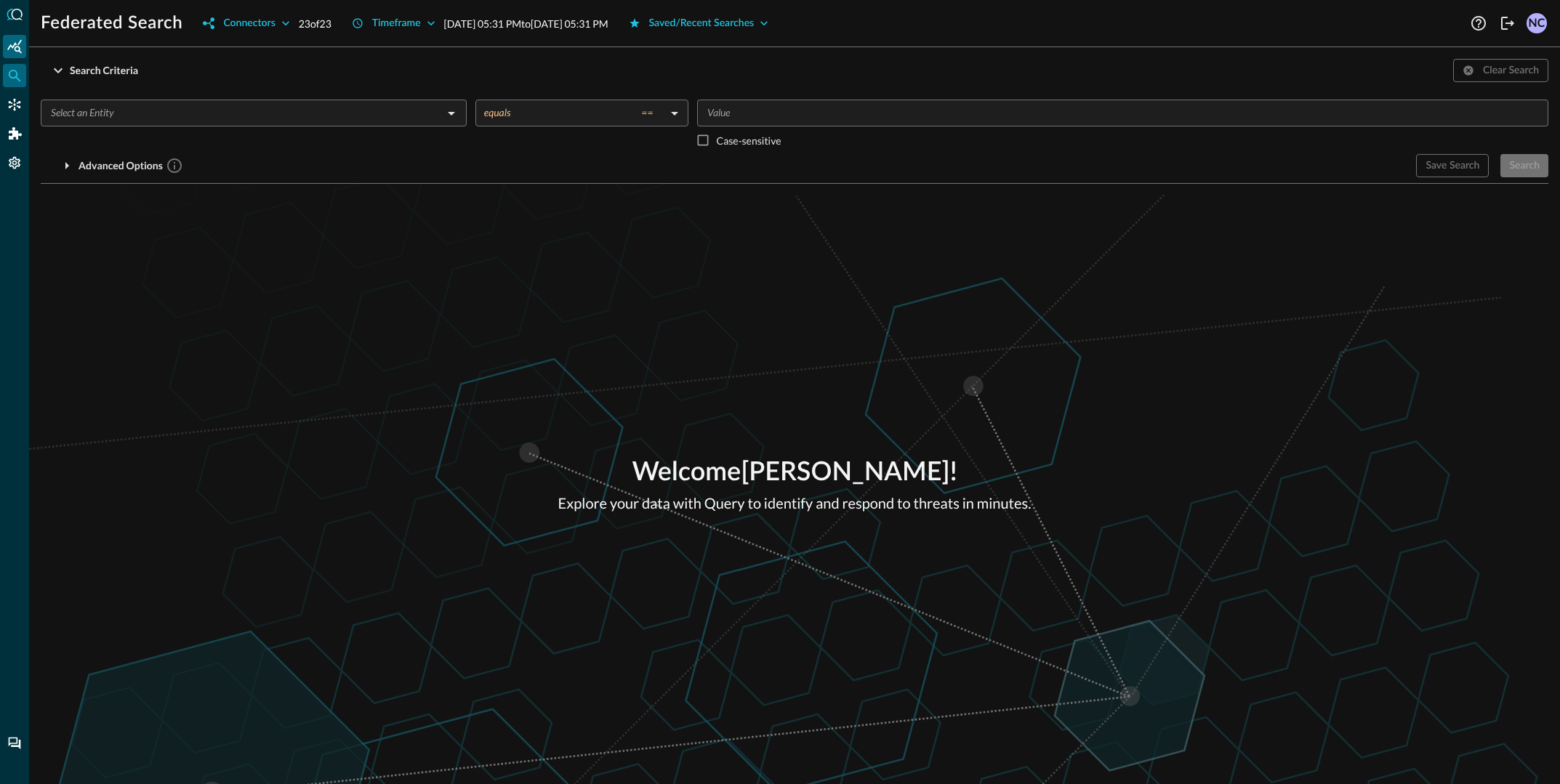
click at [11, 48] on icon "Summary Insights" at bounding box center [14, 46] width 15 height 15
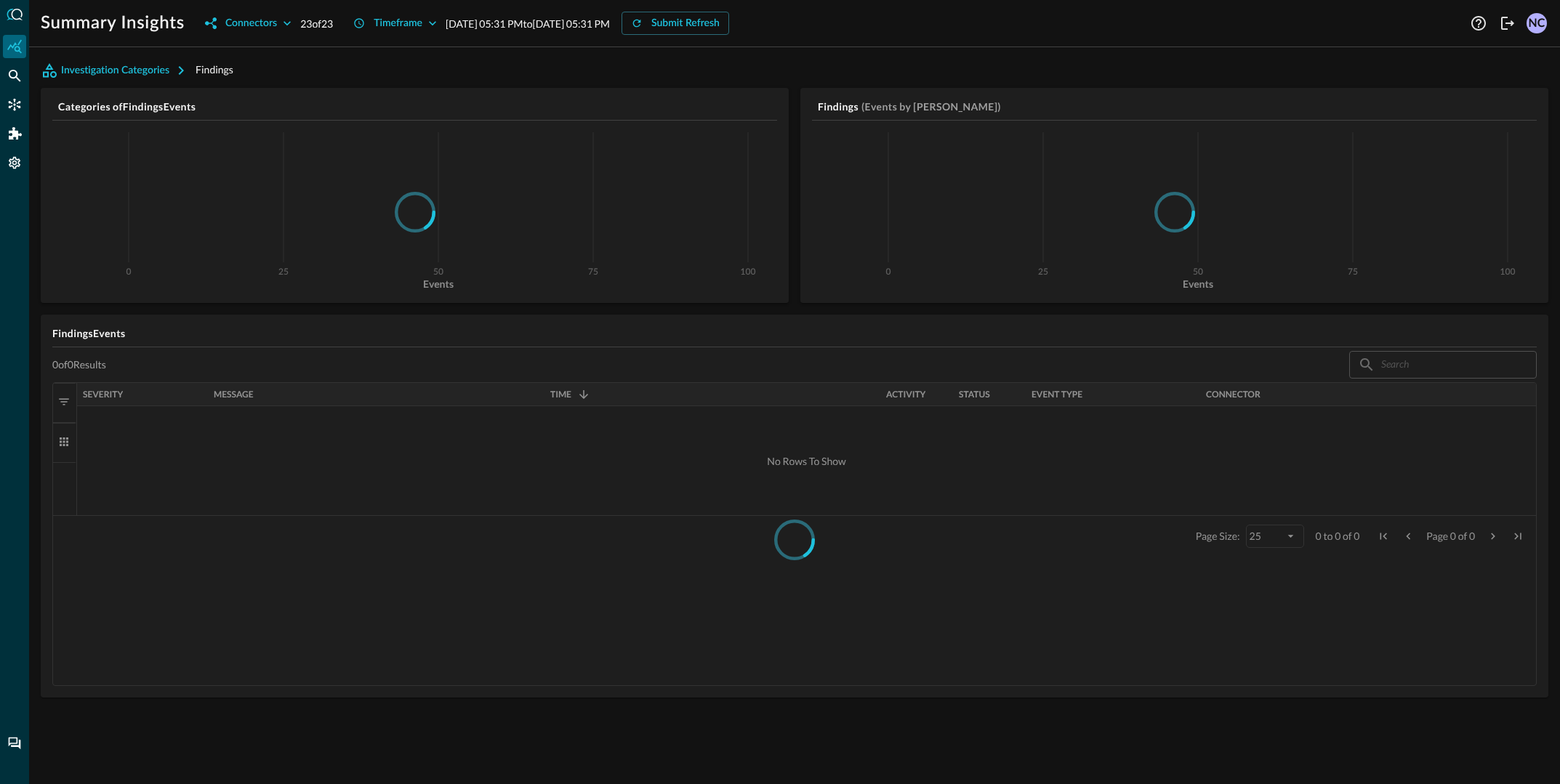
click at [8, 88] on div at bounding box center [15, 392] width 29 height 784
click at [12, 76] on icon "Federated Search" at bounding box center [14, 76] width 15 height 15
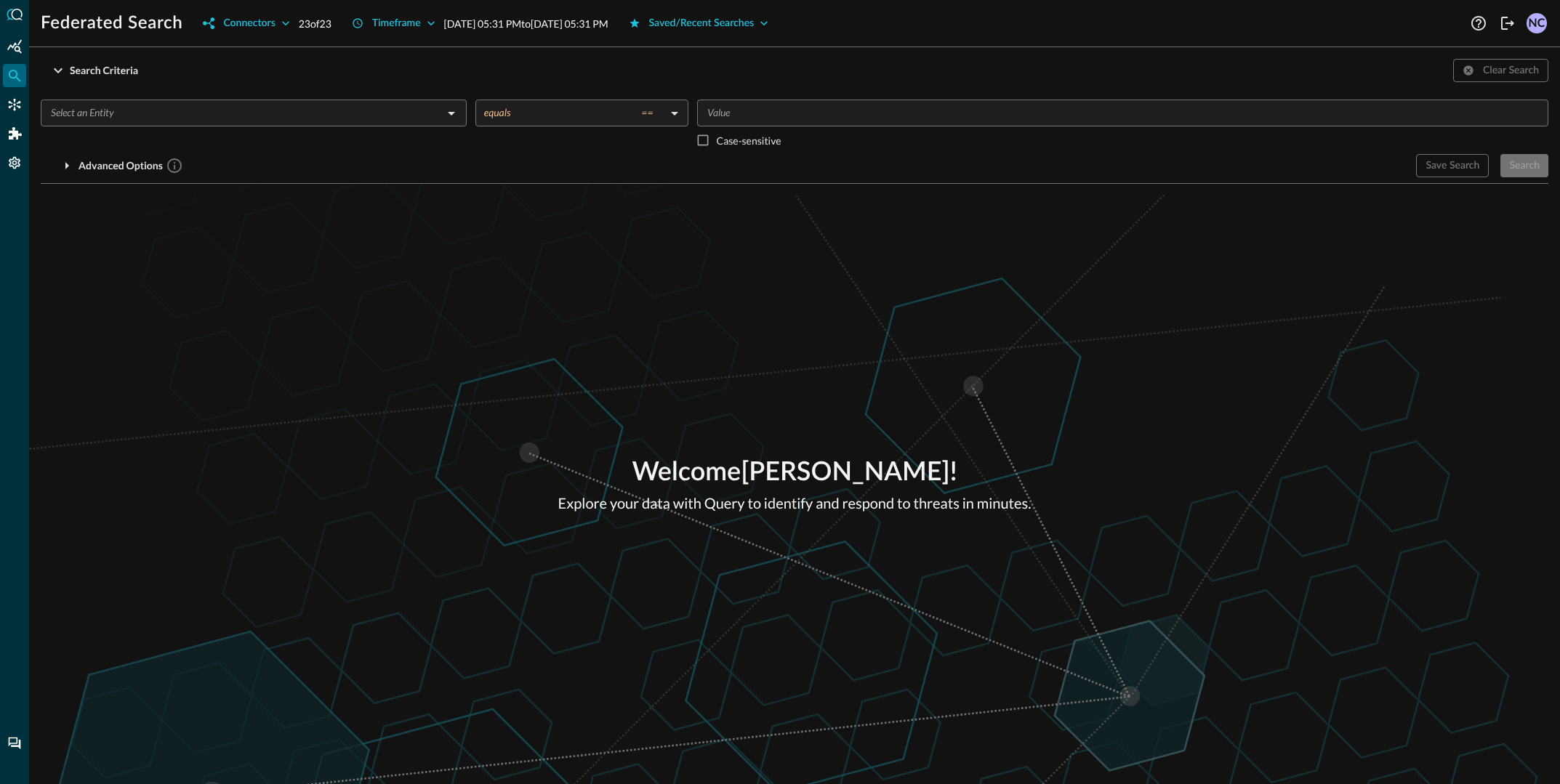
click at [588, 124] on body "Federated Search Connectors 23 of 23 Timeframe [DATE] 05:31 PM to [DATE] 05:31 …" at bounding box center [780, 392] width 1560 height 784
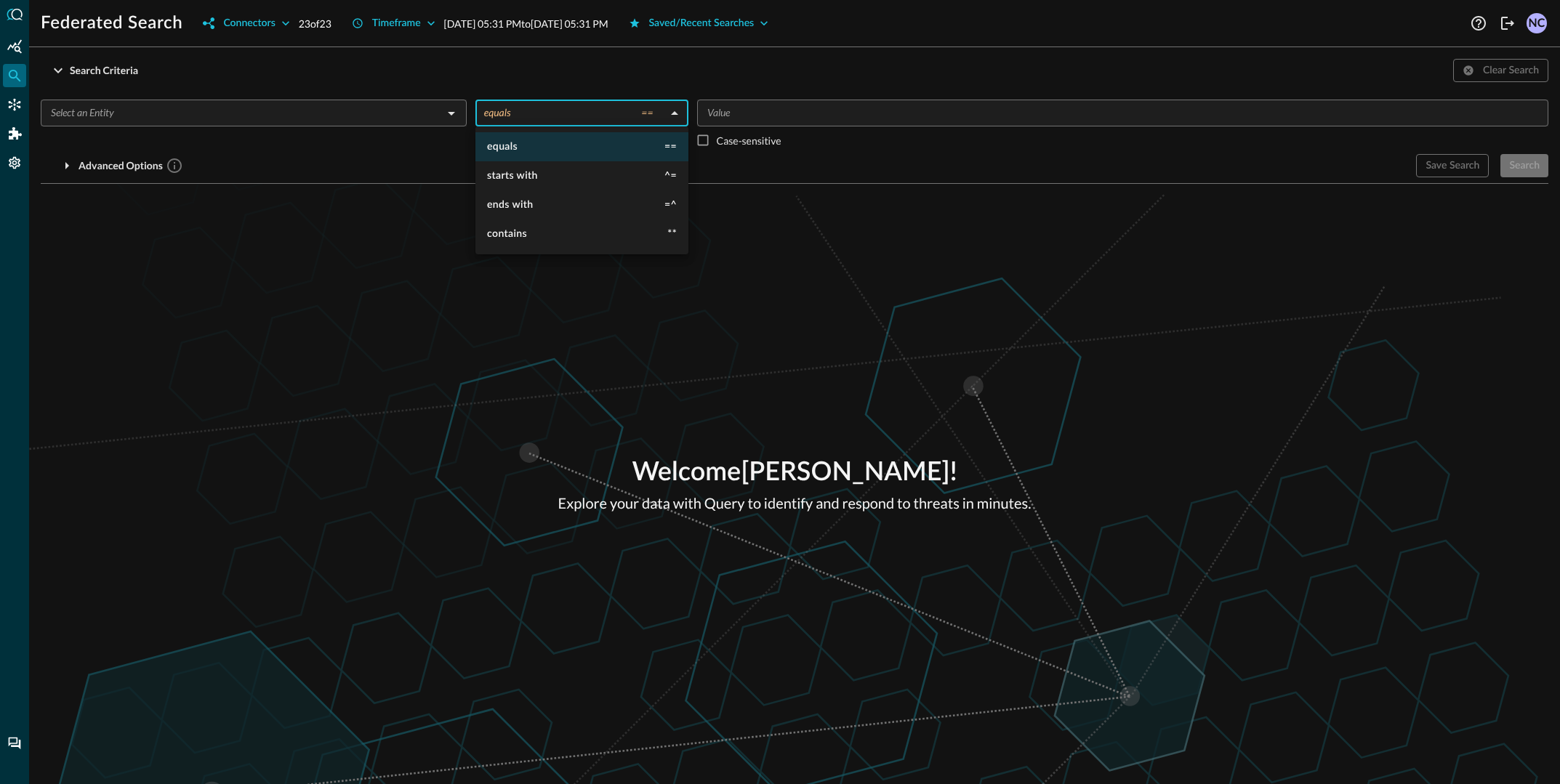
click at [576, 114] on div at bounding box center [780, 392] width 1560 height 784
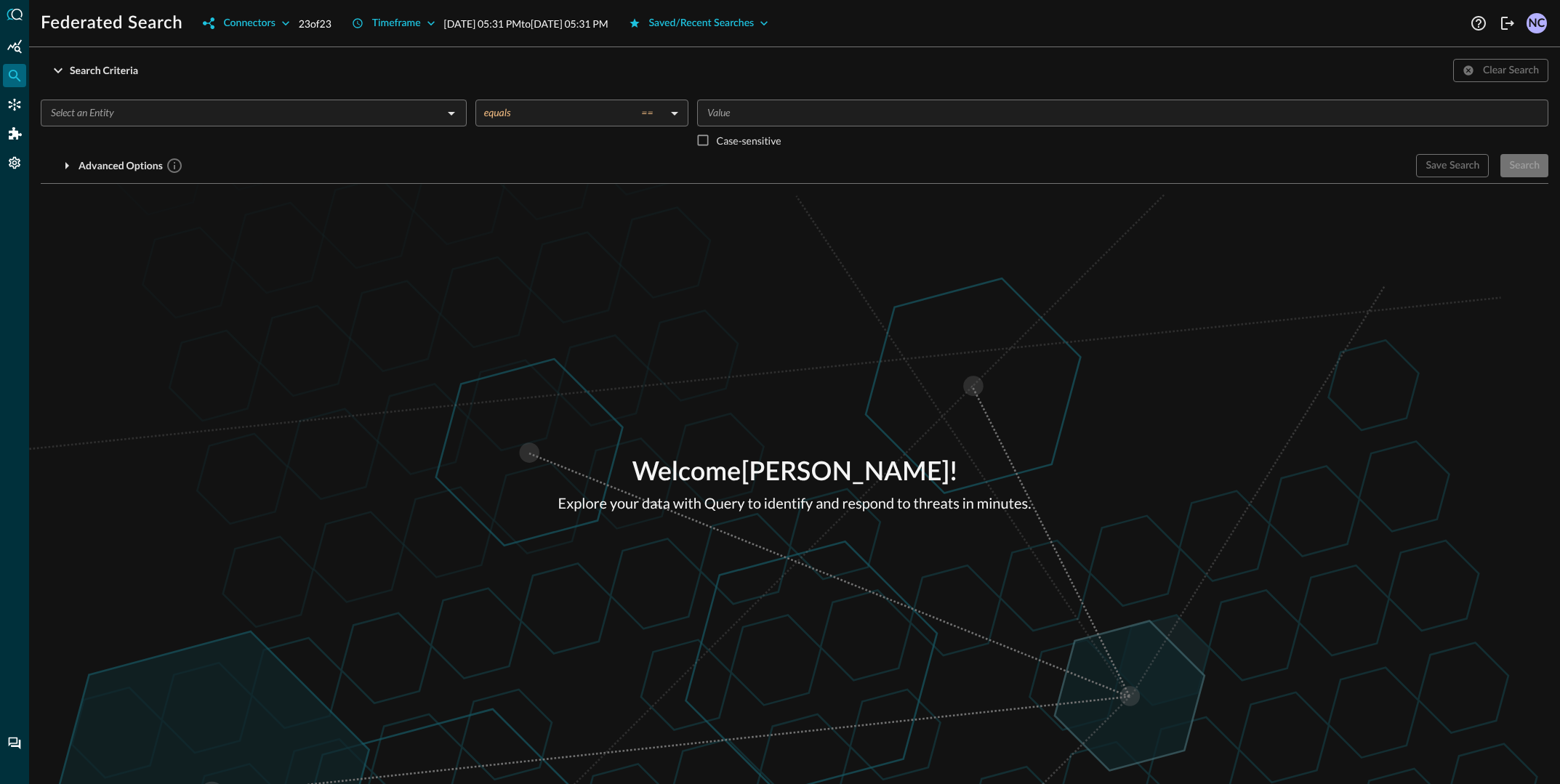
click at [672, 70] on div "Search Criteria Clear Search" at bounding box center [794, 70] width 1508 height 23
click at [286, 26] on icon "button" at bounding box center [285, 23] width 15 height 15
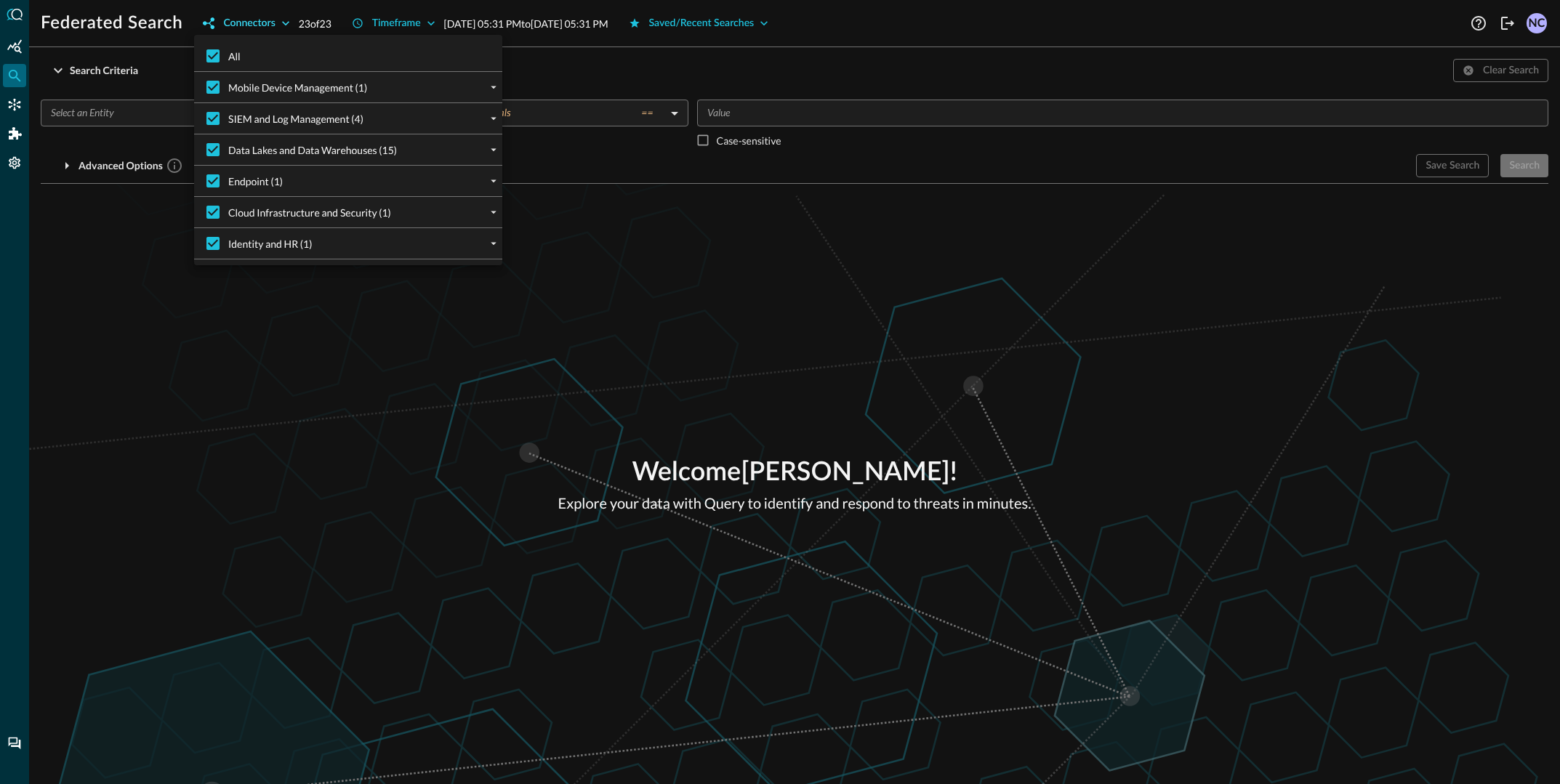
click at [286, 26] on div at bounding box center [780, 392] width 1560 height 784
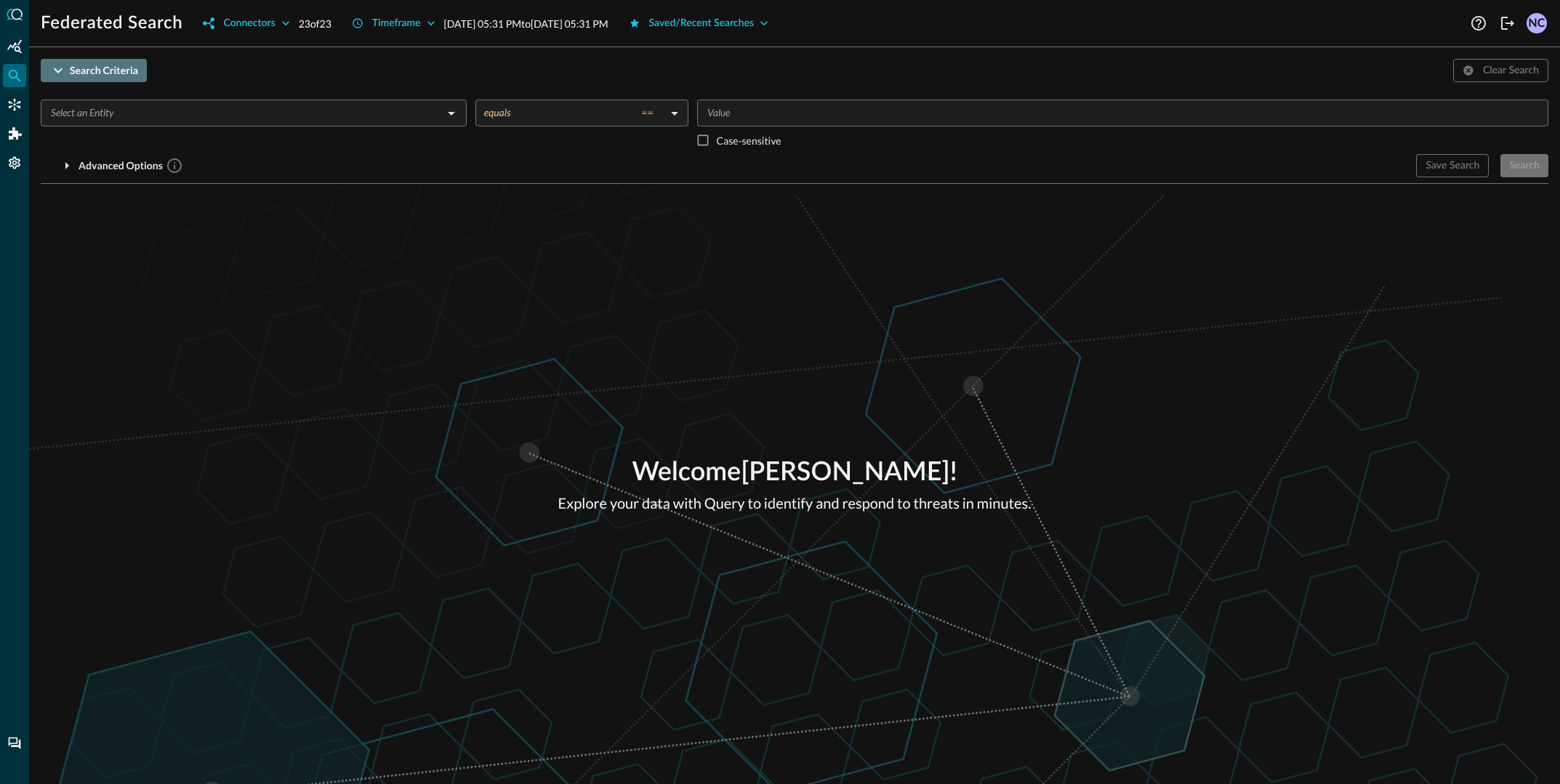
click at [109, 70] on div "Search Criteria" at bounding box center [104, 71] width 69 height 19
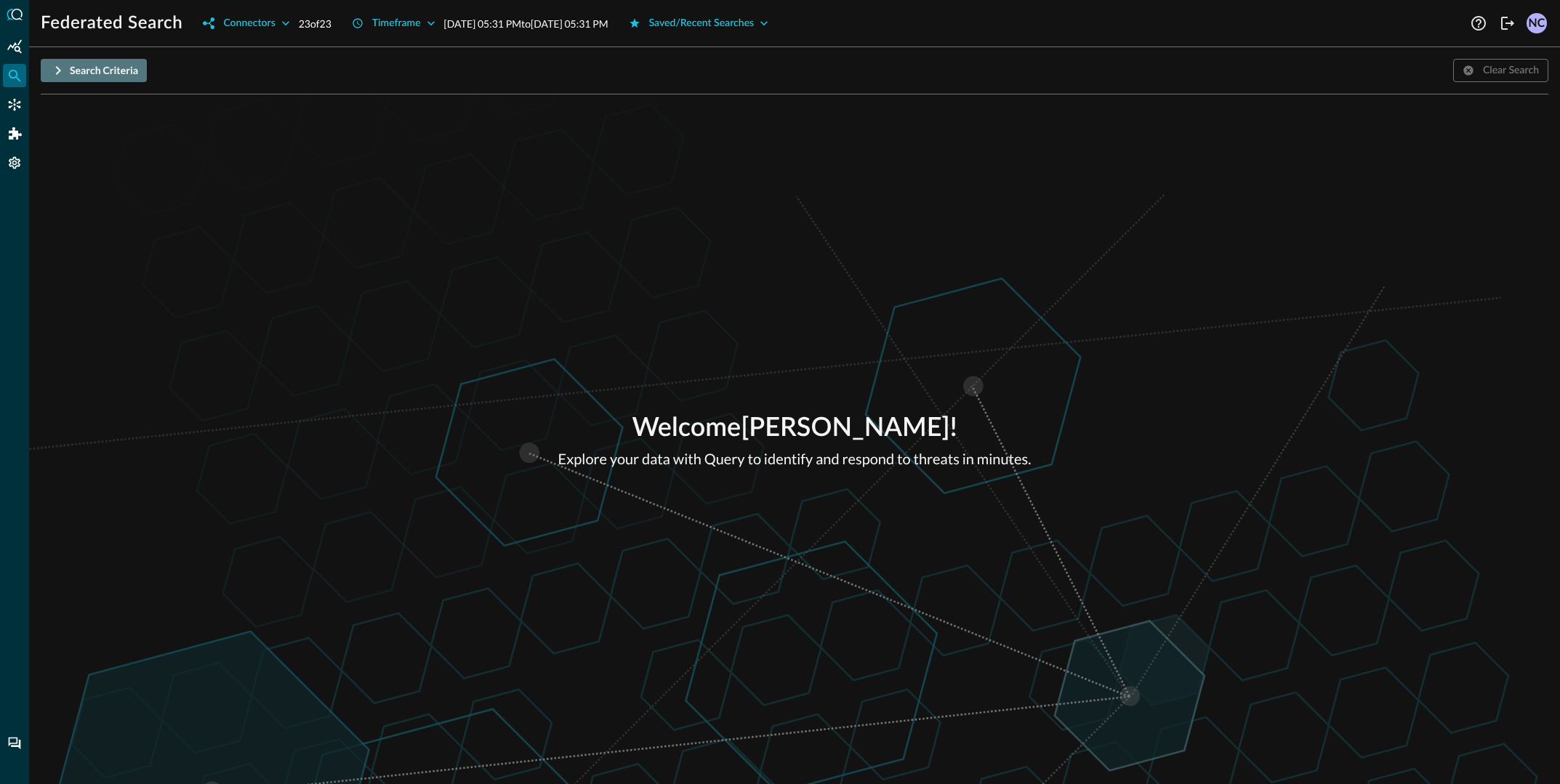
click at [106, 76] on div "Search Criteria" at bounding box center [104, 71] width 69 height 19
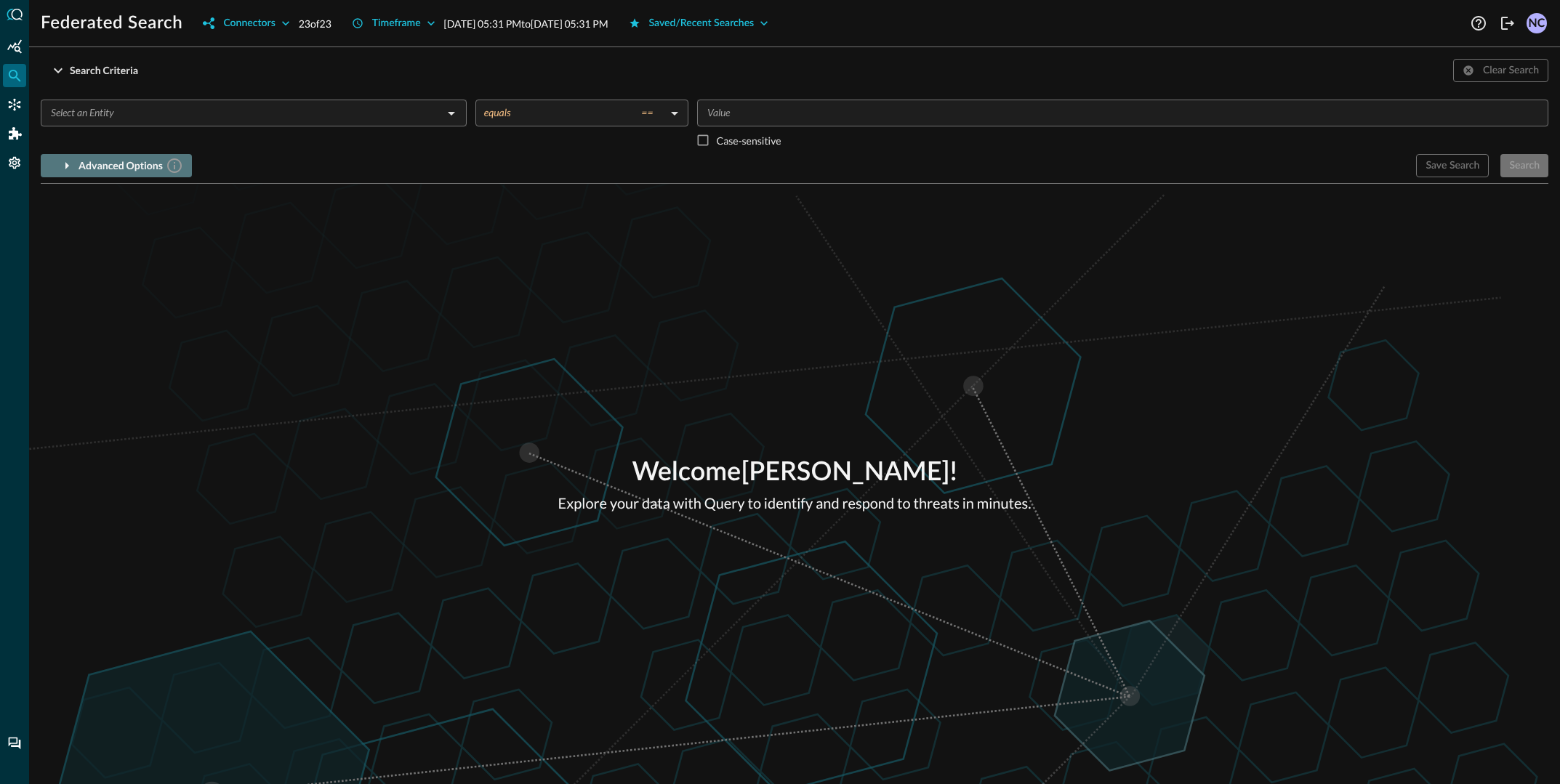
click at [80, 161] on div "Advanced Options" at bounding box center [131, 167] width 105 height 19
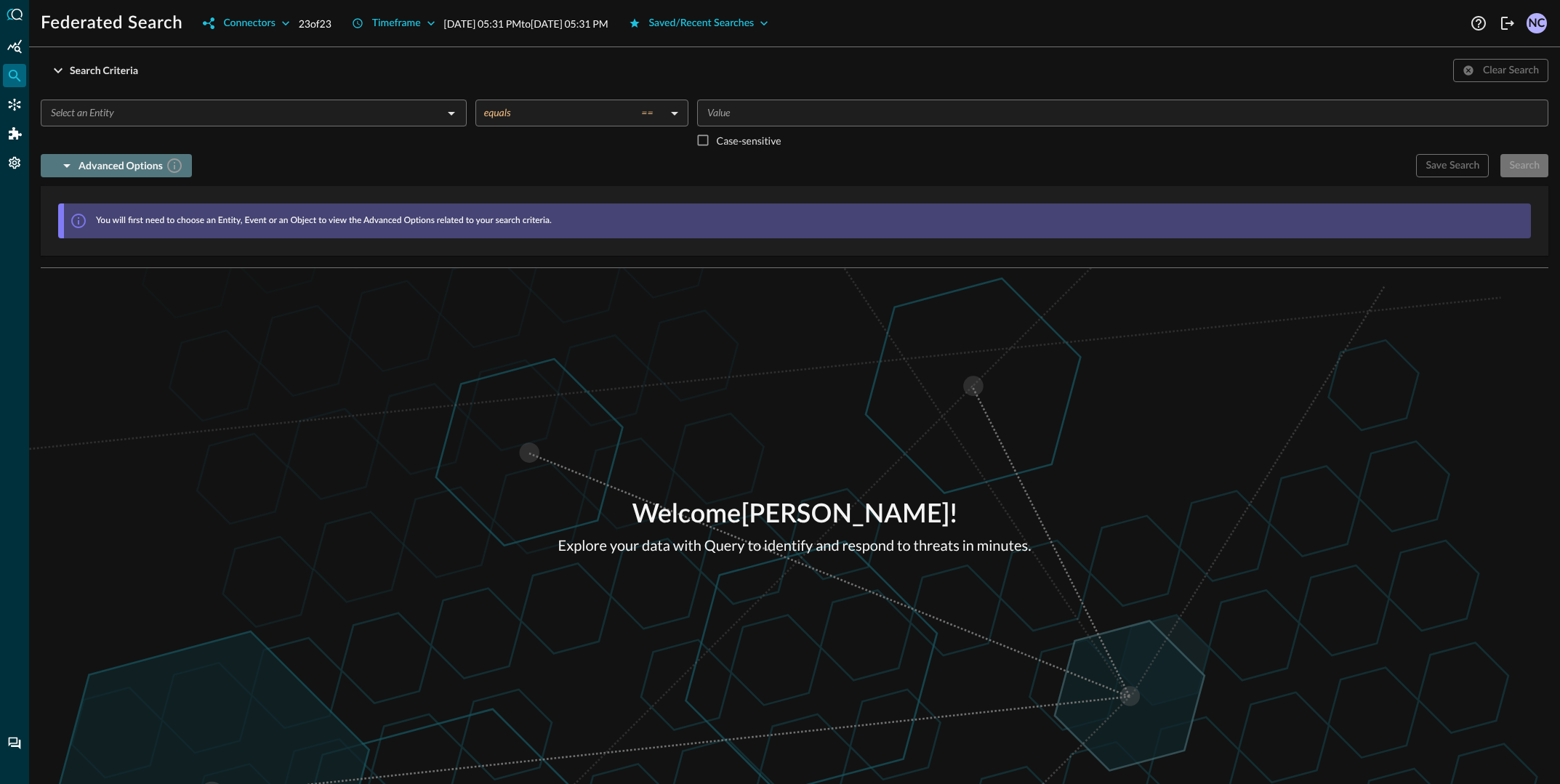
click at [79, 160] on div "Advanced Options" at bounding box center [131, 167] width 105 height 19
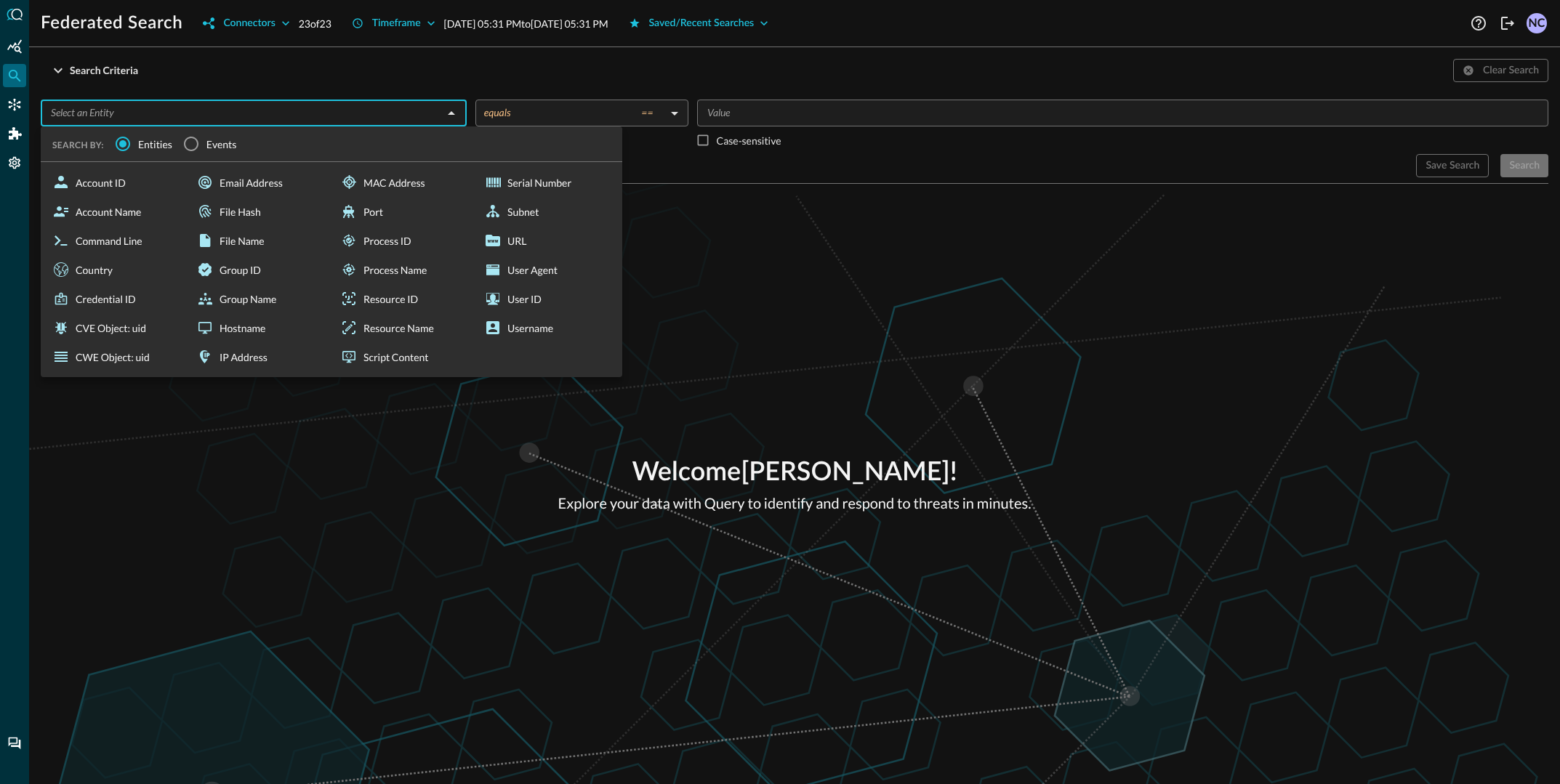
click at [150, 108] on input "text" at bounding box center [241, 113] width 393 height 19
drag, startPoint x: 116, startPoint y: 182, endPoint x: 133, endPoint y: 181, distance: 17.0
click at [117, 182] on div "Account ID" at bounding box center [115, 183] width 138 height 29
type input "Account ID"
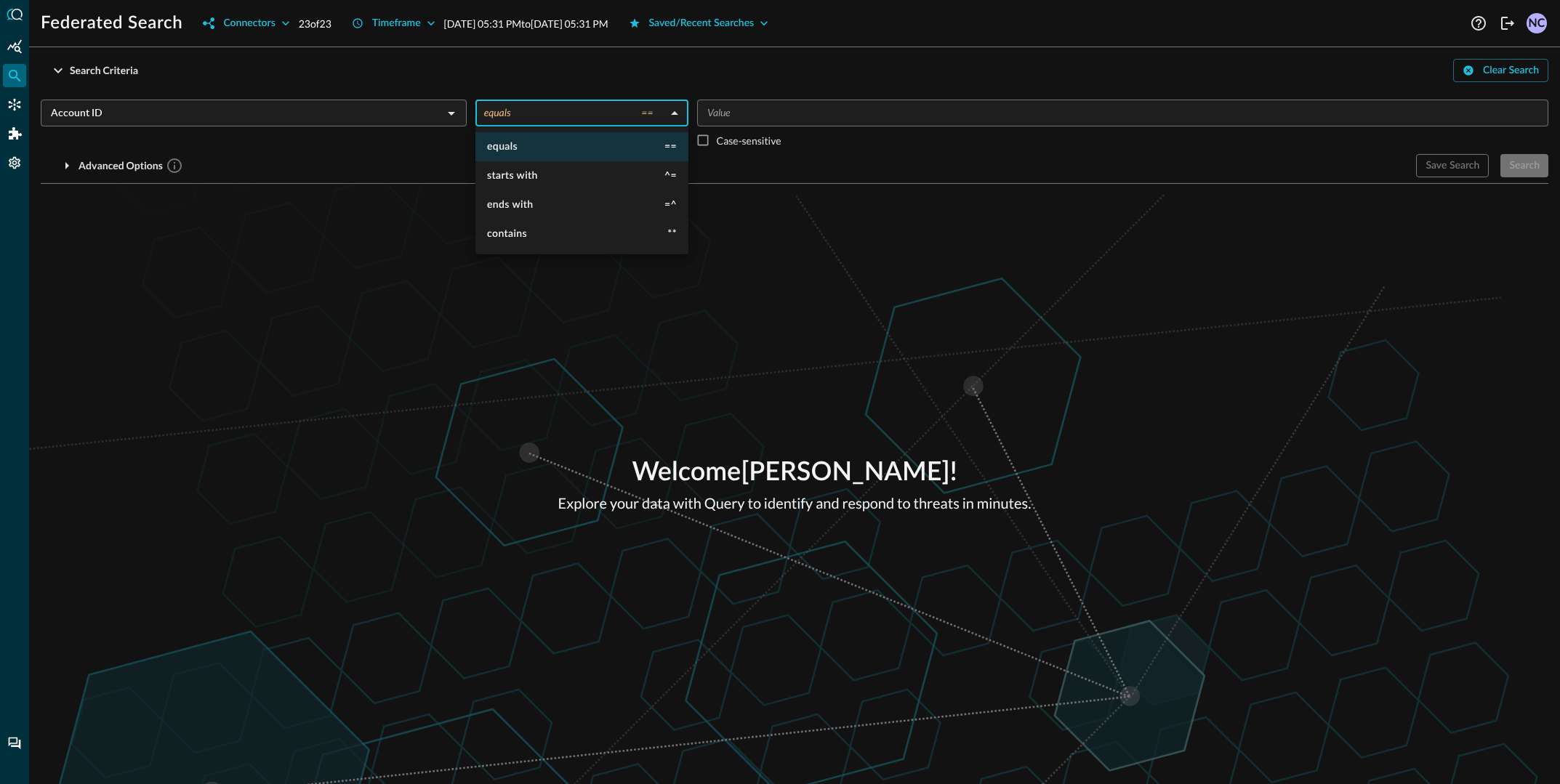
click at [541, 117] on body "Federated Search Connectors 23 of 23 Timeframe [DATE] 05:31 PM to [DATE] 05:31 …" at bounding box center [780, 392] width 1560 height 784
drag, startPoint x: 544, startPoint y: 149, endPoint x: 563, endPoint y: 149, distance: 19.0
click at [544, 149] on li "equals ==" at bounding box center [582, 147] width 213 height 29
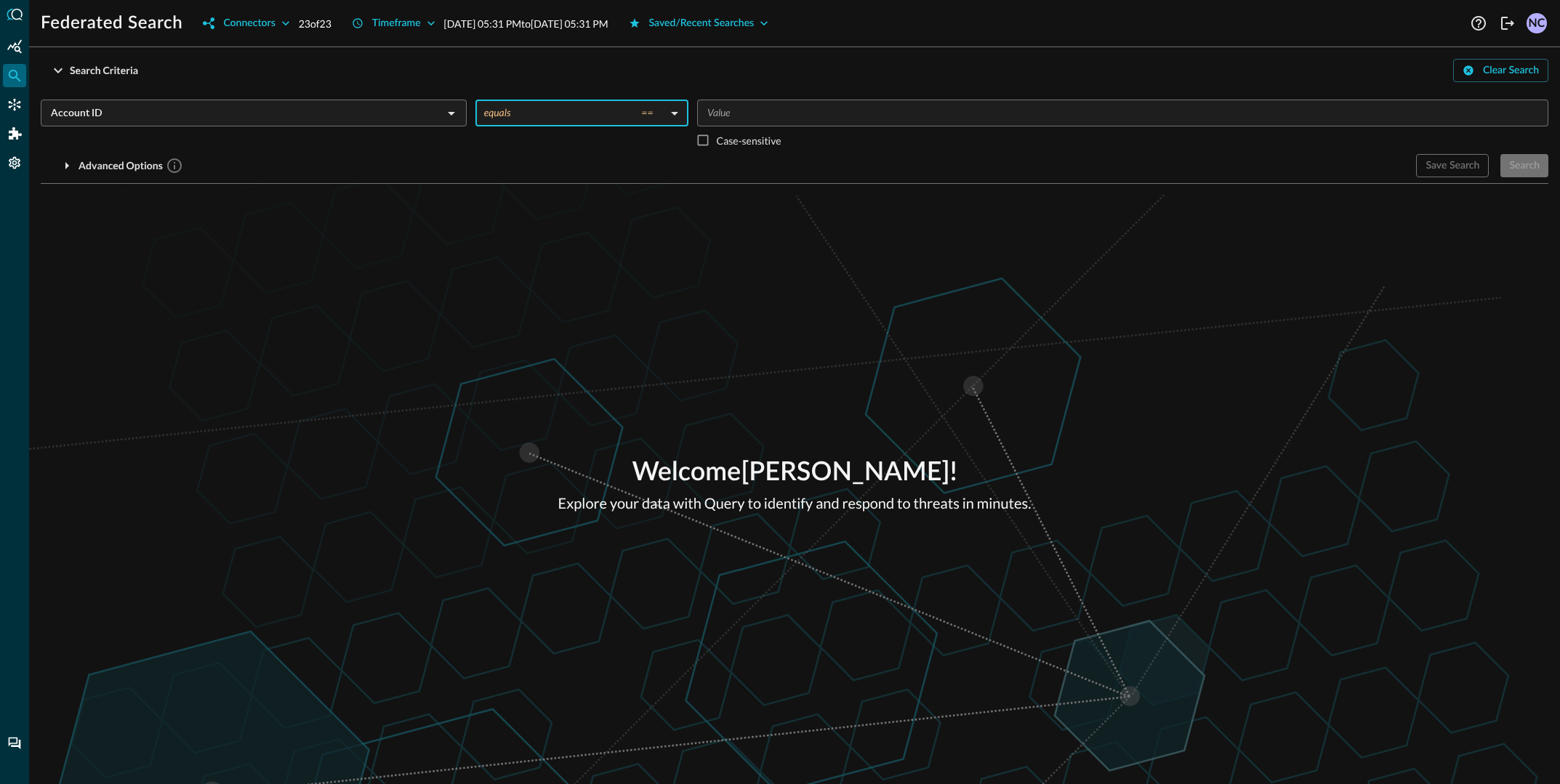
click at [920, 369] on div "Welcome [PERSON_NAME] ! Explore your data with Query to identify and respond to…" at bounding box center [795, 484] width 1531 height 601
click at [11, 45] on icon "Summary Insights" at bounding box center [14, 46] width 15 height 14
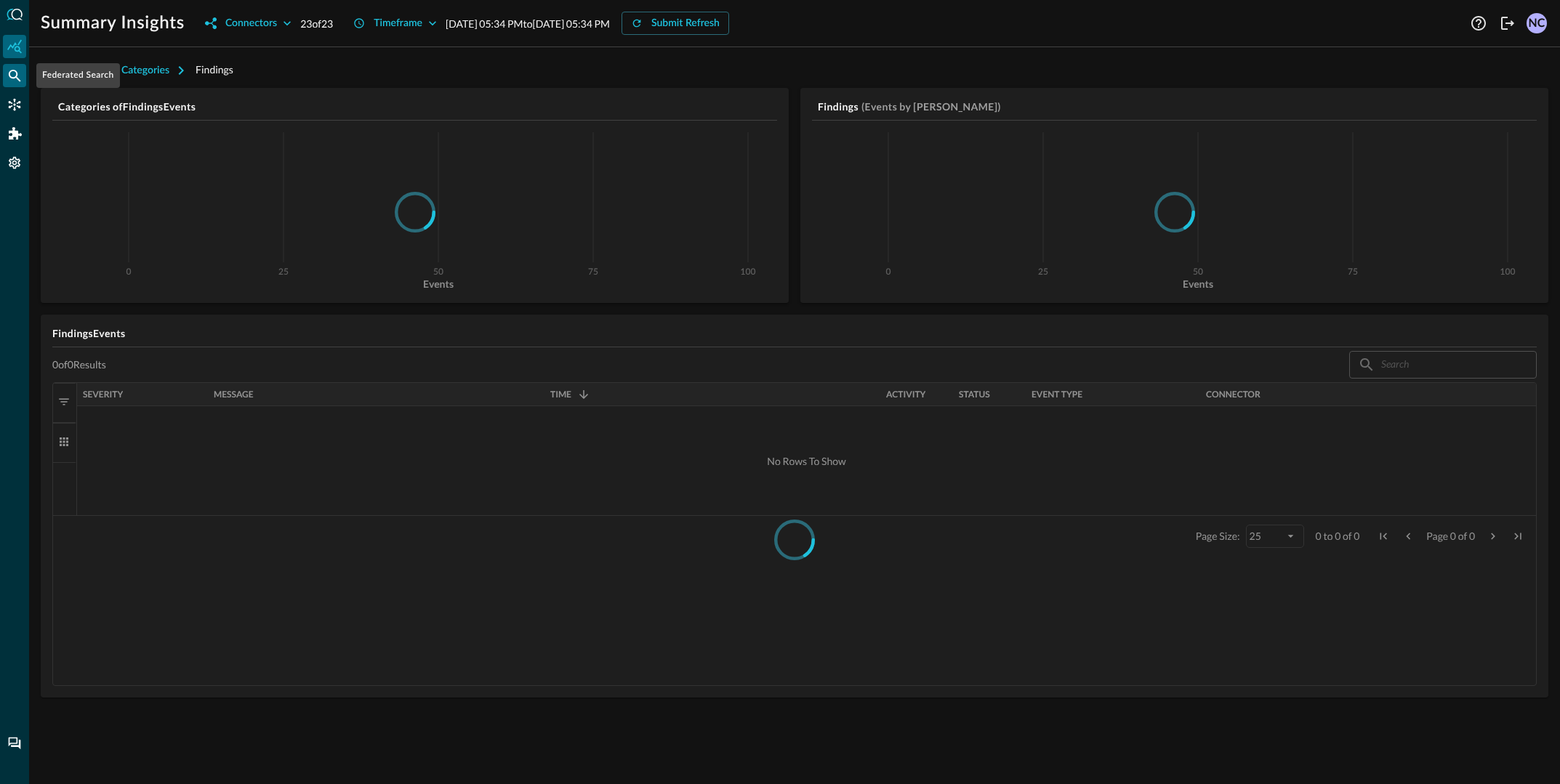
click at [12, 67] on div "Federated Search" at bounding box center [15, 76] width 23 height 23
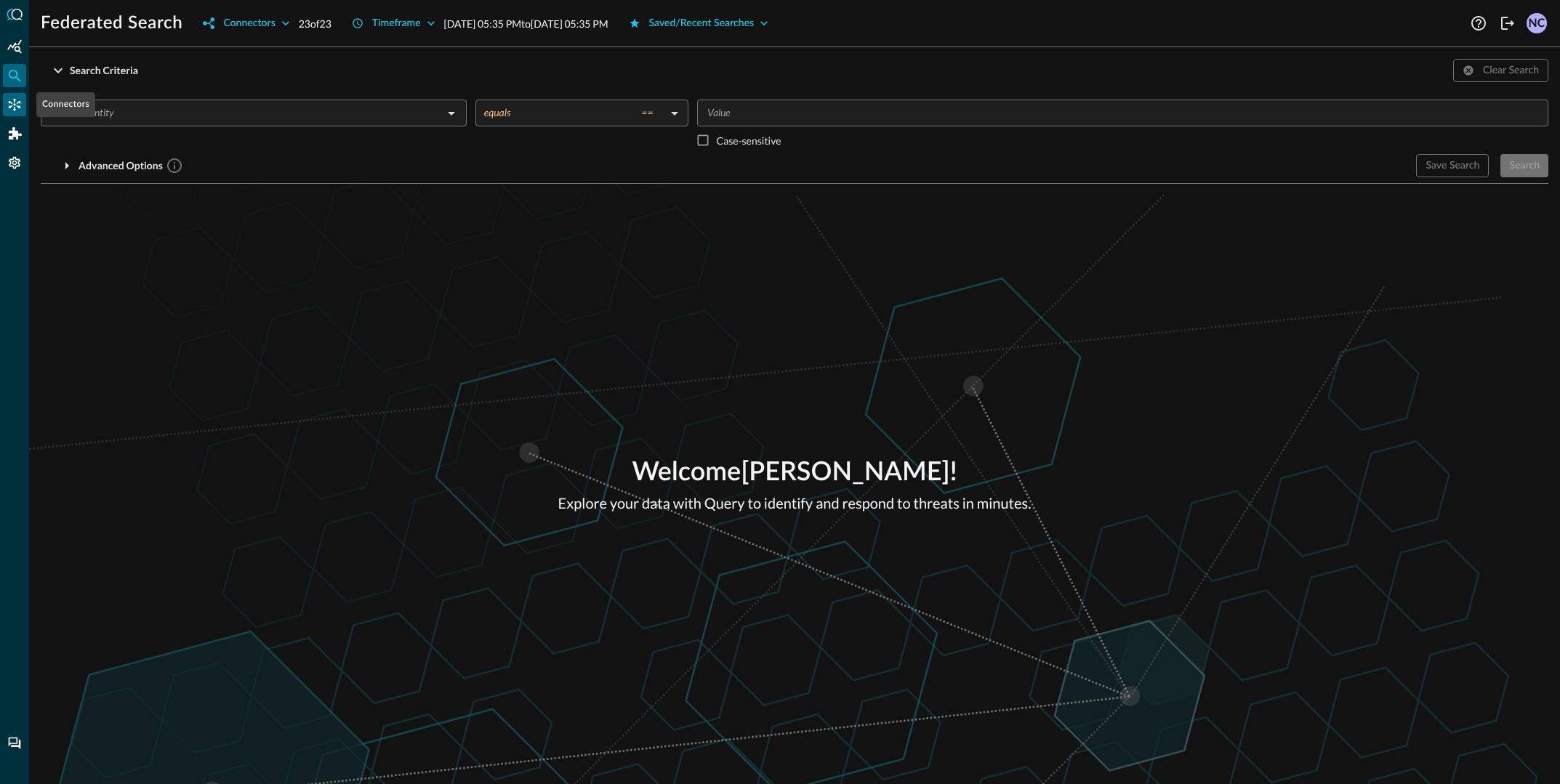
click at [18, 106] on icon "Connectors" at bounding box center [15, 105] width 12 height 12
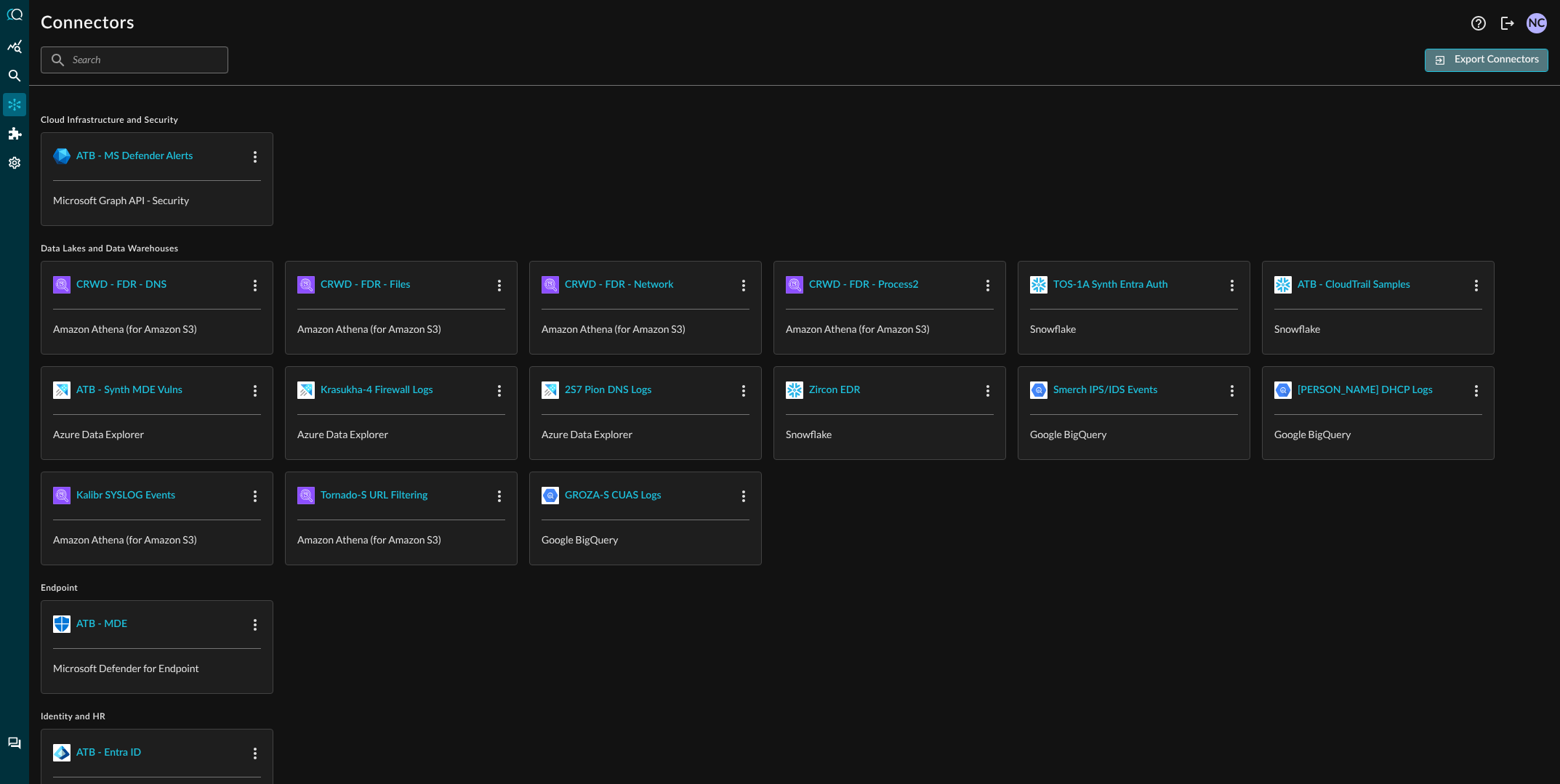
click at [1456, 62] on div "Export Connectors" at bounding box center [1497, 60] width 84 height 19
click at [179, 66] on input "text" at bounding box center [133, 59] width 122 height 27
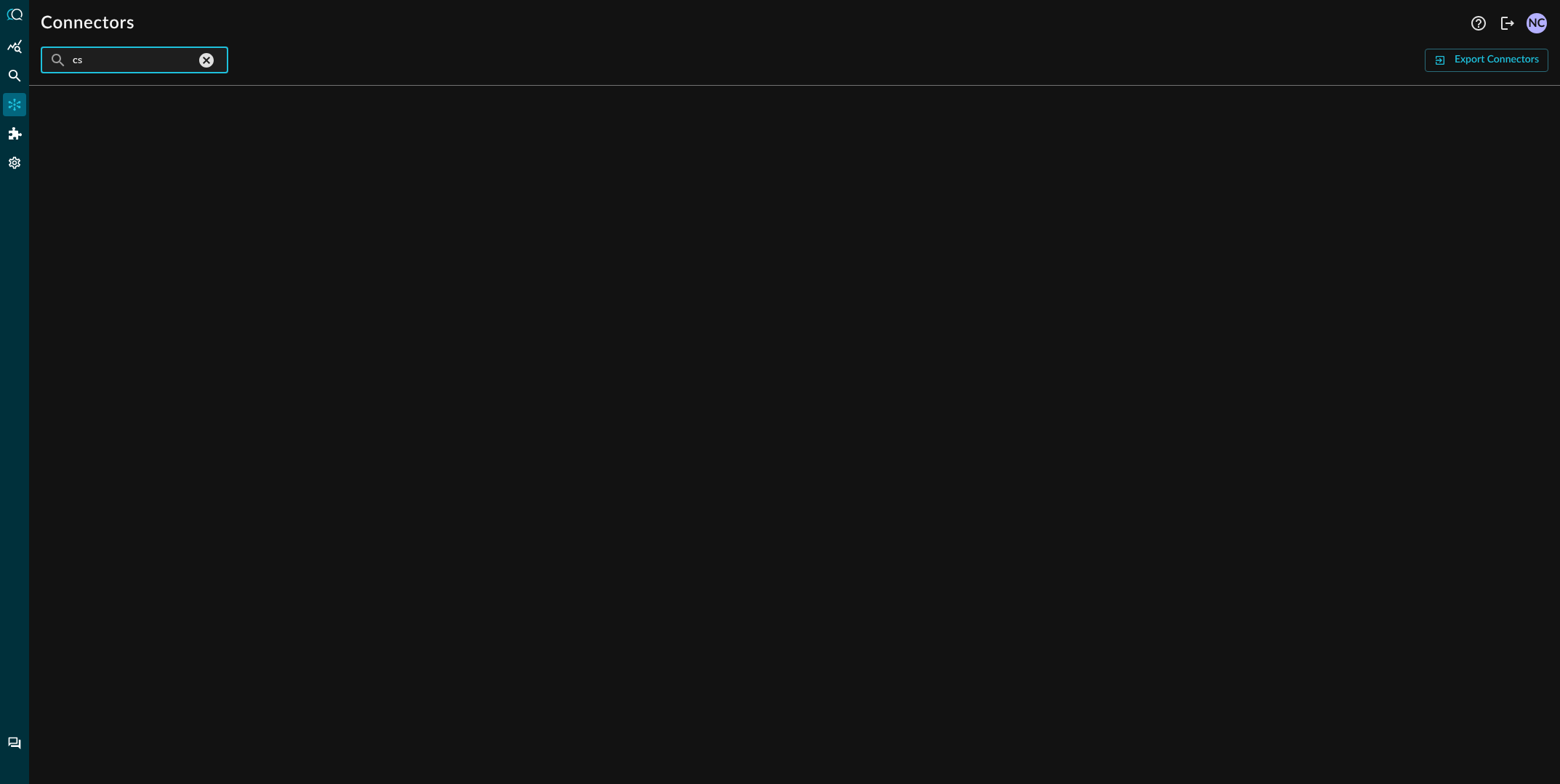
type input "csv"
type input "json"
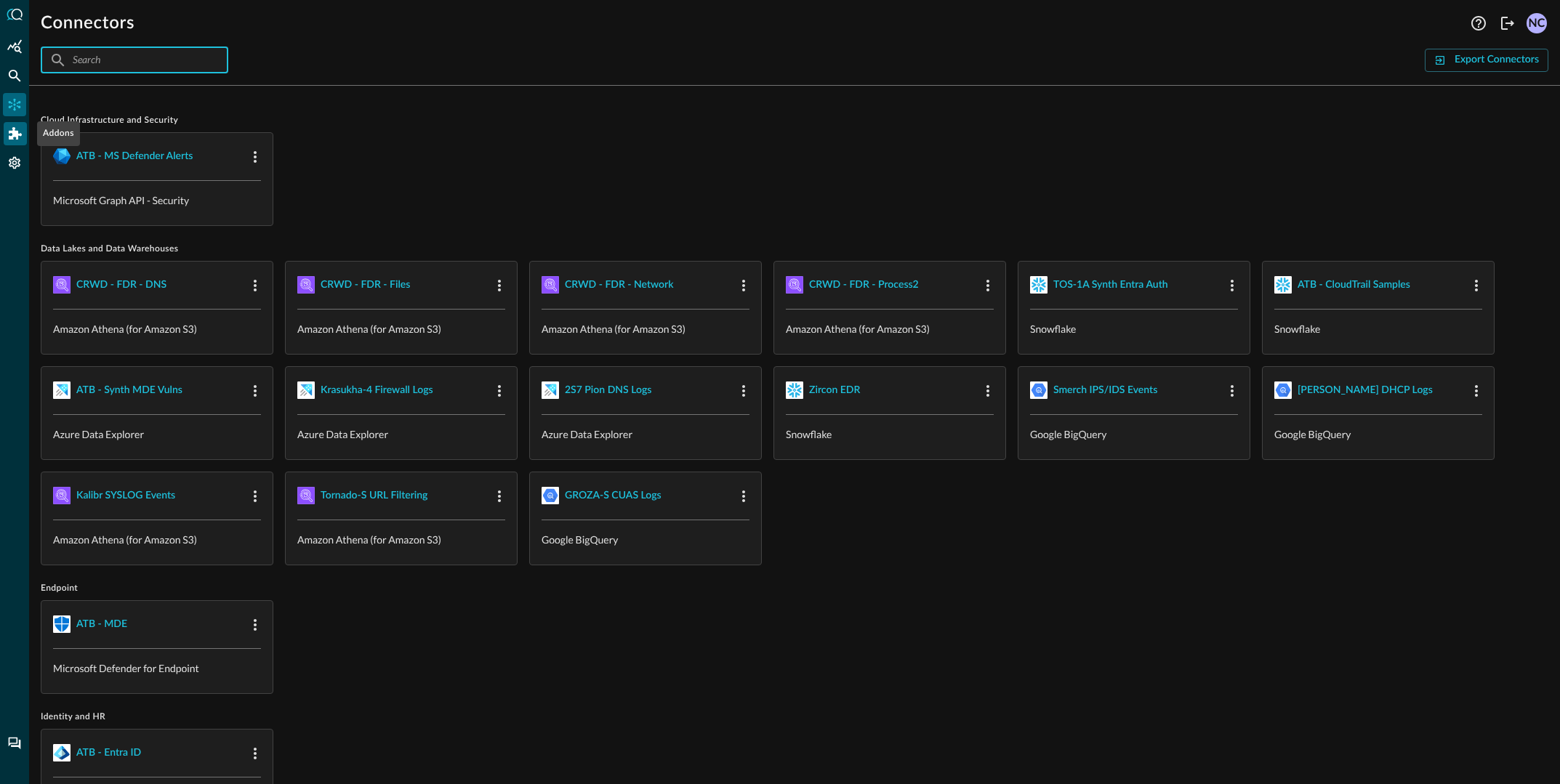
click at [22, 138] on div "Addons" at bounding box center [15, 133] width 23 height 23
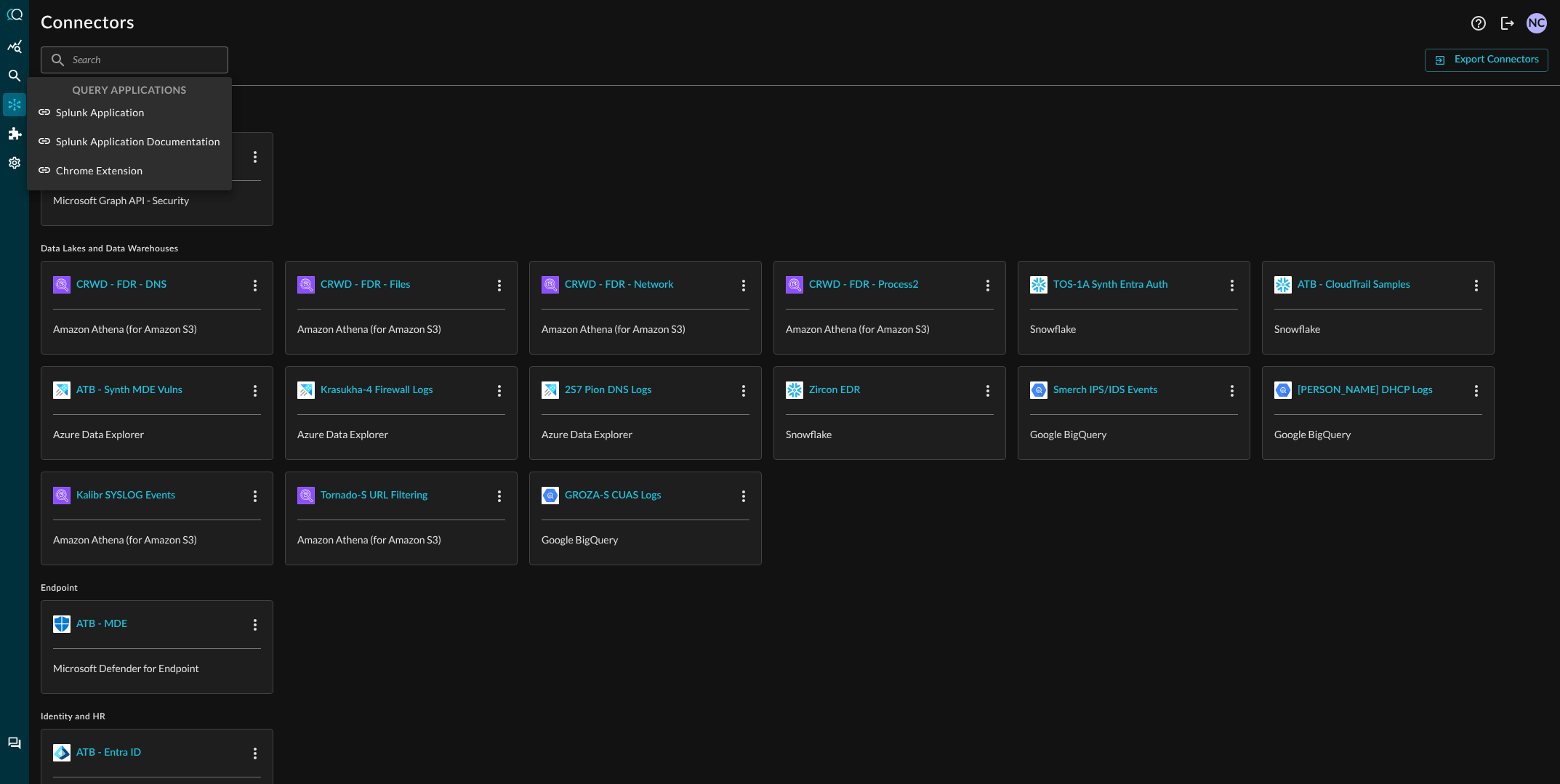
click at [12, 165] on div at bounding box center [780, 392] width 1560 height 784
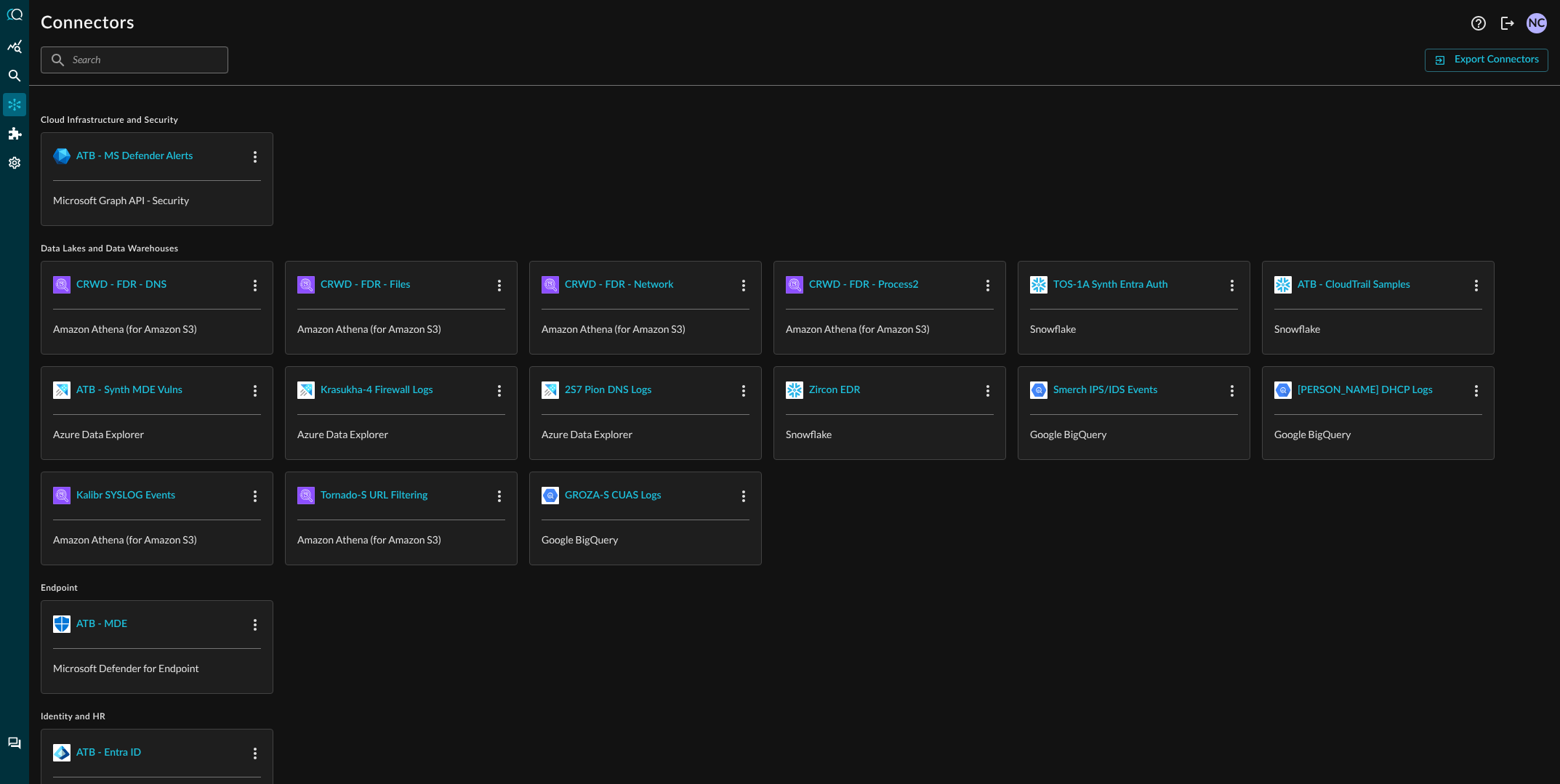
click at [12, 162] on icon "Settings" at bounding box center [14, 163] width 12 height 12
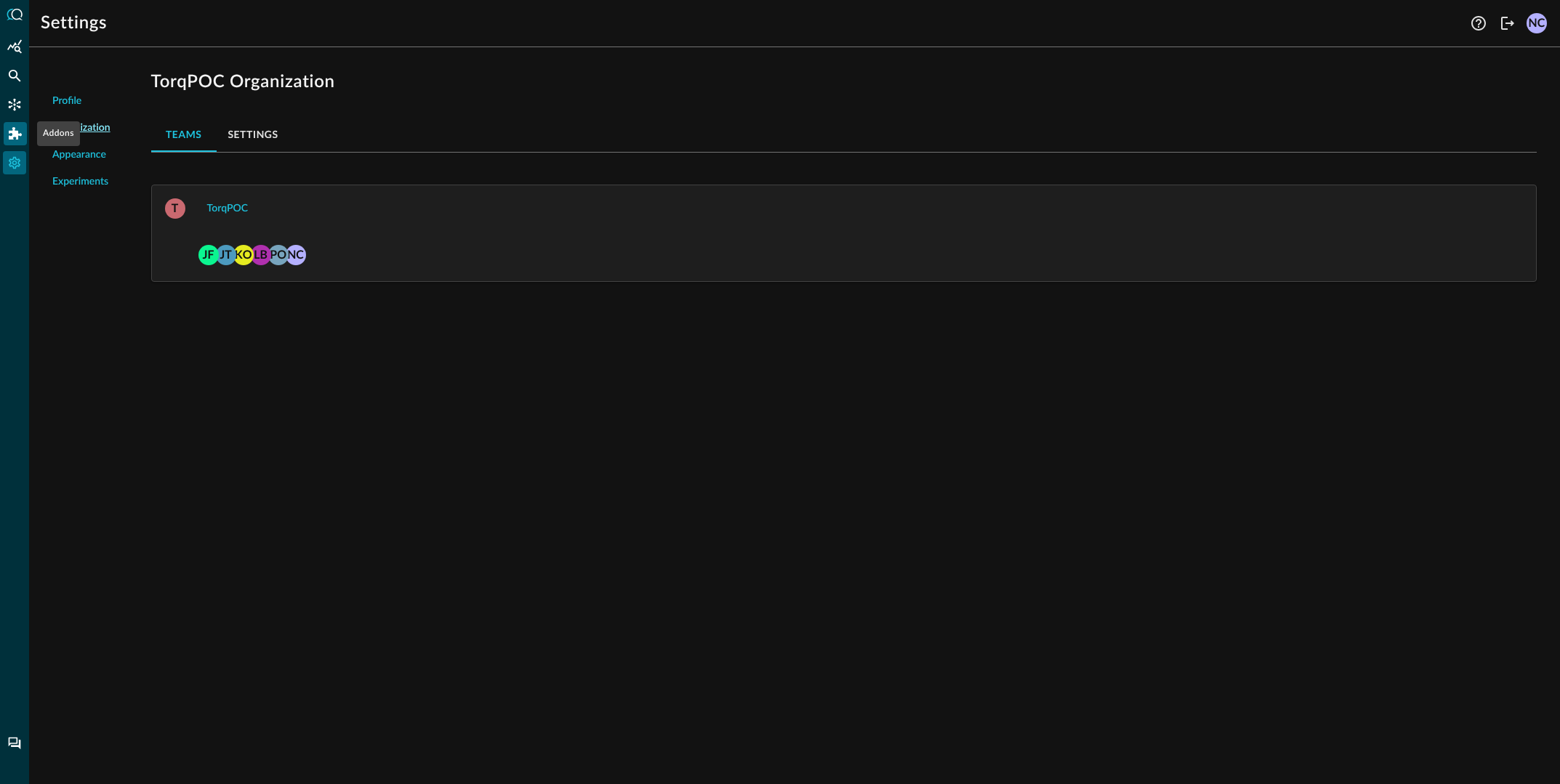
click at [4, 126] on div "Addons" at bounding box center [15, 133] width 23 height 23
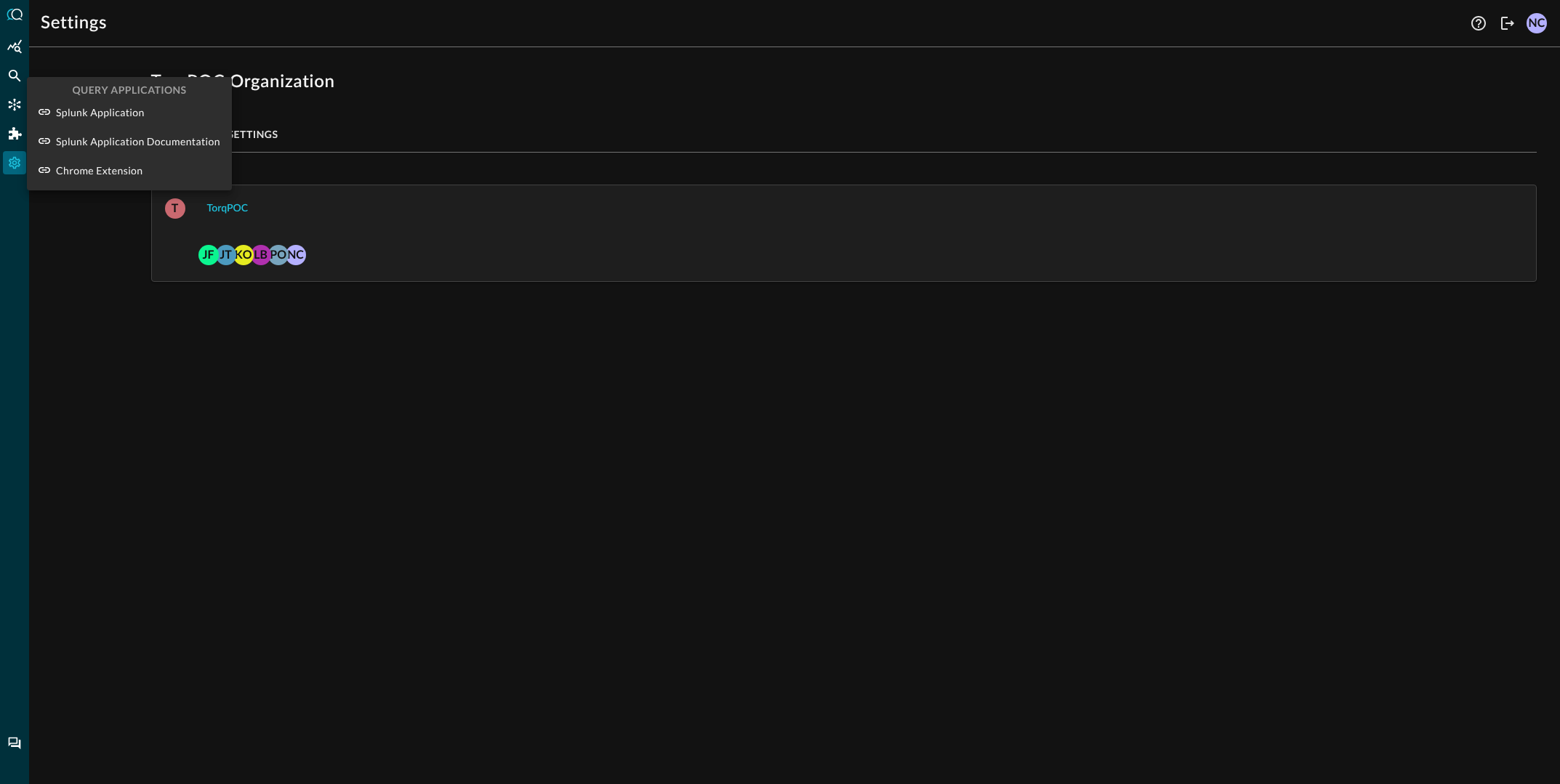
click at [3, 87] on div at bounding box center [780, 392] width 1560 height 784
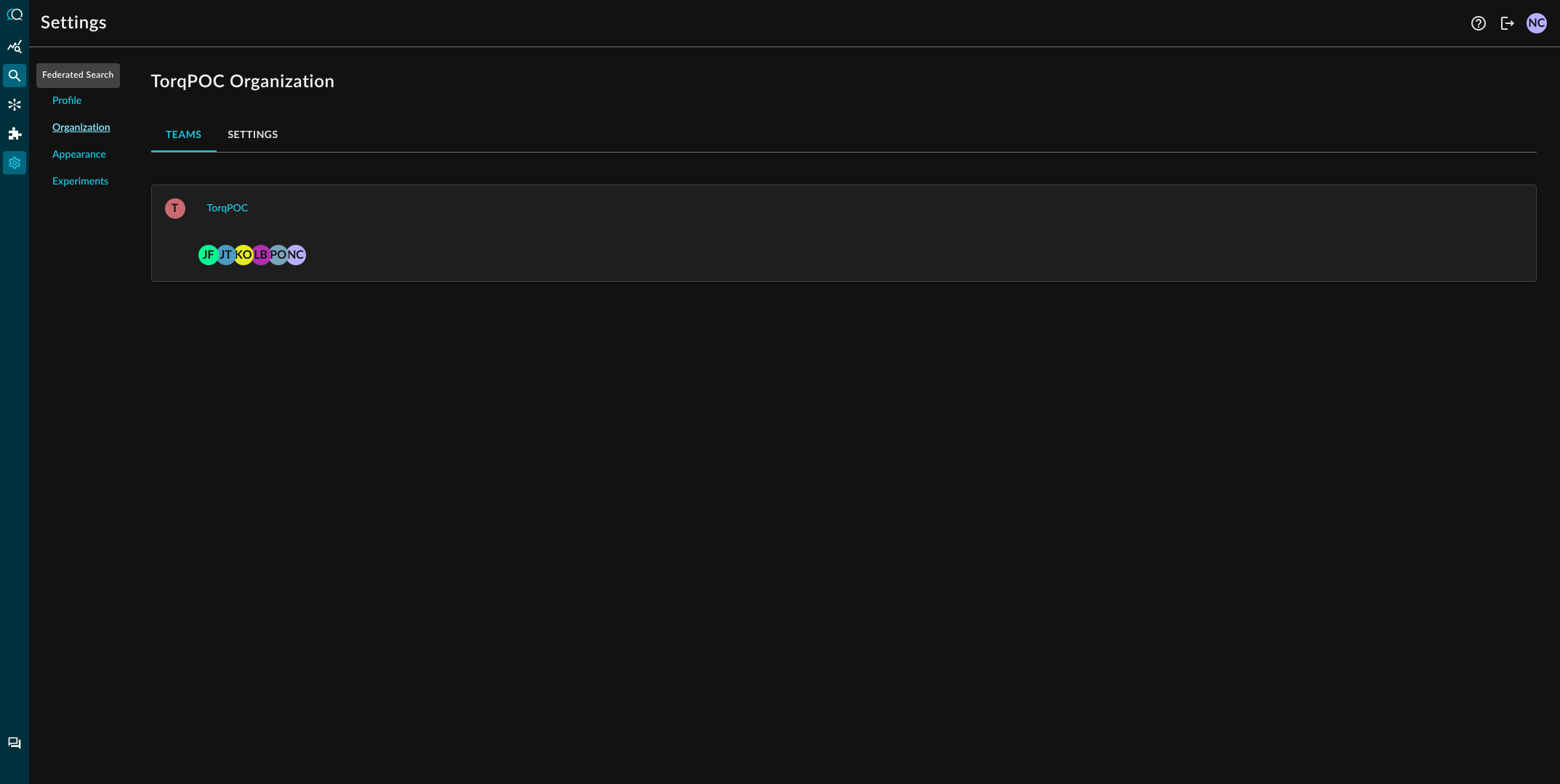
click at [12, 68] on div "Federated Search" at bounding box center [15, 76] width 23 height 23
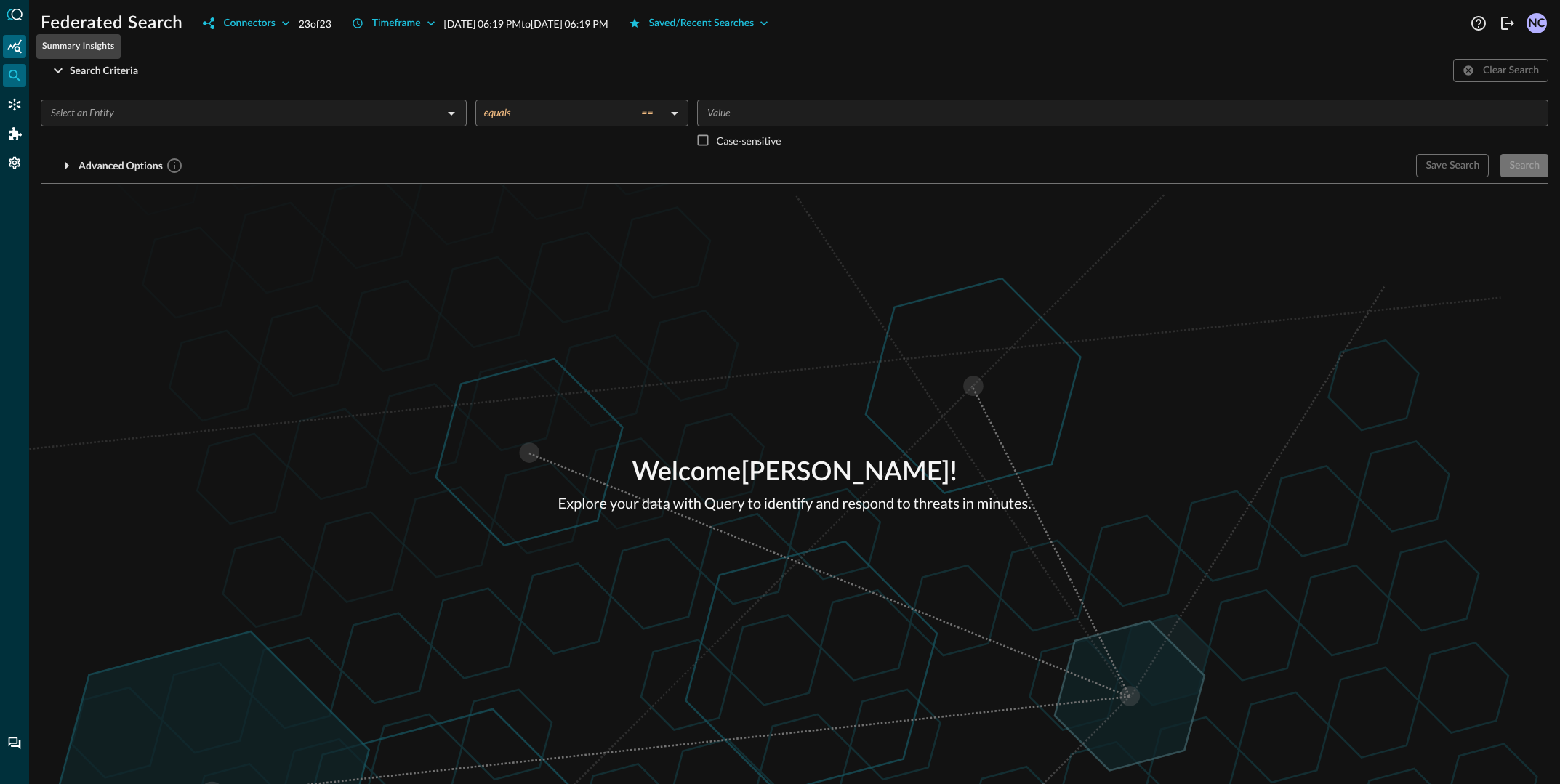
click at [19, 50] on icon "Summary Insights" at bounding box center [14, 46] width 15 height 14
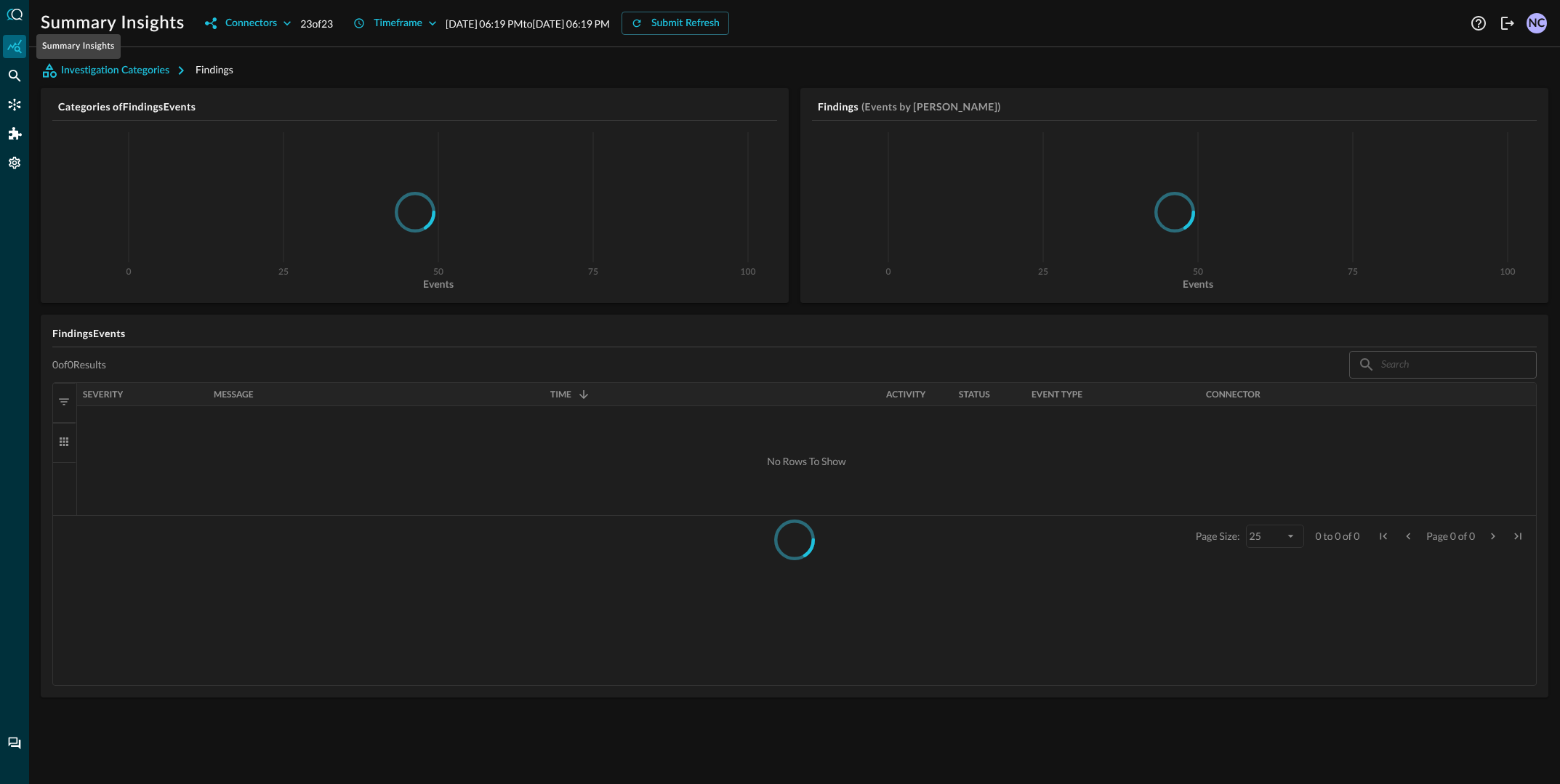
click at [23, 51] on div "Summary Insights" at bounding box center [15, 46] width 23 height 23
click at [23, 28] on div at bounding box center [15, 392] width 29 height 784
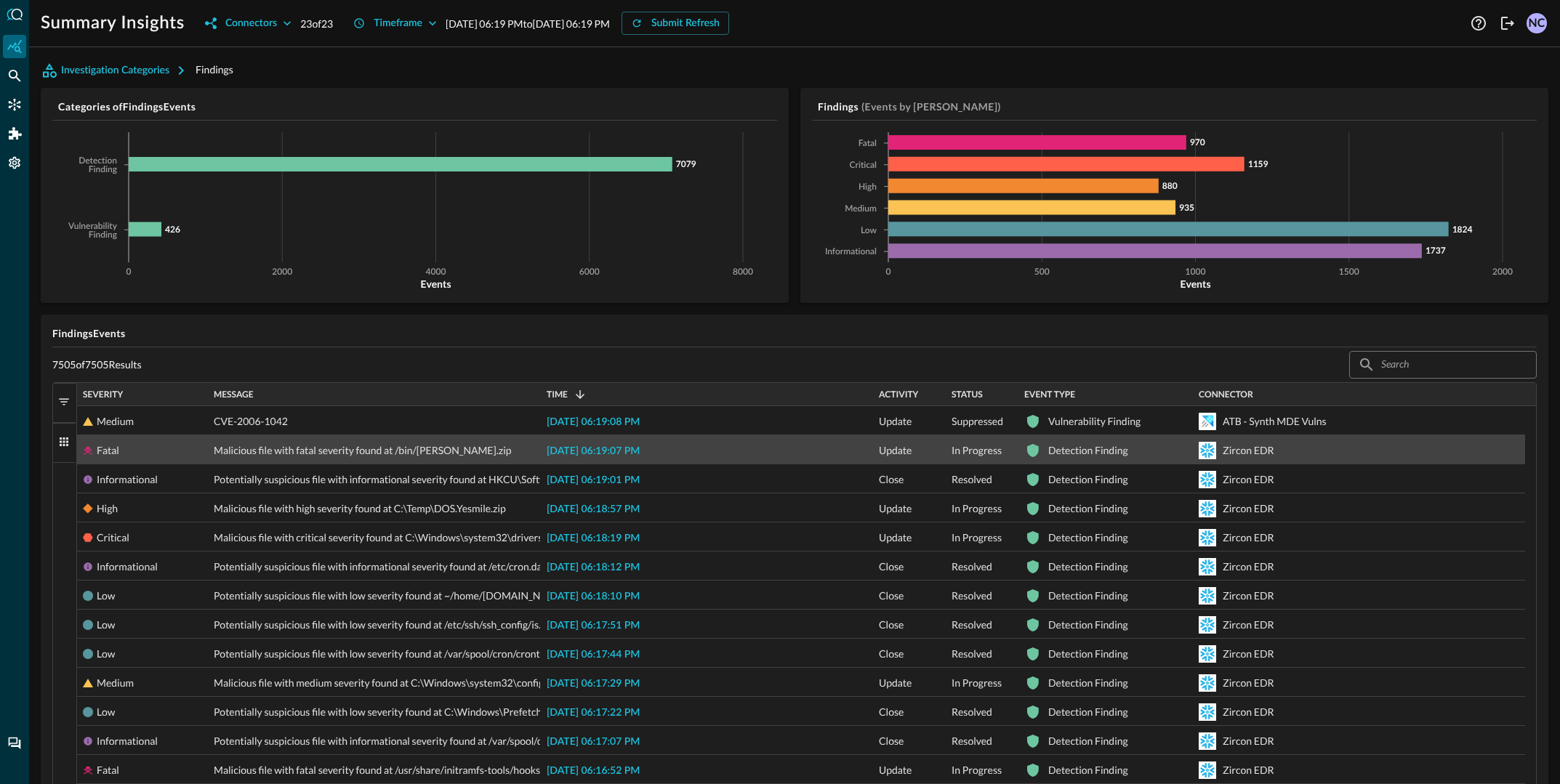
click at [358, 464] on div "Fatal Malicious file with fatal severity found at /bin/[PERSON_NAME].zip [DATE]…" at bounding box center [801, 450] width 1448 height 29
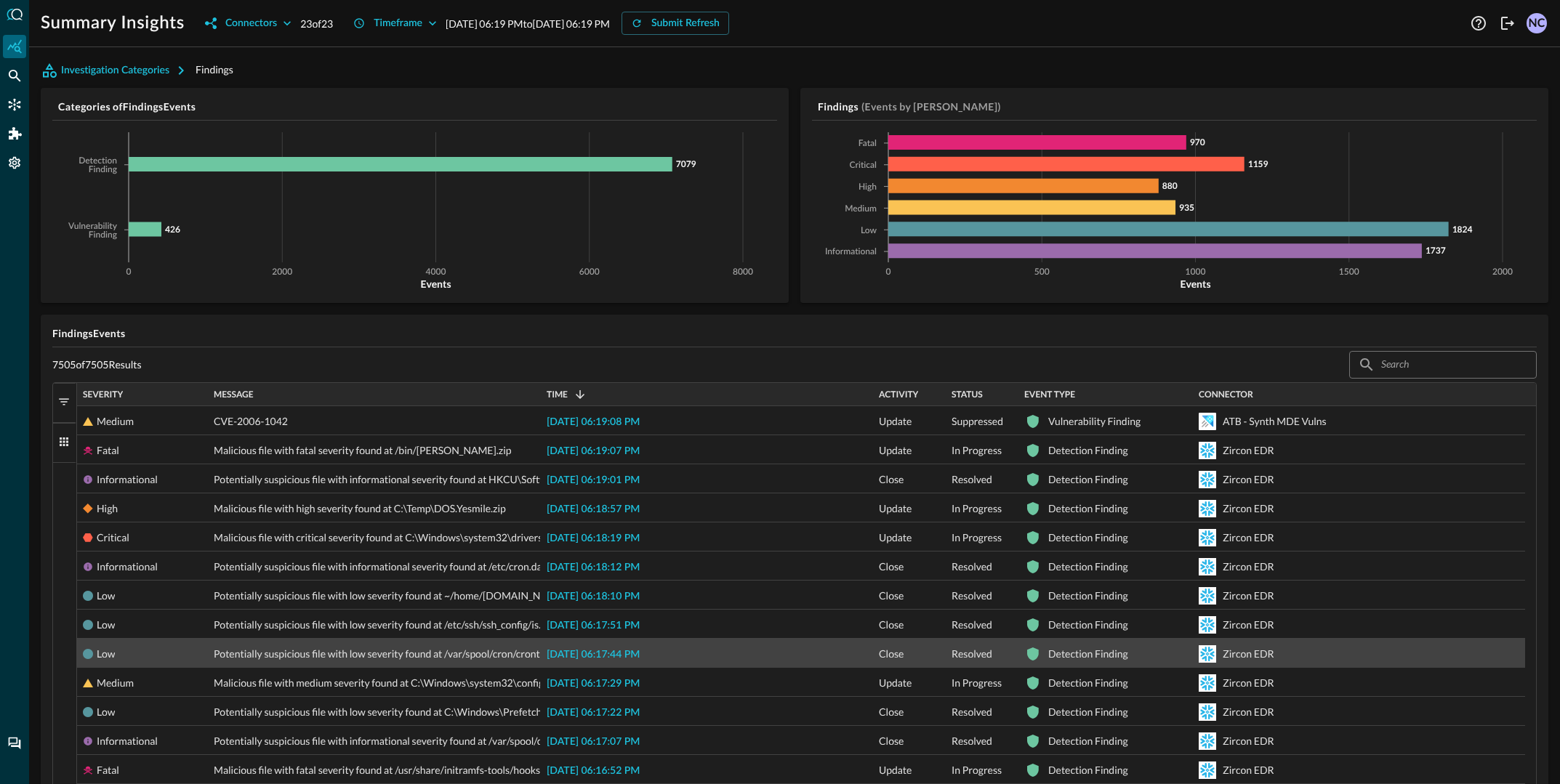
click at [134, 653] on div "Low" at bounding box center [142, 654] width 120 height 29
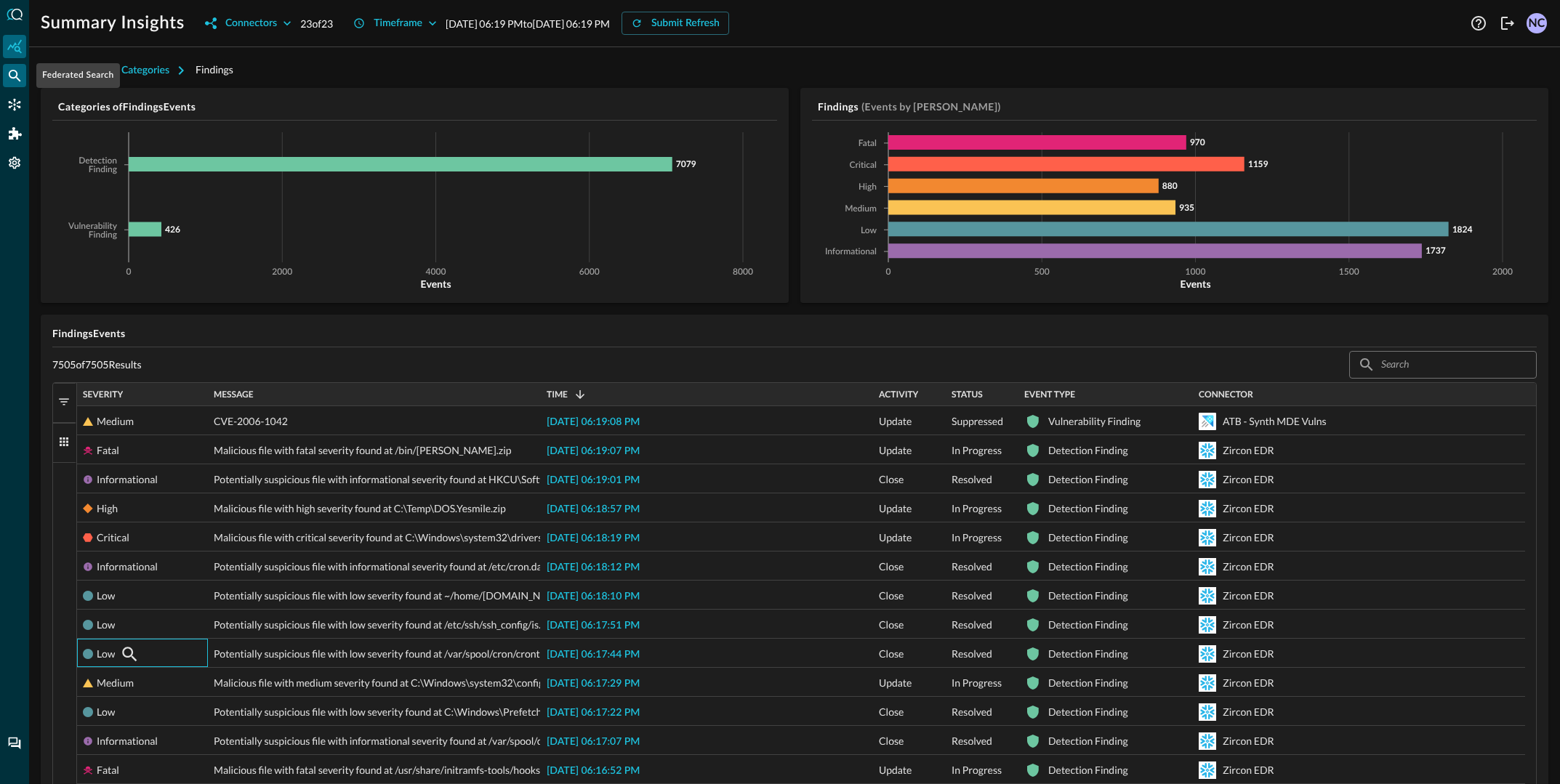
click at [19, 78] on icon "Federated Search" at bounding box center [14, 76] width 15 height 15
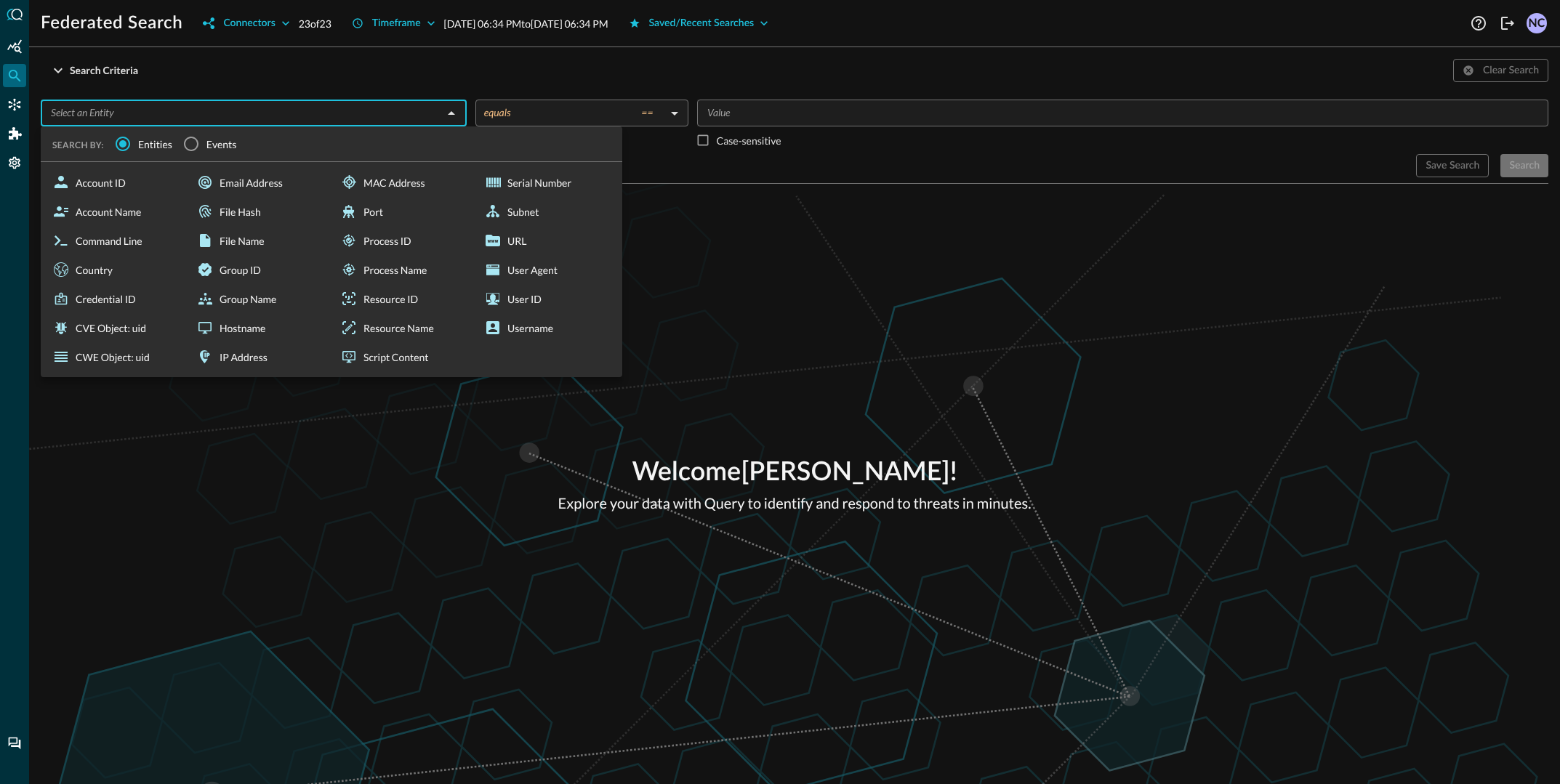
click at [161, 106] on input "text" at bounding box center [241, 113] width 393 height 19
click at [187, 140] on input "Events" at bounding box center [191, 144] width 31 height 31
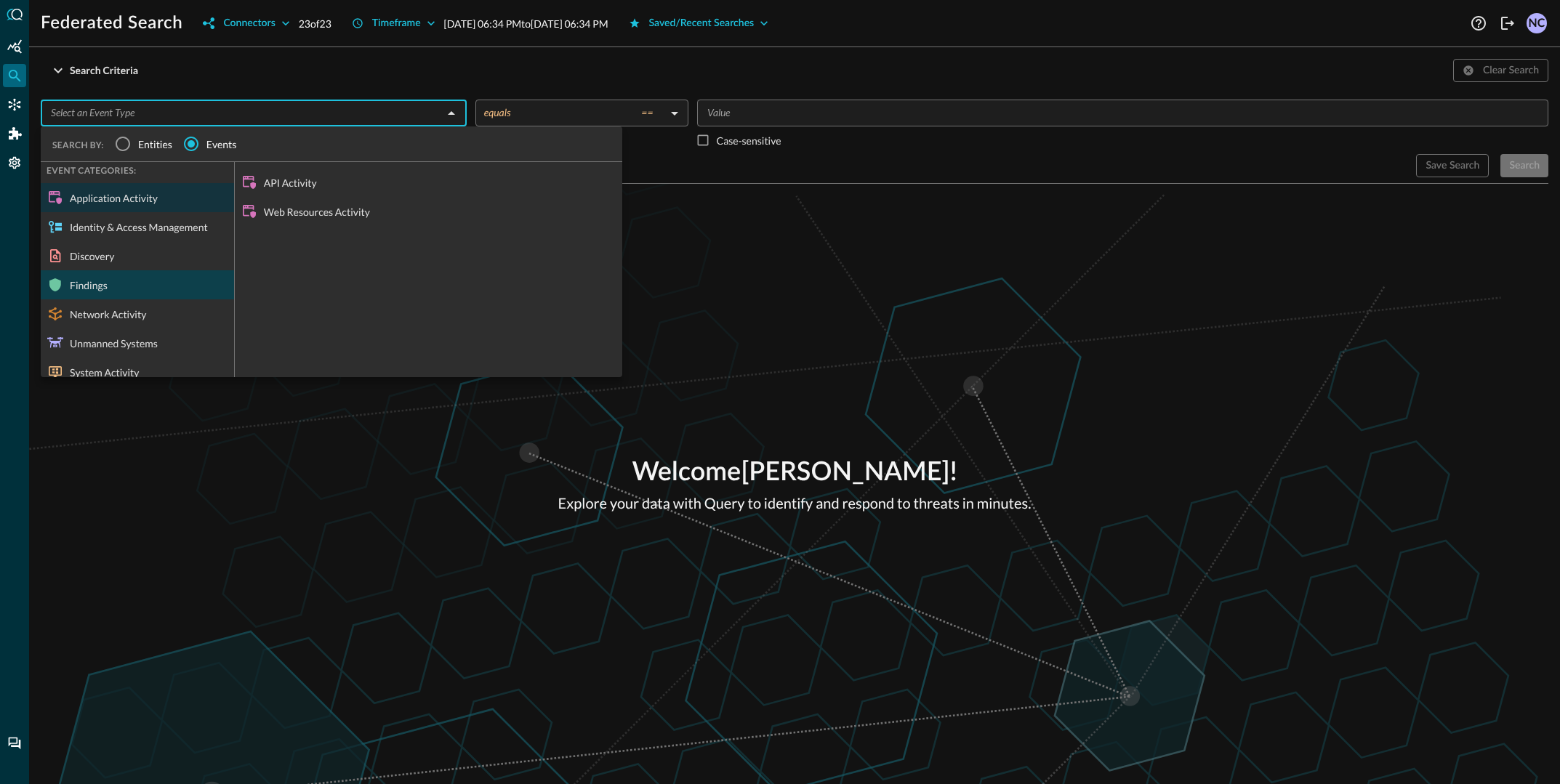
click at [163, 281] on div "Findings" at bounding box center [137, 285] width 194 height 29
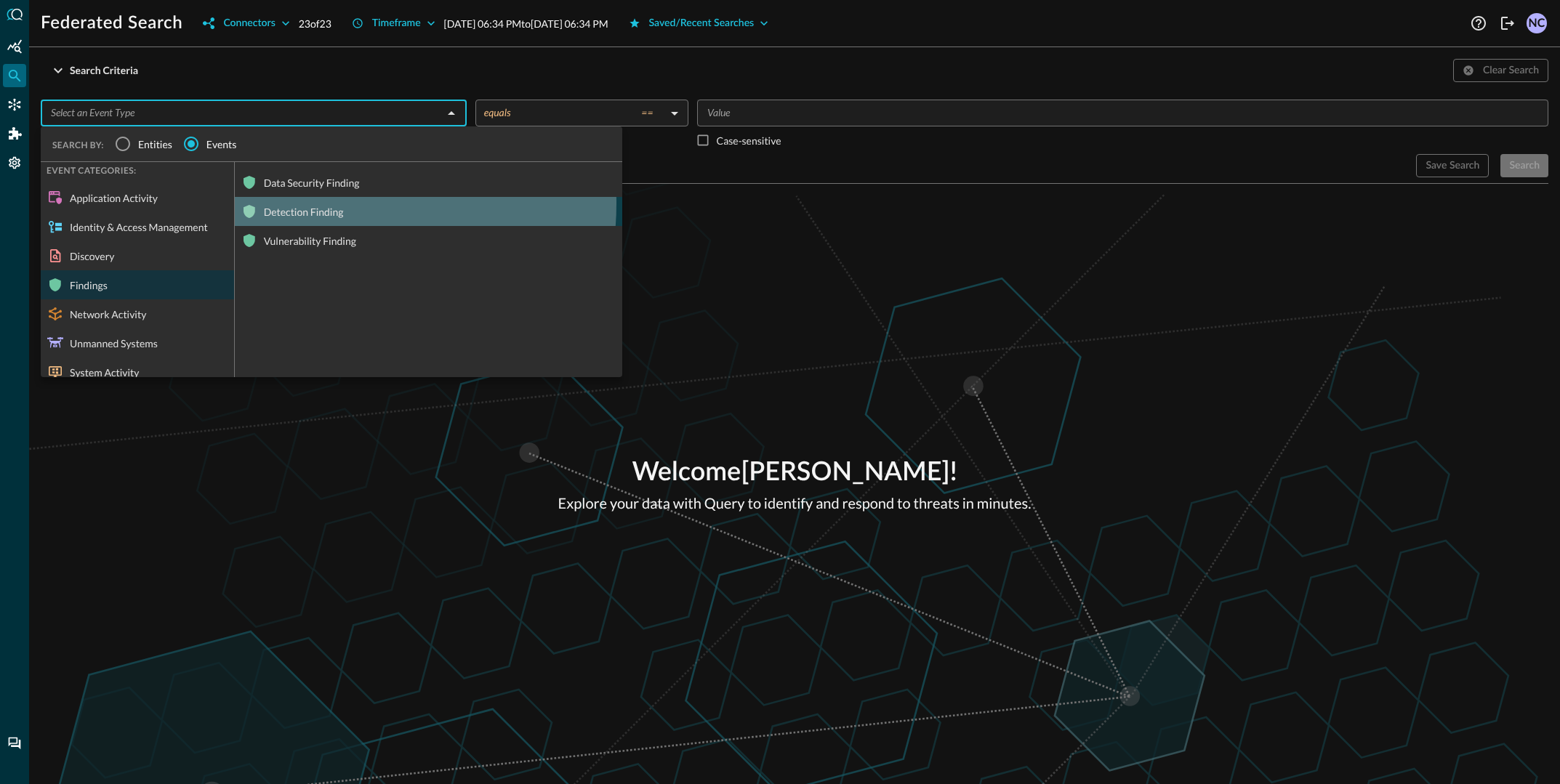
click at [315, 204] on div "Detection Finding" at bounding box center [429, 212] width 388 height 29
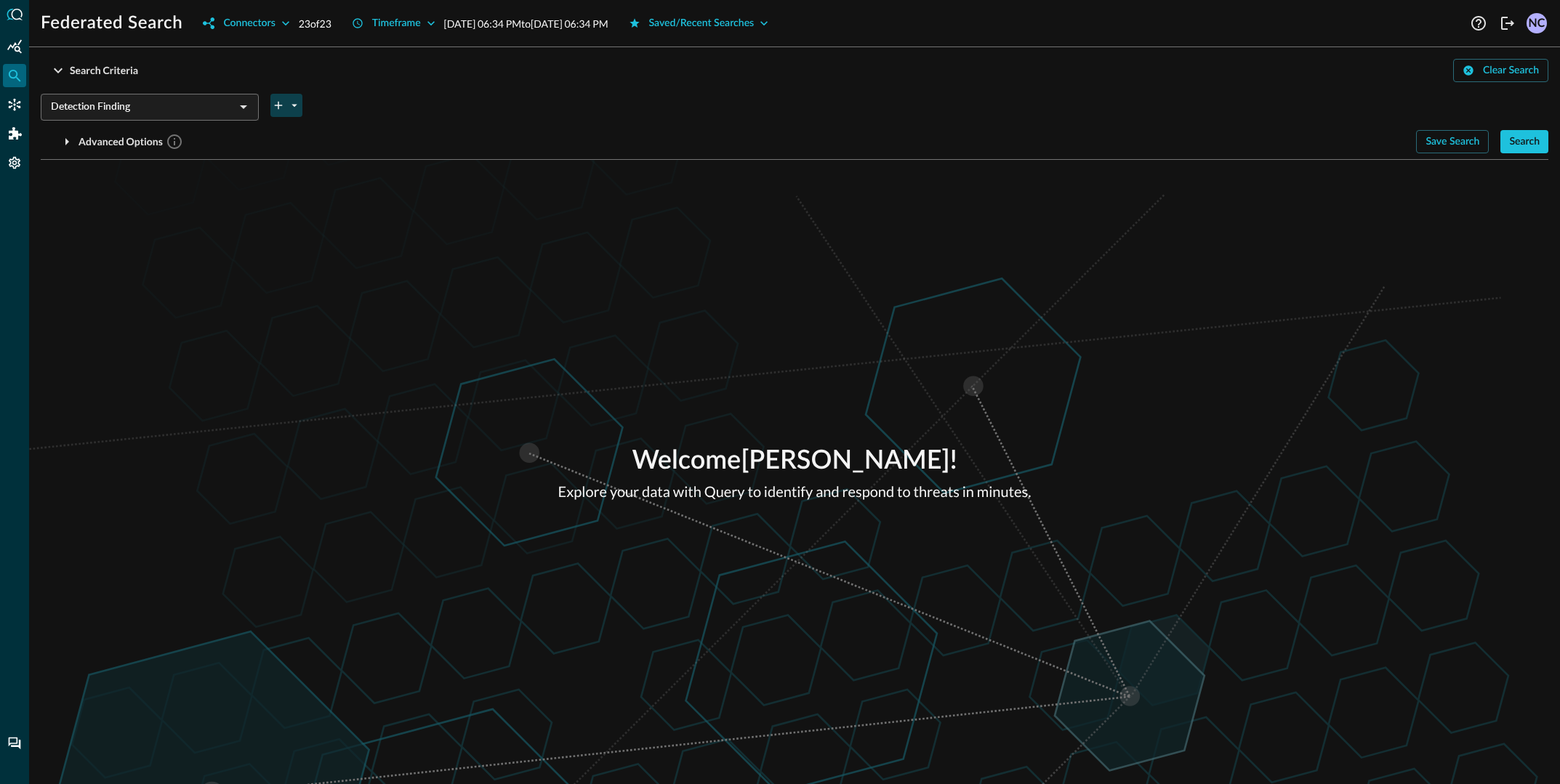
click at [281, 109] on icon "plus-arrow-button" at bounding box center [278, 105] width 13 height 13
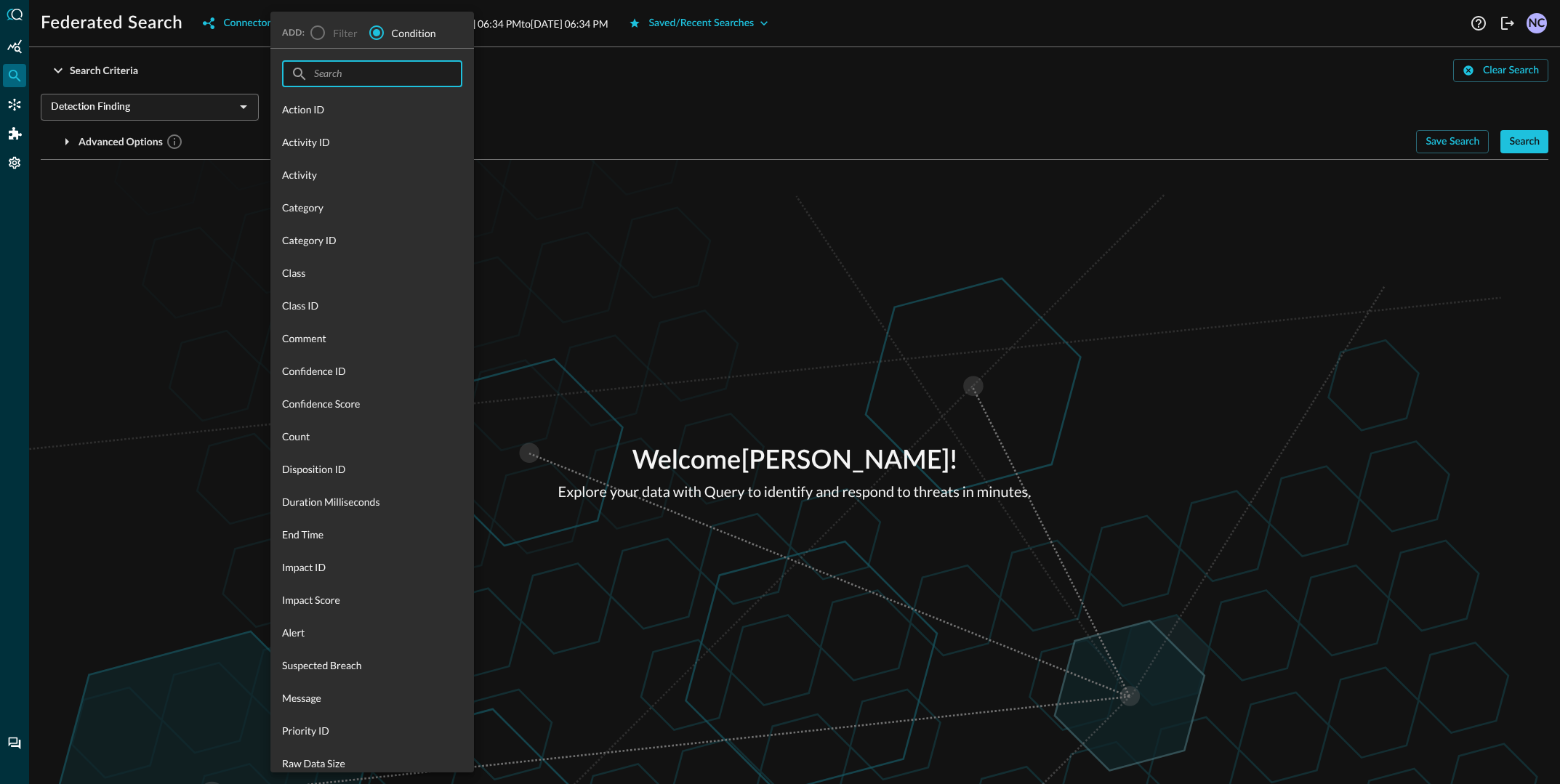
click at [362, 71] on input "text" at bounding box center [371, 73] width 115 height 27
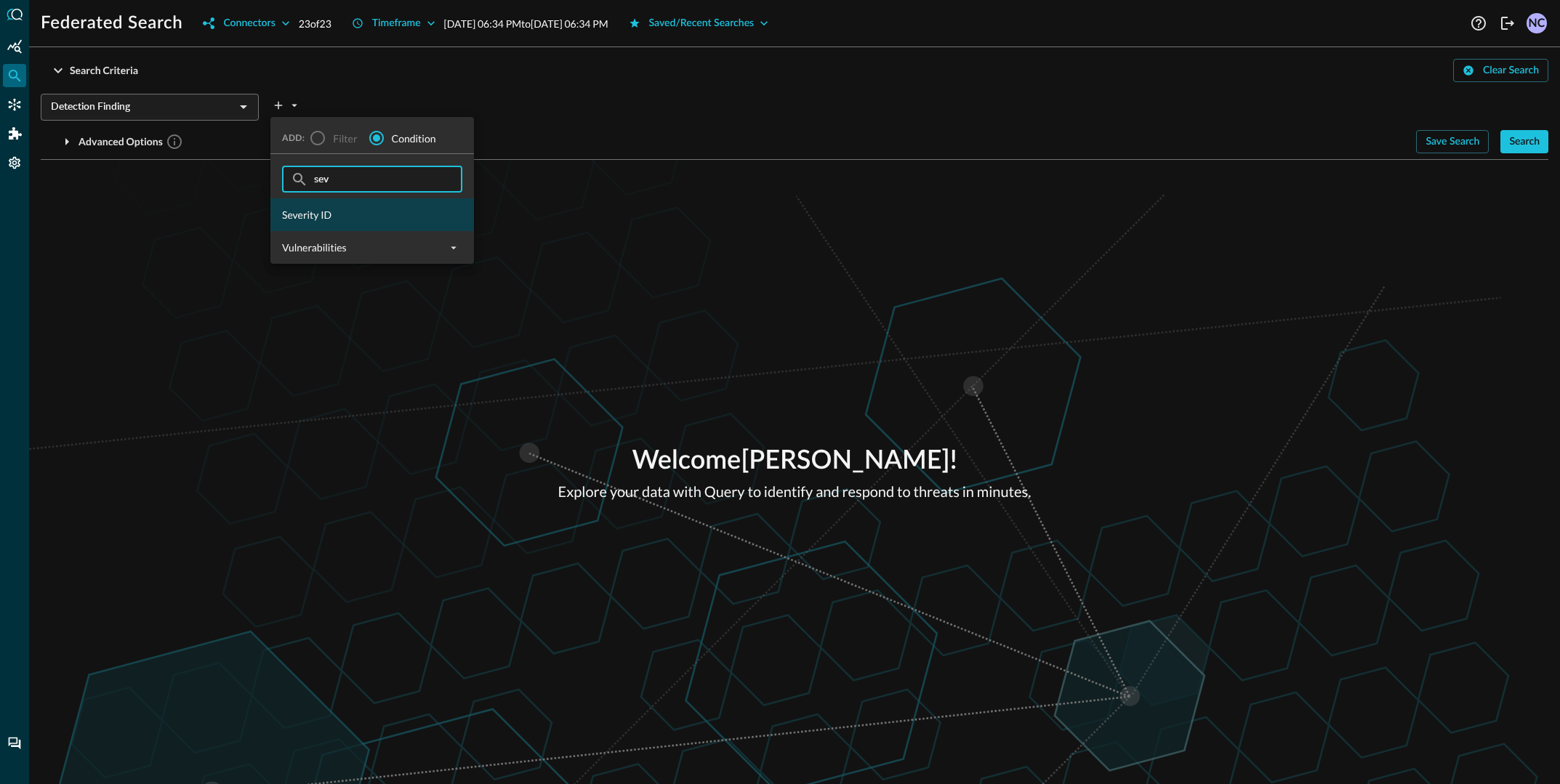
type input "sev"
click at [359, 217] on span "Severity ID" at bounding box center [372, 215] width 180 height 15
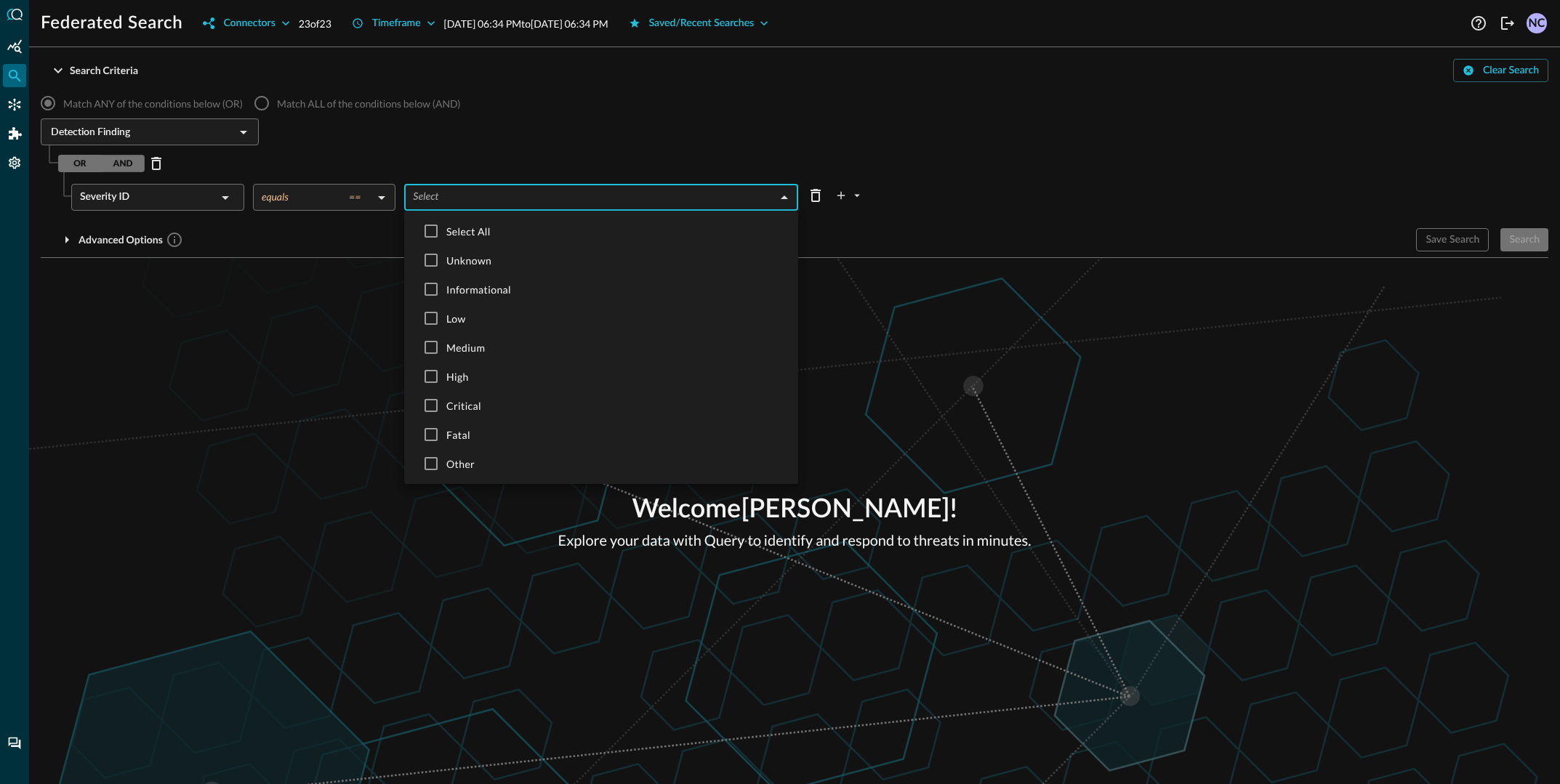
click at [437, 193] on body "Federated Search Connectors 23 of 23 Timeframe [DATE] 06:34 PM to [DATE] 06:34 …" at bounding box center [780, 392] width 1560 height 784
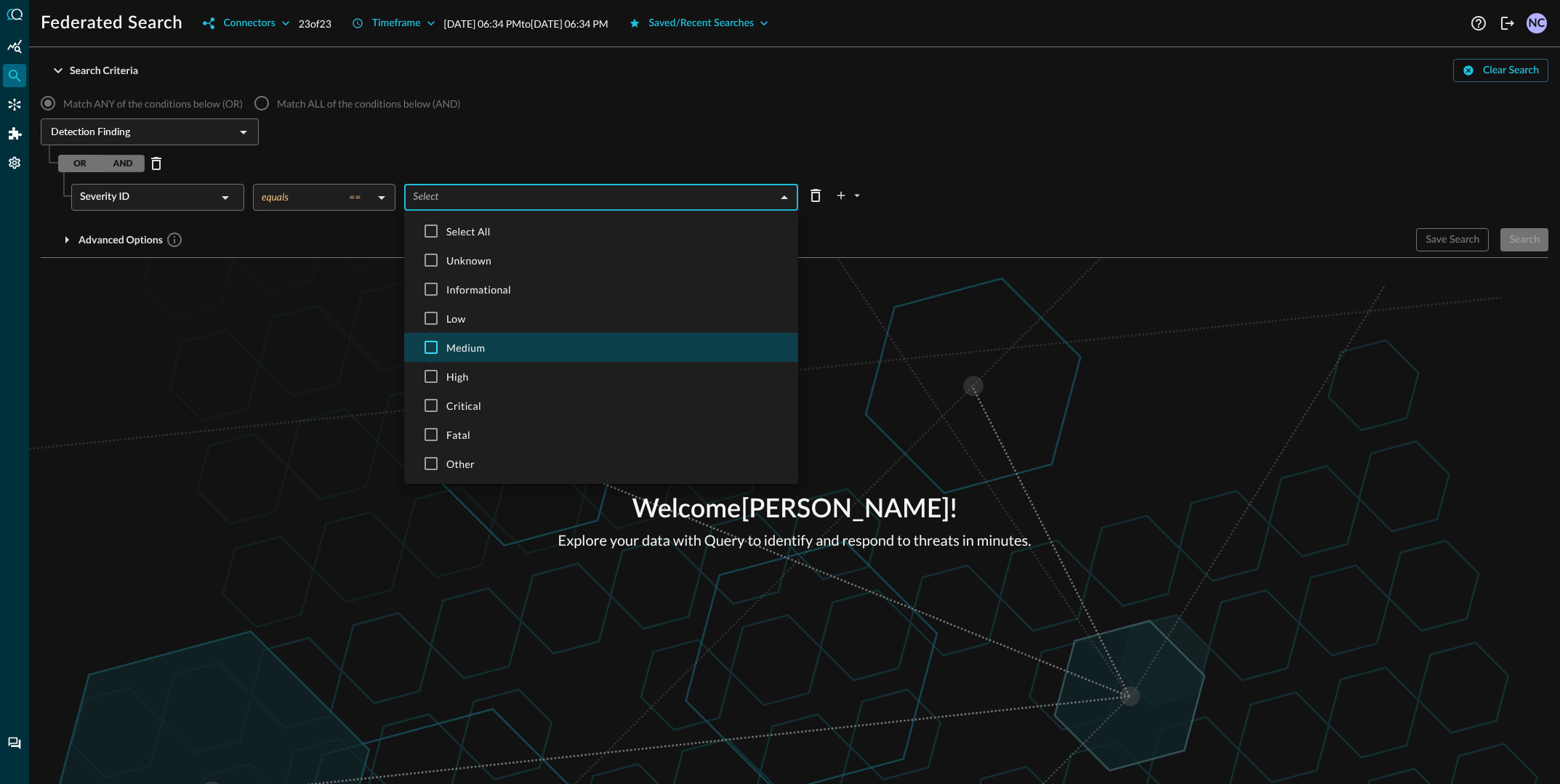
click at [440, 348] on input "checkbox" at bounding box center [431, 348] width 31 height 31
checkbox input "true"
type input "MEDIUM"
click at [575, 153] on div at bounding box center [780, 392] width 1560 height 784
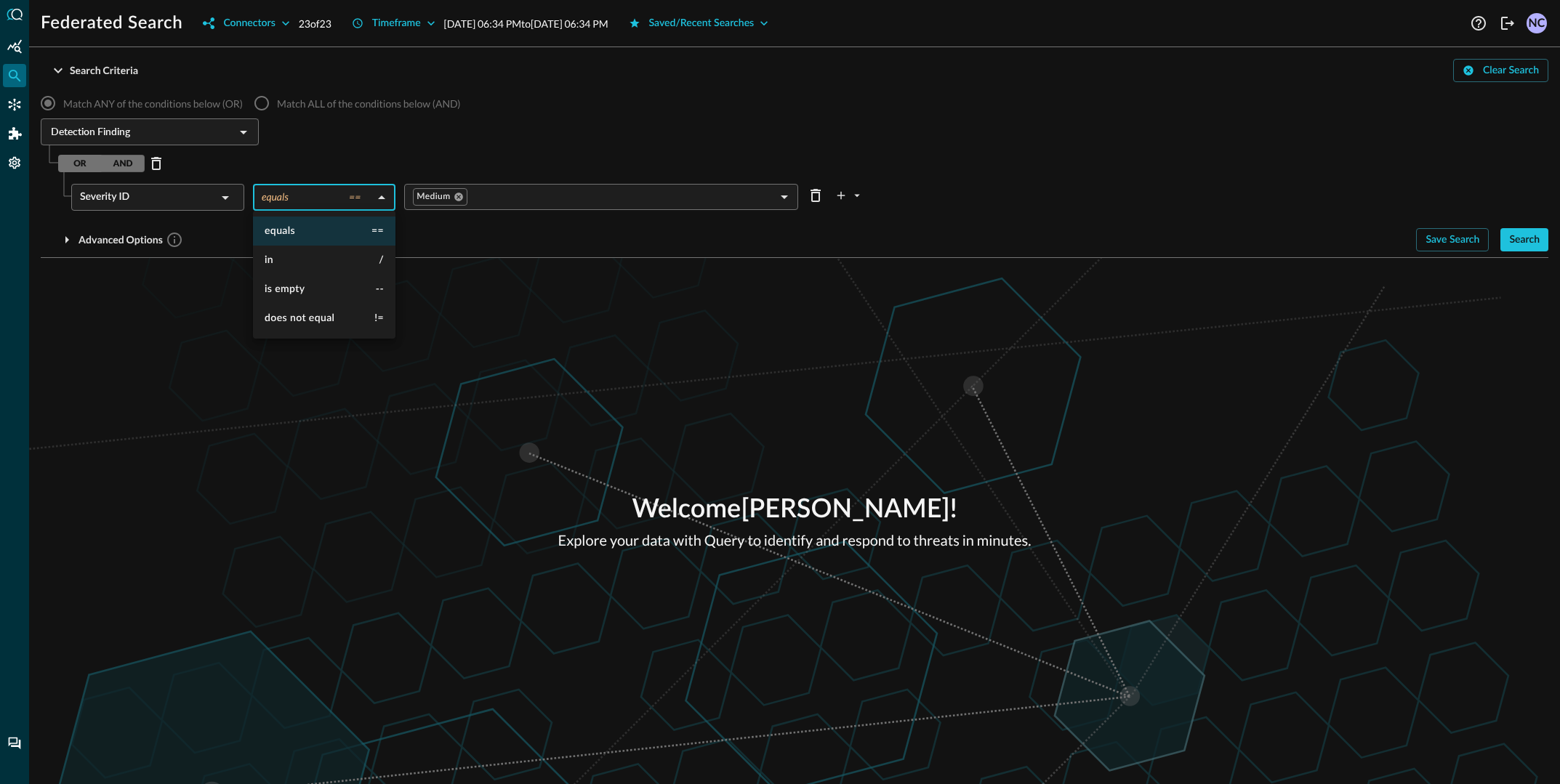
click at [357, 200] on body "Federated Search Connectors 23 of 23 Timeframe [DATE] 06:34 PM to [DATE] 06:34 …" at bounding box center [780, 392] width 1560 height 784
click at [303, 264] on li "in /" at bounding box center [324, 261] width 143 height 29
type input "in"
click at [552, 193] on body "Federated Search Connectors 23 of 23 Timeframe [DATE] 06:34 PM to [DATE] 06:34 …" at bounding box center [780, 392] width 1560 height 784
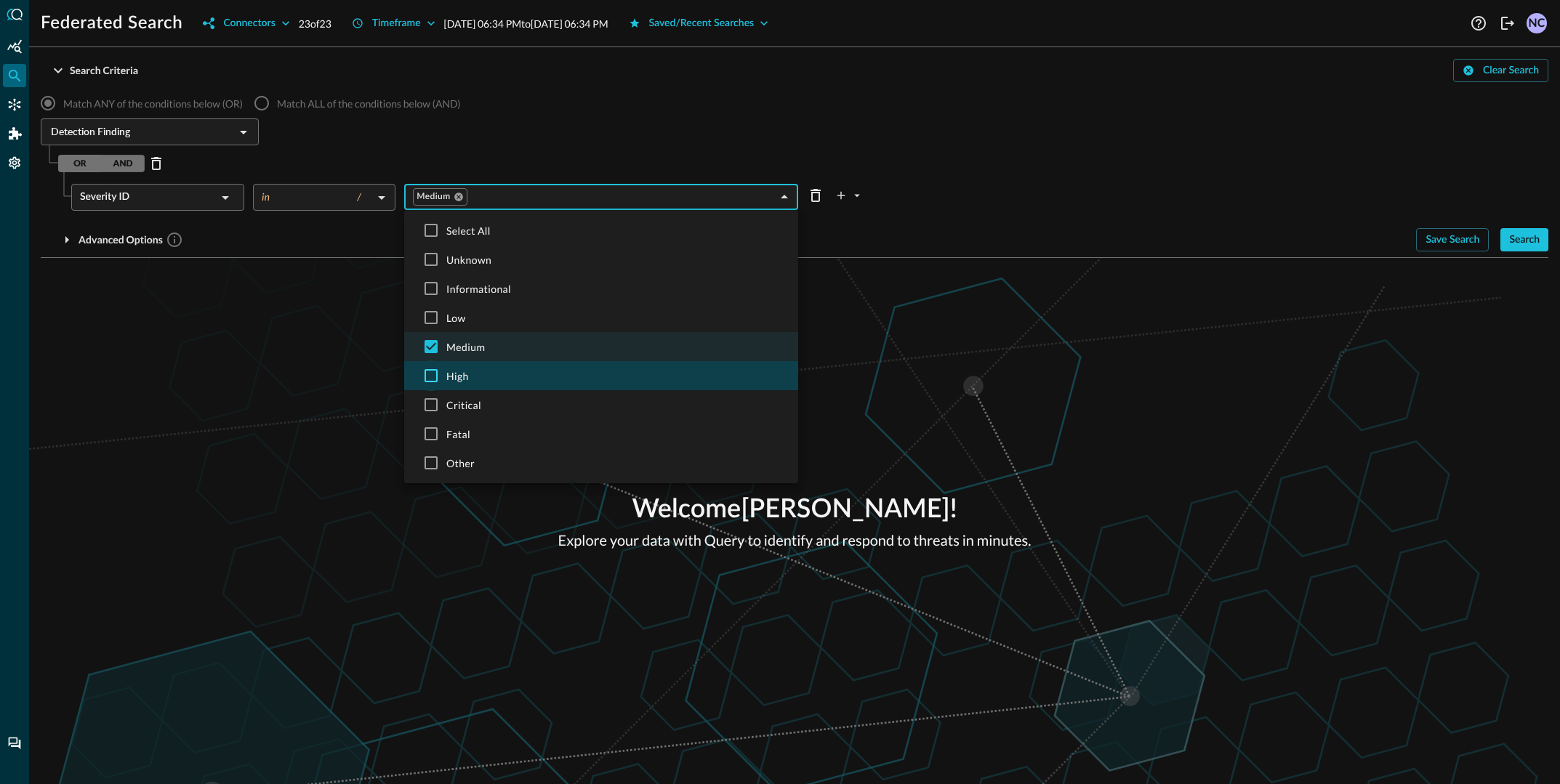
click at [427, 375] on input "checkbox" at bounding box center [431, 376] width 31 height 31
checkbox input "true"
type input "MEDIUM,HIGH"
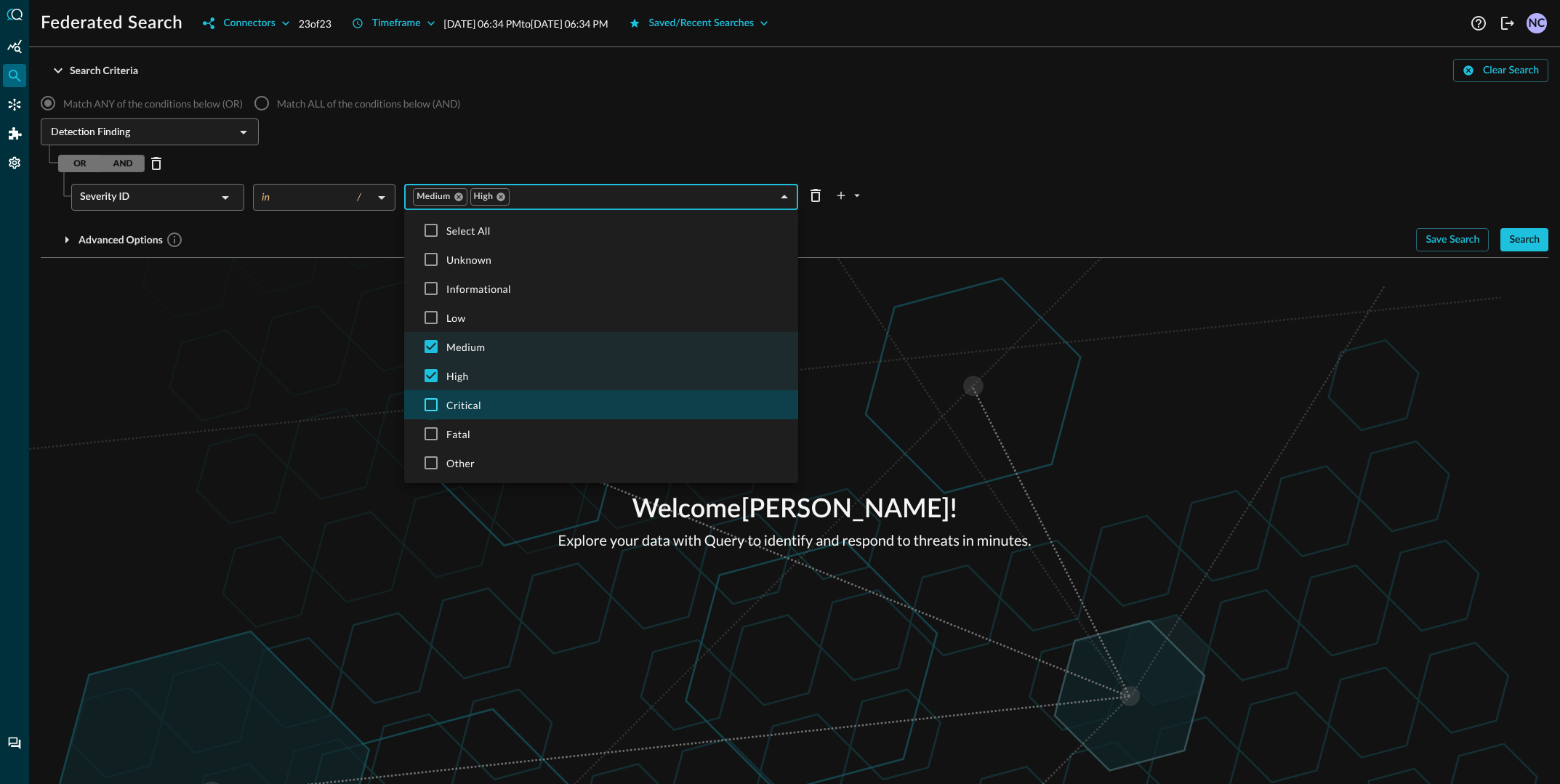
click at [430, 401] on input "checkbox" at bounding box center [431, 405] width 31 height 31
checkbox input "true"
type input "MEDIUM,HIGH,CRITICAL"
click at [1084, 169] on div at bounding box center [780, 392] width 1560 height 784
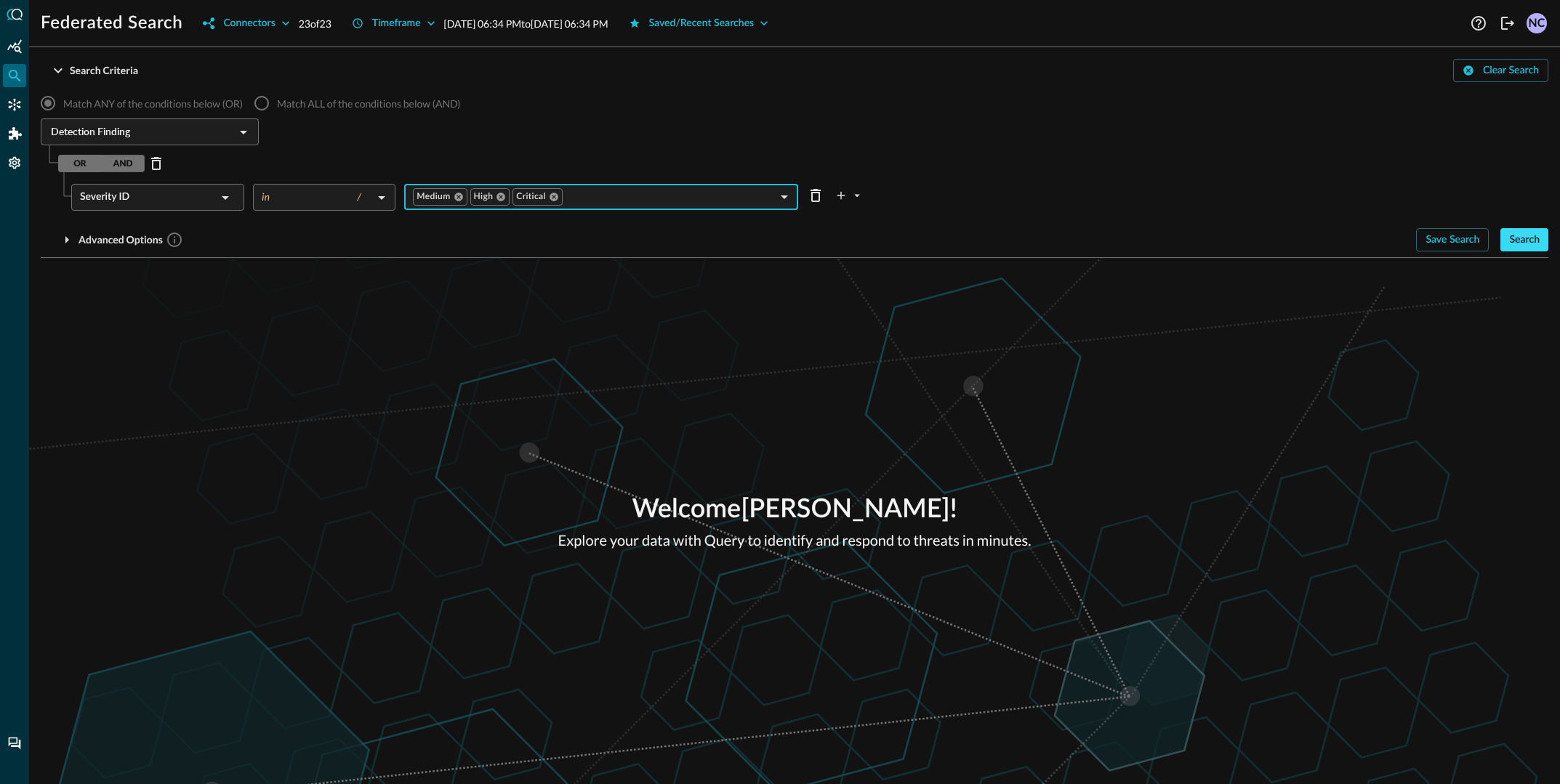
click at [1520, 240] on div "Search" at bounding box center [1525, 241] width 31 height 19
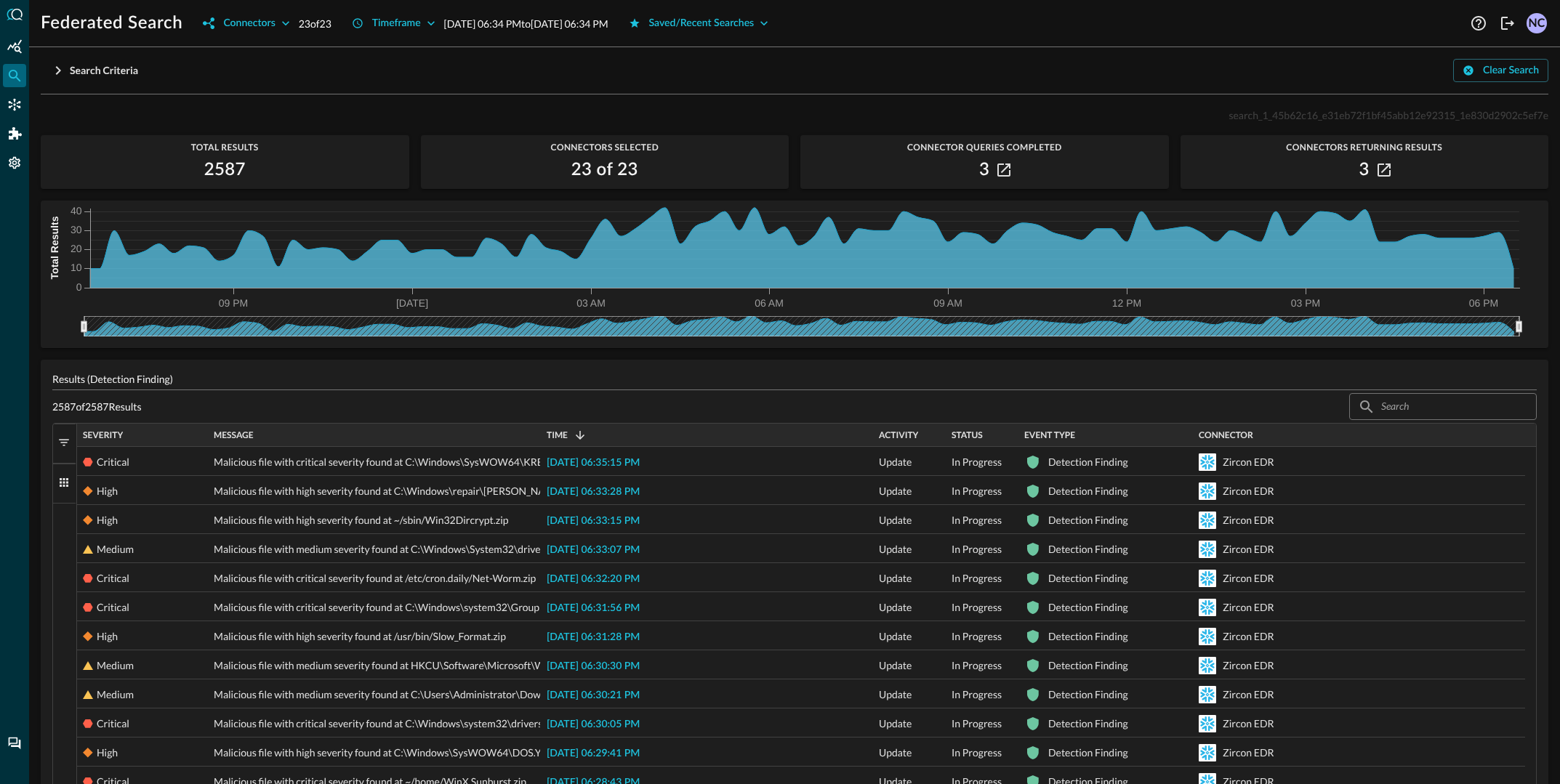
click at [112, 382] on p "Results (Detection Finding)" at bounding box center [794, 379] width 1484 height 15
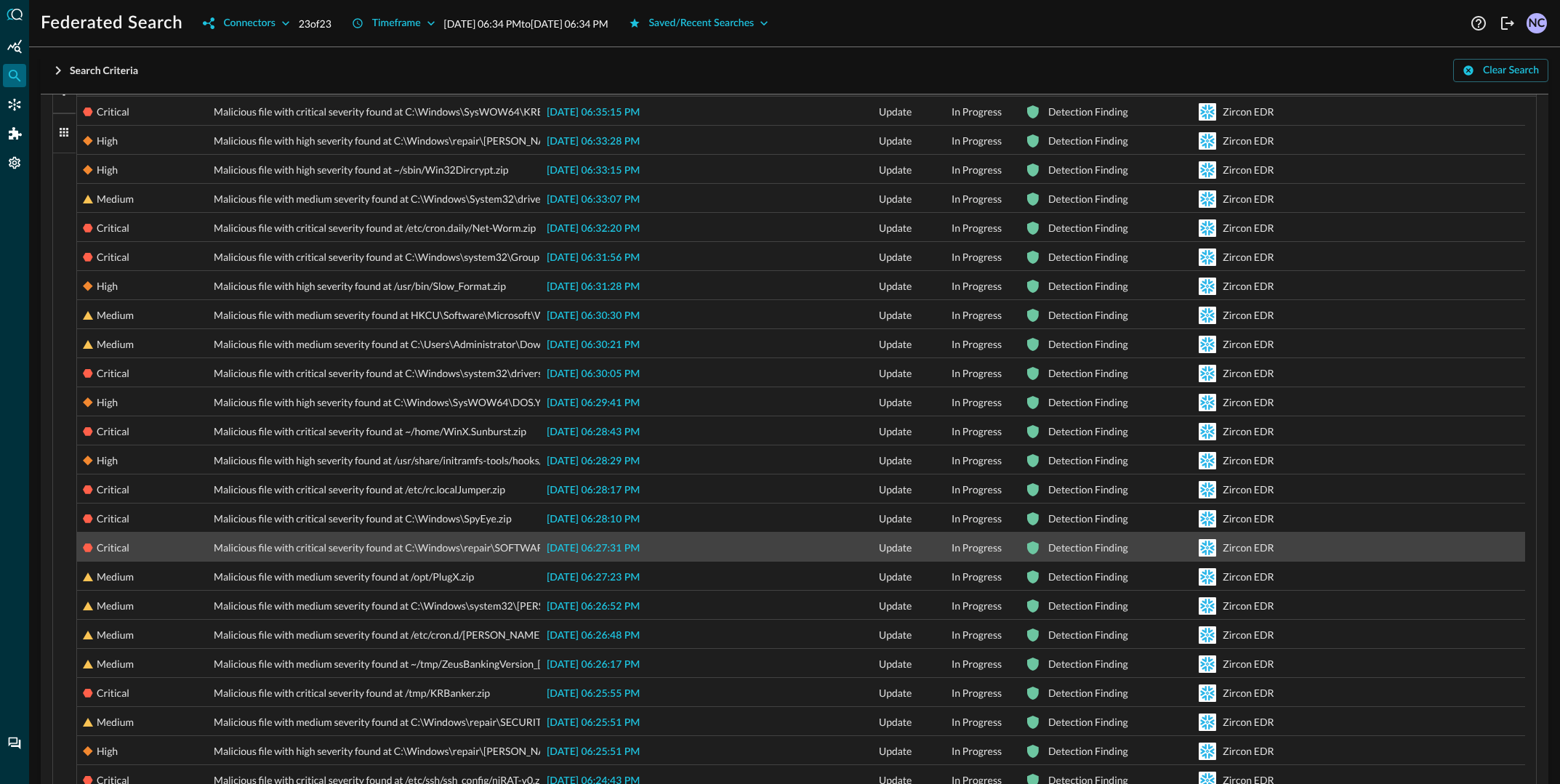
scroll to position [454, 0]
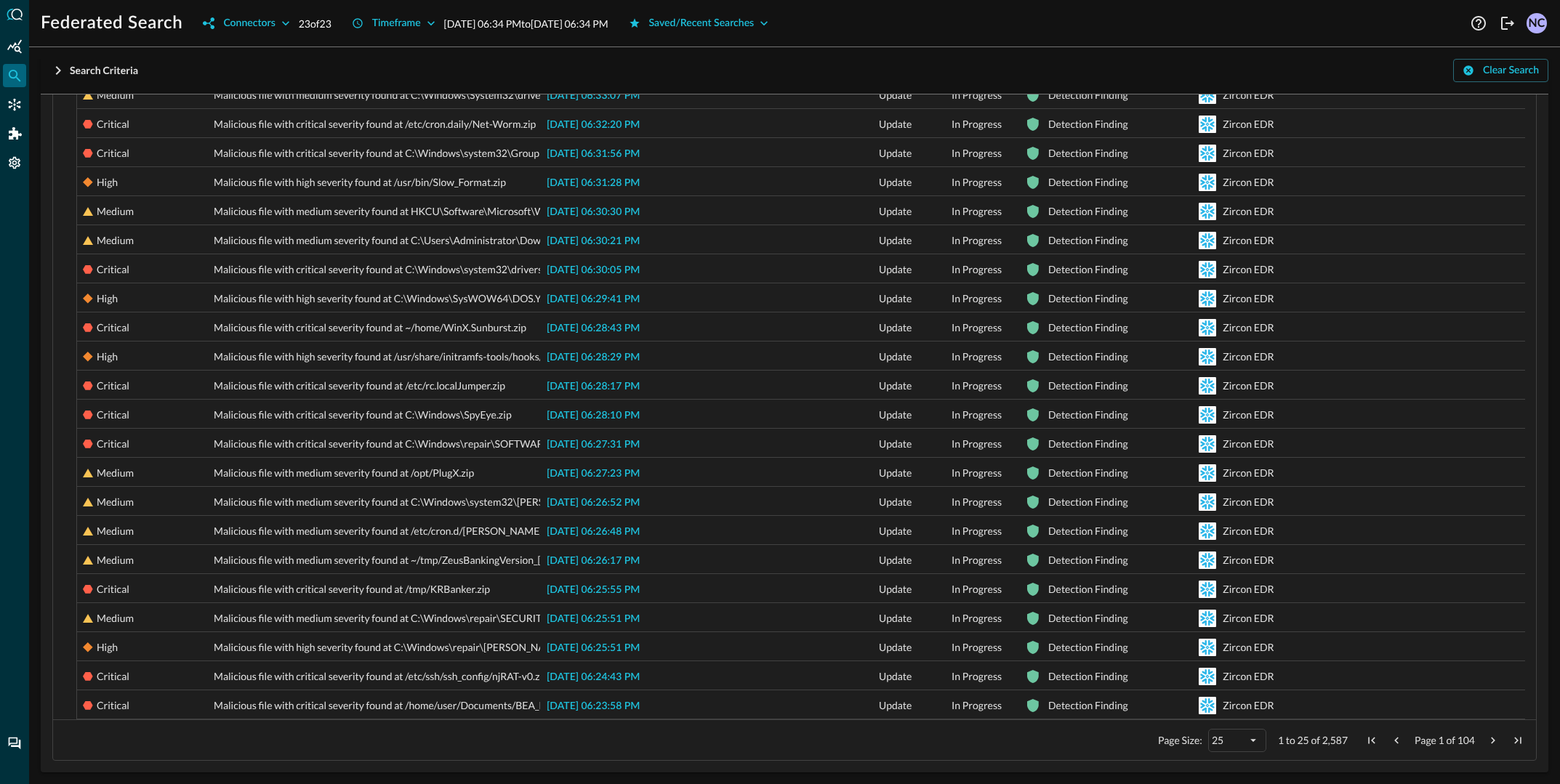
click at [1393, 739] on span "Page 1 of 104" at bounding box center [1445, 740] width 171 height 13
click at [1487, 739] on span "Next Page" at bounding box center [1493, 740] width 13 height 13
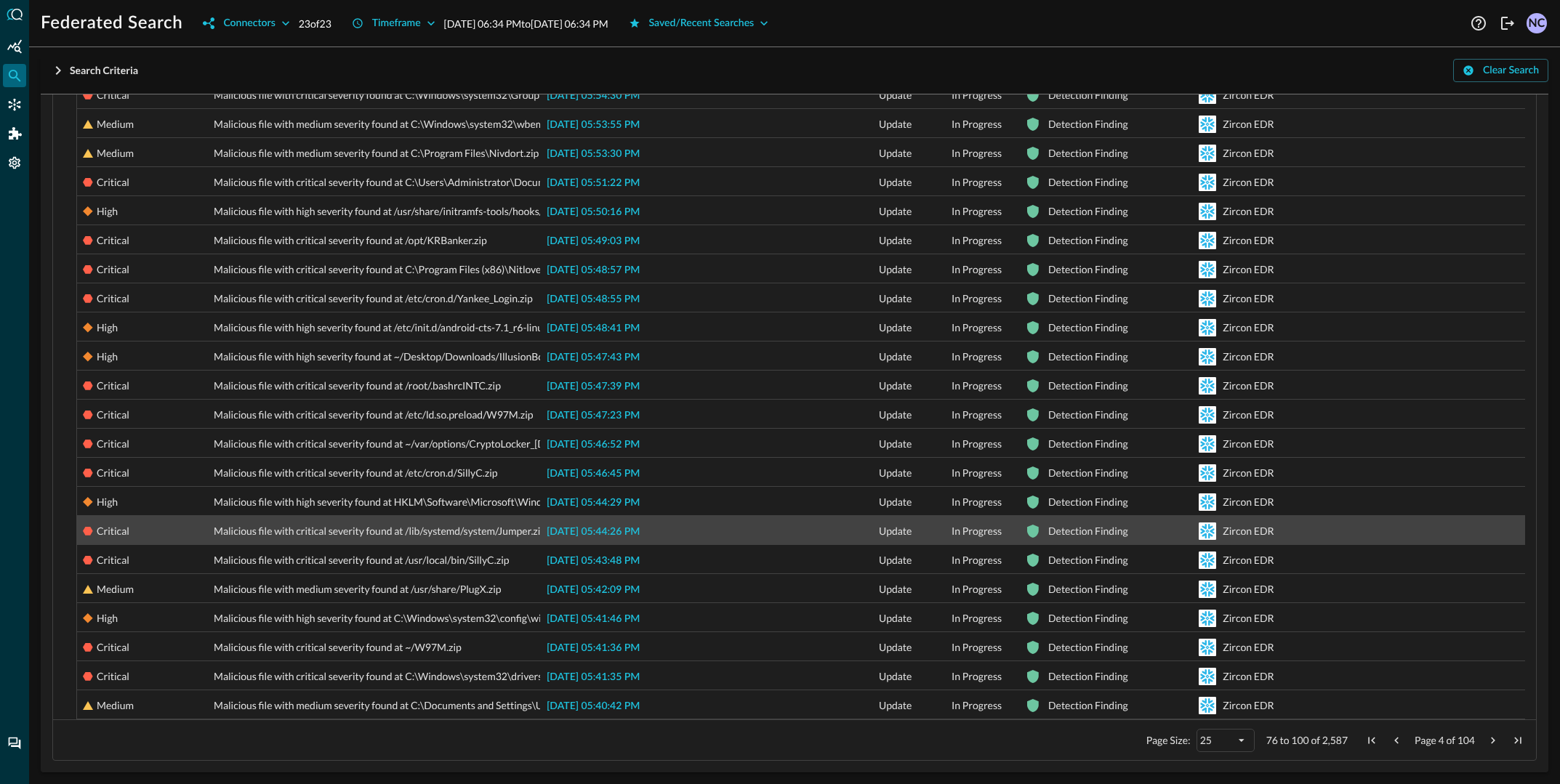
scroll to position [0, 0]
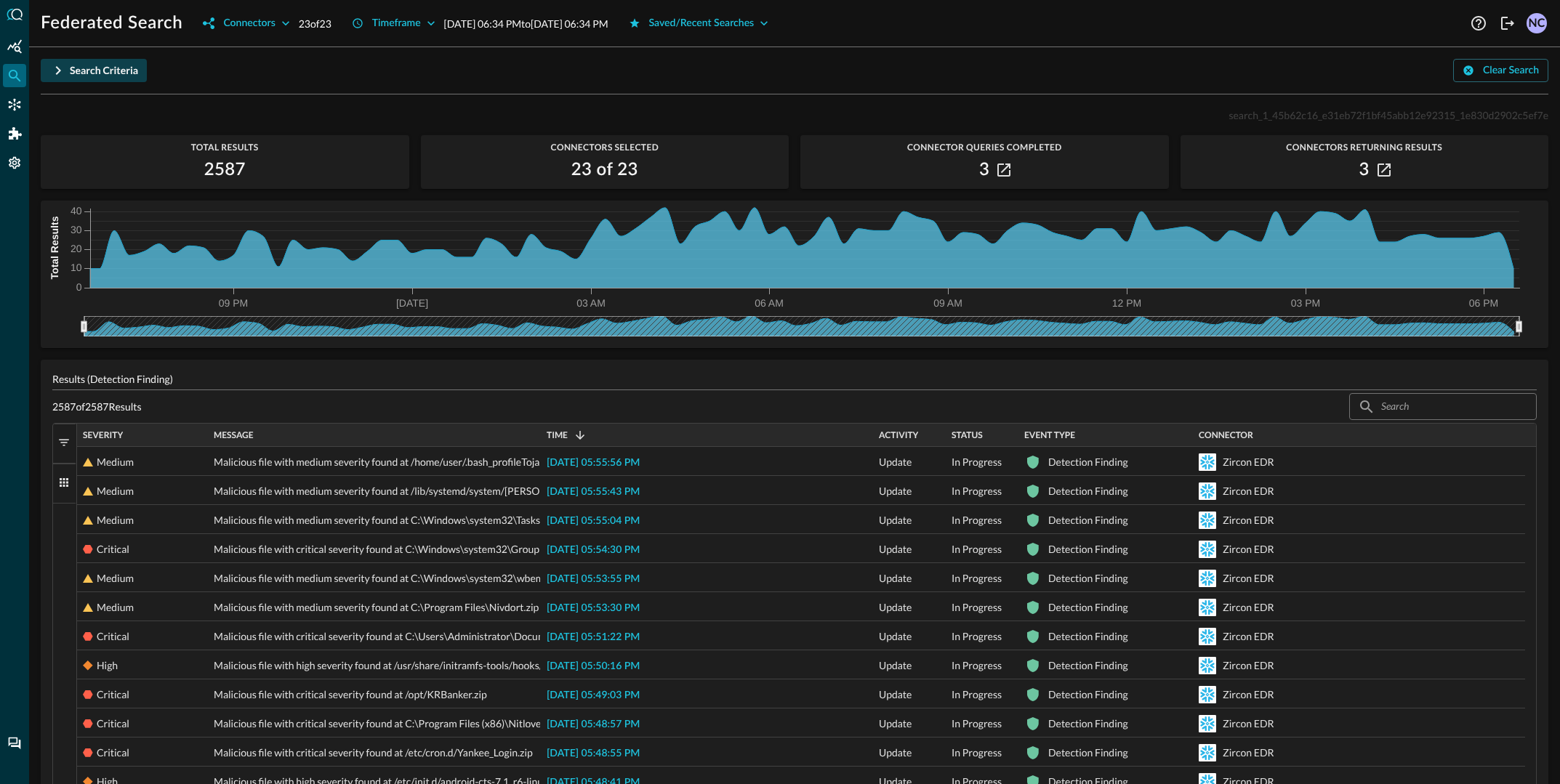
click at [93, 67] on div "Search Criteria" at bounding box center [104, 71] width 69 height 19
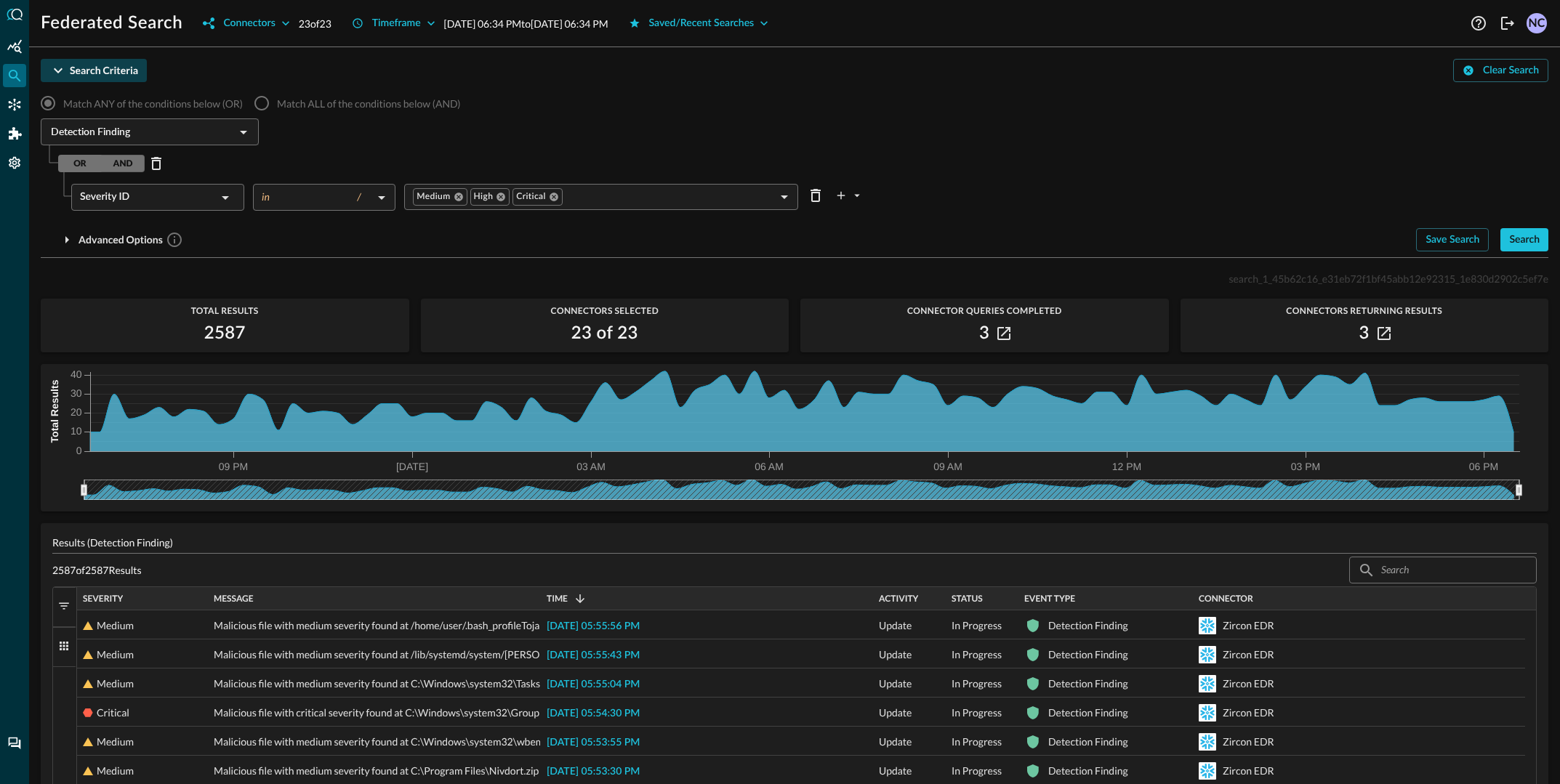
click at [94, 67] on div "Search Criteria" at bounding box center [104, 71] width 69 height 19
